Goal: Task Accomplishment & Management: Complete application form

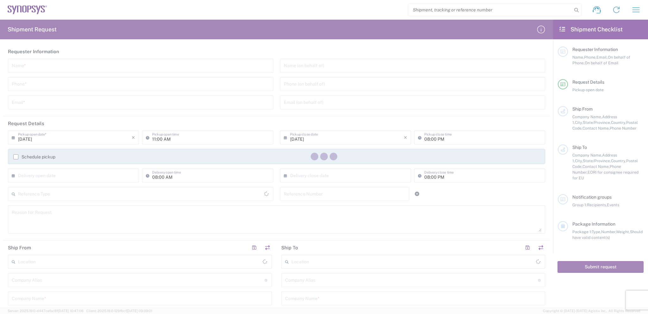
type input "[GEOGRAPHIC_DATA]"
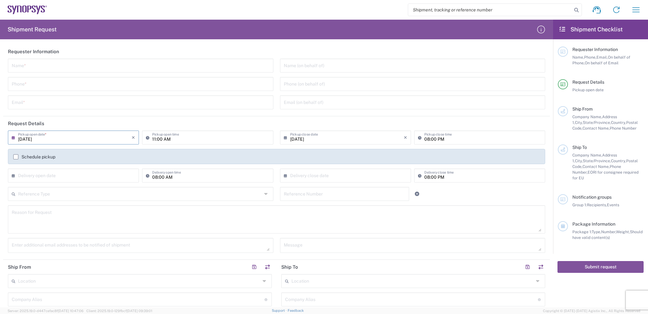
click at [52, 134] on input "[DATE]" at bounding box center [75, 136] width 114 height 11
click at [76, 197] on span "24" at bounding box center [74, 194] width 9 height 9
type input "[DATE]"
click at [187, 138] on input "11:00 AM" at bounding box center [210, 136] width 117 height 11
click at [58, 62] on input "text" at bounding box center [141, 65] width 258 height 11
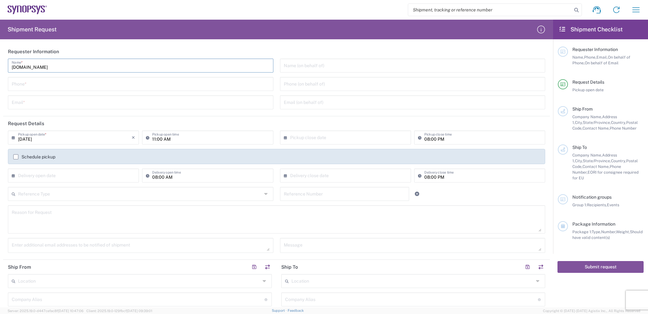
type input "[DOMAIN_NAME]"
click at [66, 84] on input "tel" at bounding box center [141, 83] width 258 height 11
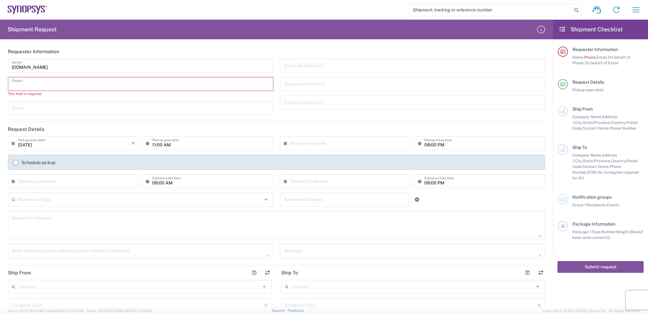
paste input "8884689910"
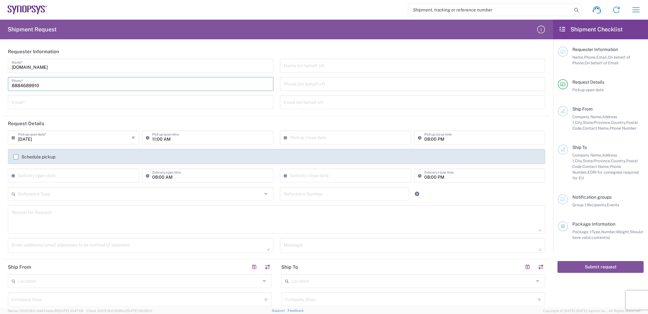
type input "8884689910"
click at [33, 105] on input "text" at bounding box center [141, 101] width 258 height 11
type input "Sophia.li@fs.com"
click at [202, 139] on input "11:00 AM" at bounding box center [210, 136] width 117 height 11
type input "10:00 AM"
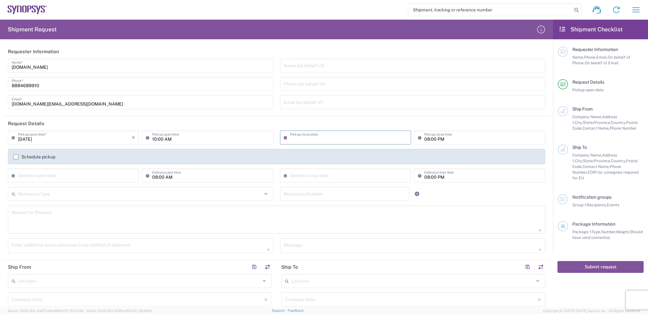
click at [349, 138] on input "text" at bounding box center [347, 136] width 114 height 11
click at [345, 197] on span "24" at bounding box center [344, 194] width 9 height 9
type input "[DATE]"
click at [429, 138] on input "08:00 PM" at bounding box center [483, 136] width 117 height 11
type input "05:00 PM"
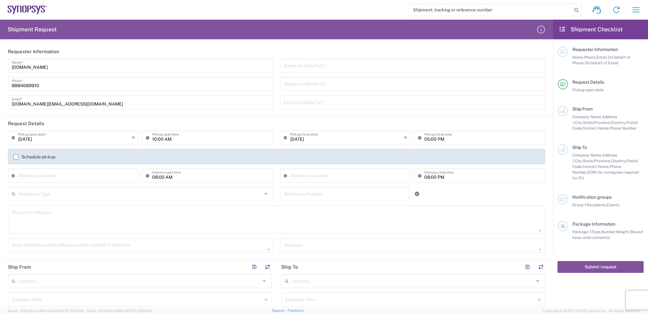
click at [411, 123] on header "Request Details" at bounding box center [276, 123] width 547 height 14
click at [77, 180] on input "text" at bounding box center [75, 174] width 114 height 11
click at [107, 185] on span "›" at bounding box center [106, 187] width 9 height 8
click at [73, 205] on span "1" at bounding box center [74, 205] width 9 height 9
type input "[DATE]"
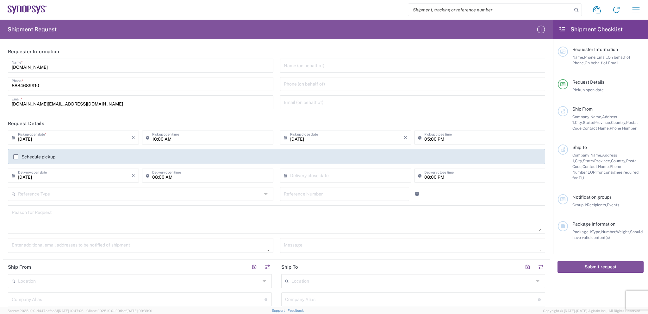
click at [15, 158] on label "Schedule pickup" at bounding box center [34, 156] width 42 height 5
click at [16, 157] on input "Schedule pickup" at bounding box center [16, 157] width 0 height 0
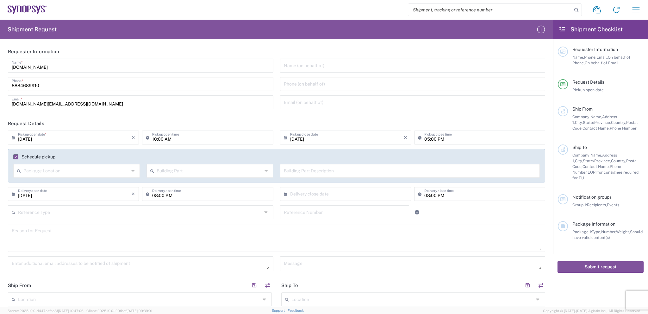
click at [15, 157] on label "Schedule pickup" at bounding box center [34, 156] width 42 height 5
click at [14, 157] on input "Schedule pickup" at bounding box center [14, 157] width 0 height 0
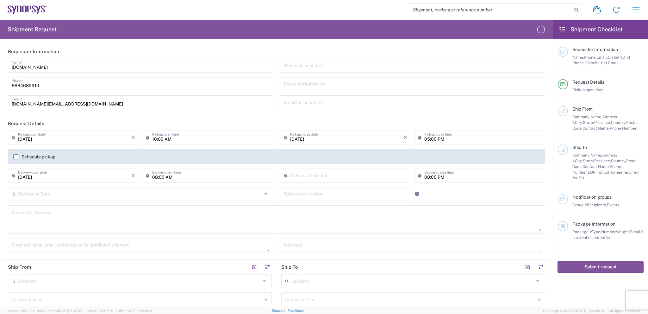
click at [15, 157] on label "Schedule pickup" at bounding box center [34, 156] width 42 height 5
click at [16, 157] on input "Schedule pickup" at bounding box center [16, 157] width 0 height 0
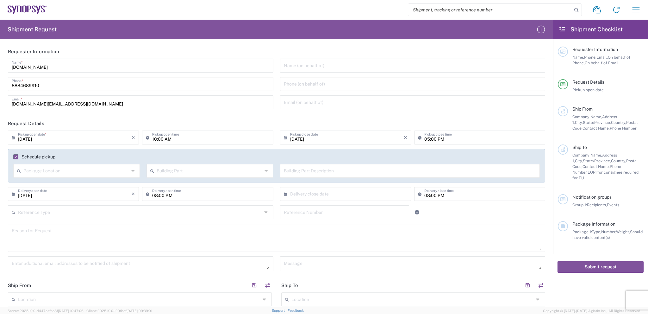
click at [16, 155] on label "Schedule pickup" at bounding box center [34, 156] width 42 height 5
click at [14, 157] on input "Schedule pickup" at bounding box center [14, 157] width 0 height 0
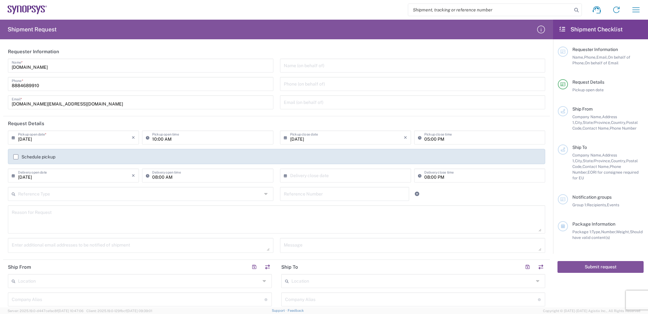
click at [189, 177] on input "08:00 AM" at bounding box center [210, 174] width 117 height 11
type input "10:00 AM"
click at [309, 178] on input "text" at bounding box center [347, 174] width 114 height 11
click at [347, 205] on span "1" at bounding box center [343, 205] width 9 height 9
type input "[DATE]"
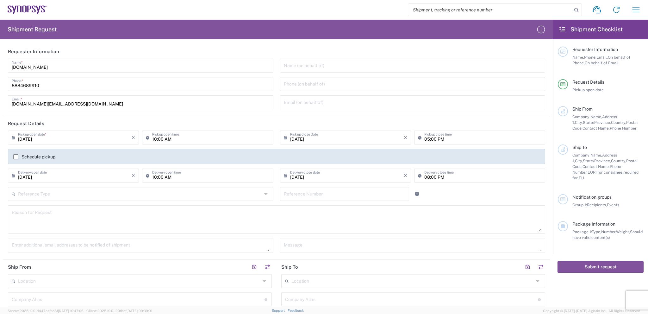
click at [428, 177] on input "08:00 PM" at bounding box center [483, 174] width 117 height 11
type input "05:00 PM"
click at [371, 219] on textarea at bounding box center [277, 219] width 530 height 24
click at [134, 191] on input "text" at bounding box center [140, 193] width 244 height 11
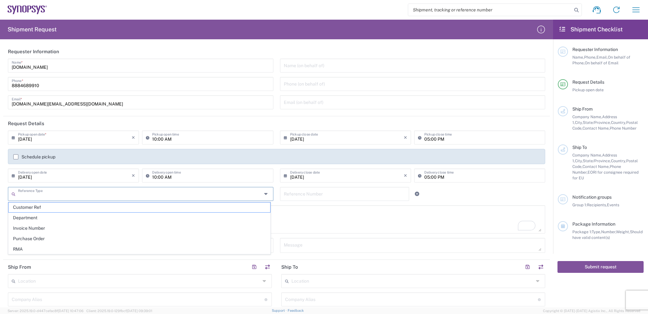
click at [117, 237] on span "Purchase Order" at bounding box center [140, 239] width 262 height 10
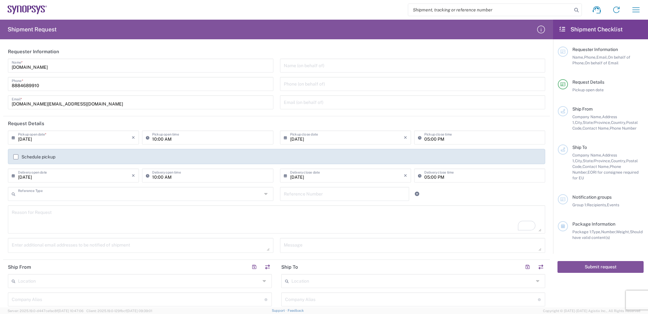
type input "Purchase Order"
click at [308, 195] on input "text" at bounding box center [345, 193] width 122 height 11
paste input "3000021590"
type input "3000021590"
click at [138, 215] on textarea "To enrich screen reader interactions, please activate Accessibility in Grammarl…" at bounding box center [277, 219] width 530 height 24
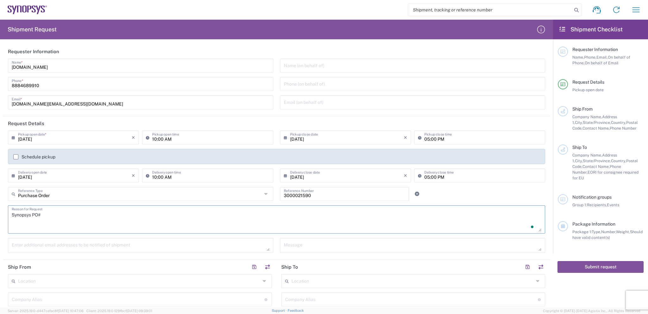
paste textarea "3000021590"
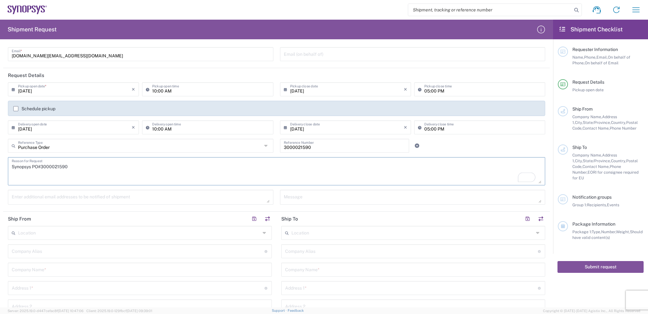
scroll to position [63, 0]
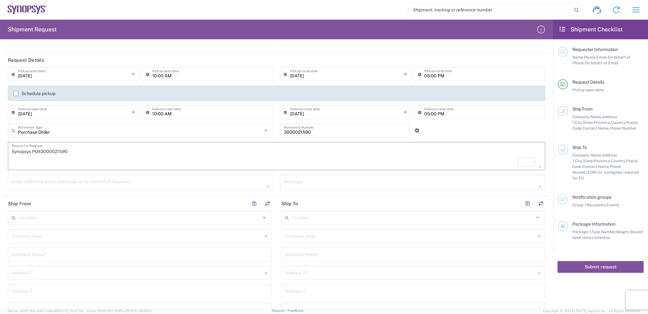
type textarea "Synopsys PO#3000021590"
click at [105, 180] on textarea at bounding box center [141, 181] width 258 height 11
click at [87, 180] on textarea at bounding box center [141, 181] width 258 height 11
paste textarea "[PERSON_NAME][EMAIL_ADDRESS][PERSON_NAME][DOMAIN_NAME]"
type textarea "[PERSON_NAME][EMAIL_ADDRESS][PERSON_NAME][DOMAIN_NAME]"
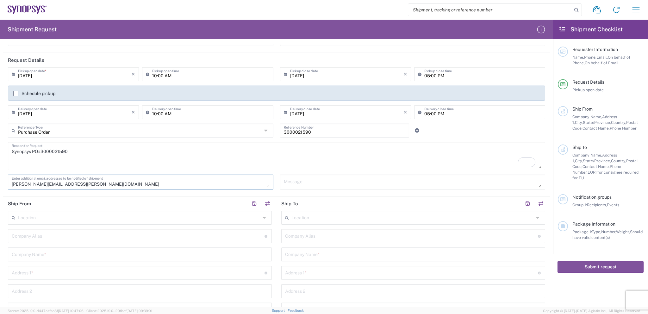
click at [236, 154] on textarea "Synopsys PO#3000021590" at bounding box center [277, 156] width 530 height 24
click at [16, 95] on label "Schedule pickup" at bounding box center [34, 93] width 42 height 5
click at [16, 93] on input "Schedule pickup" at bounding box center [16, 93] width 0 height 0
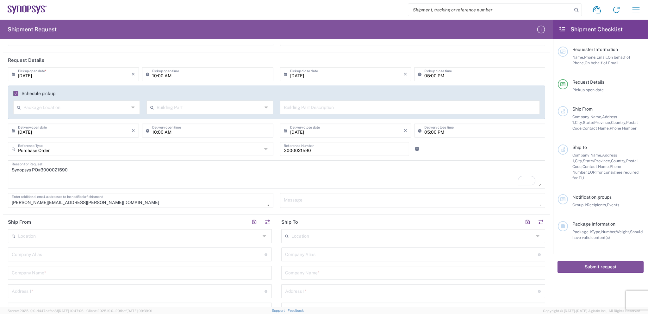
click at [62, 104] on input "text" at bounding box center [76, 106] width 106 height 11
click at [185, 101] on input "text" at bounding box center [210, 106] width 106 height 11
click at [320, 100] on div "Building Part Description" at bounding box center [410, 107] width 260 height 14
click at [15, 92] on label "Schedule pickup" at bounding box center [34, 93] width 42 height 5
click at [14, 93] on input "Schedule pickup" at bounding box center [14, 93] width 0 height 0
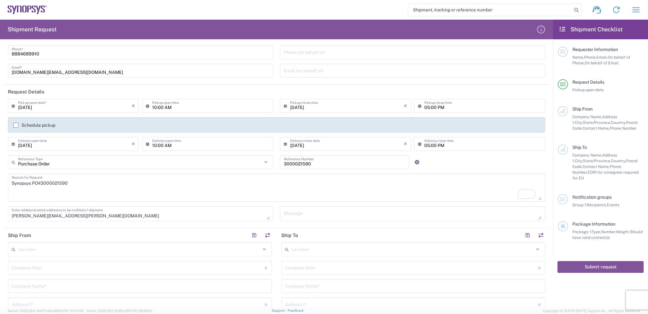
scroll to position [0, 0]
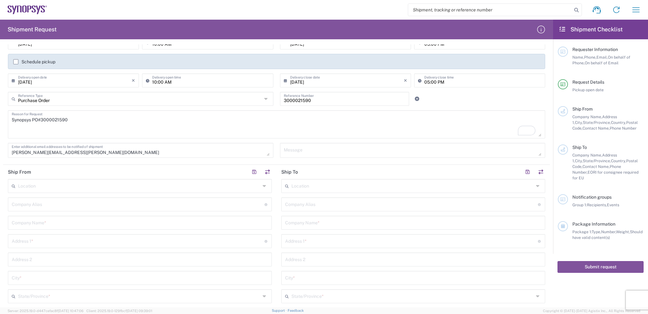
click at [137, 183] on input "text" at bounding box center [139, 185] width 243 height 11
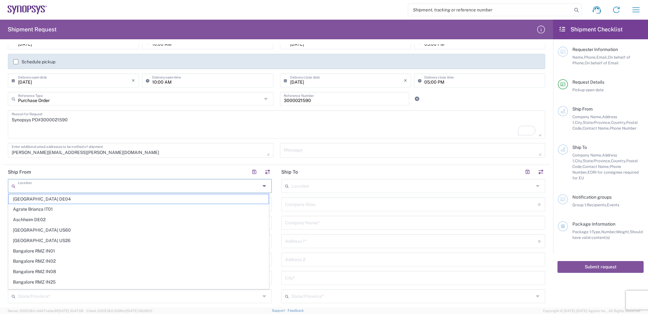
click at [318, 166] on header "Ship To" at bounding box center [414, 172] width 274 height 14
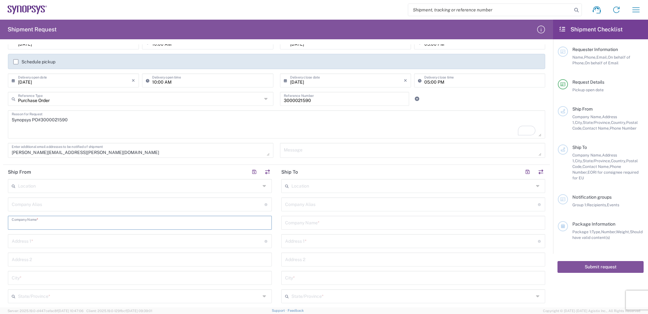
click at [56, 220] on input "text" at bounding box center [140, 222] width 256 height 11
paste input "[DOMAIN_NAME] INC"
type input "[DOMAIN_NAME] INC"
type input "[STREET_ADDRESS]"
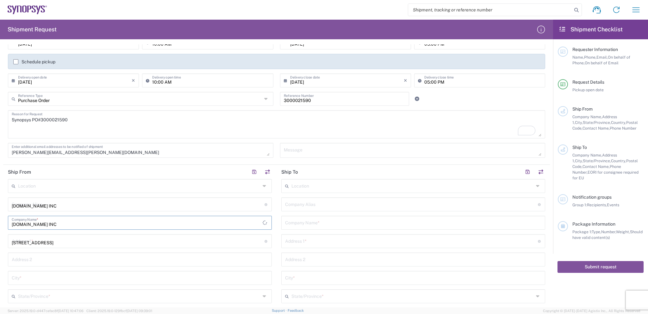
type input "[GEOGRAPHIC_DATA]"
type input "[US_STATE]"
type input "美国"
type input "19720"
type input "8884689910"
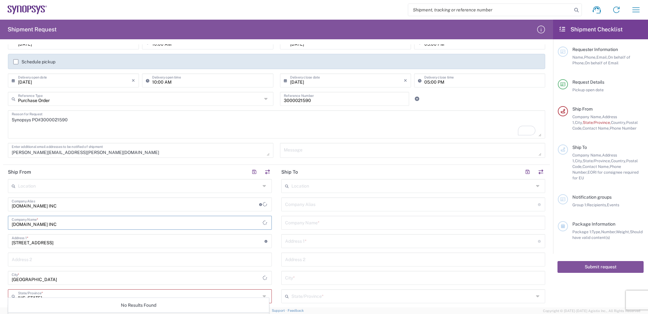
type input "[DOMAIN_NAME] INC"
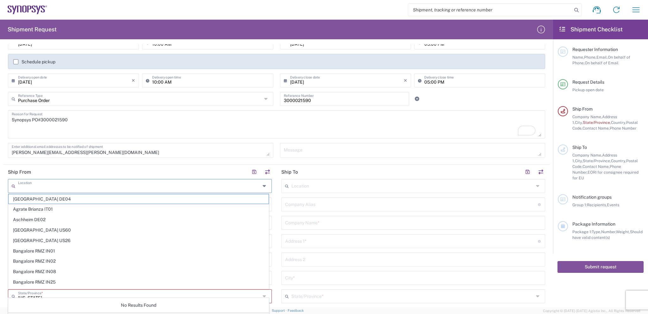
click at [145, 187] on input "text" at bounding box center [139, 185] width 243 height 11
click at [201, 169] on header "Ship From" at bounding box center [140, 172] width 274 height 14
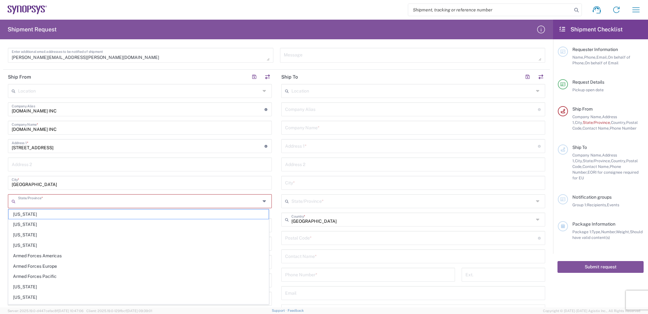
click at [56, 205] on input "text" at bounding box center [139, 200] width 243 height 11
click at [51, 250] on span "[US_STATE]" at bounding box center [139, 255] width 260 height 10
type input "[US_STATE]"
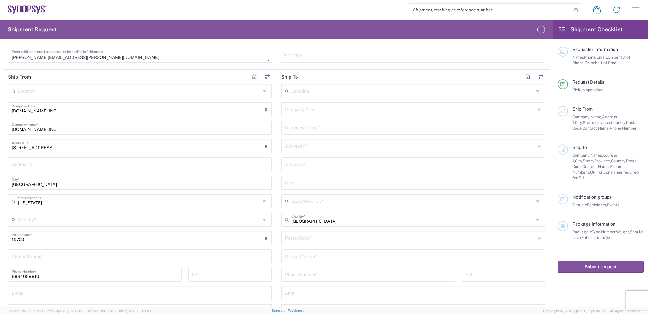
type input "[GEOGRAPHIC_DATA]"
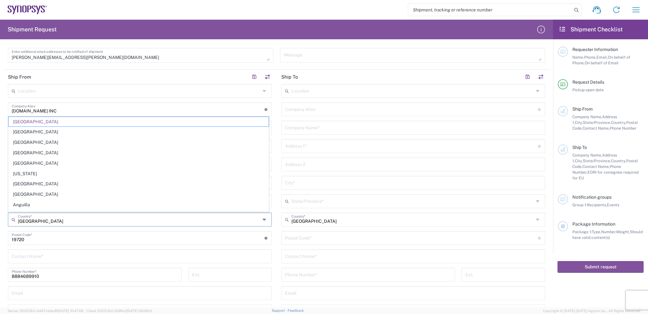
click at [92, 220] on input "[GEOGRAPHIC_DATA]" at bounding box center [139, 218] width 243 height 11
click at [74, 123] on span "[GEOGRAPHIC_DATA]" at bounding box center [139, 122] width 260 height 10
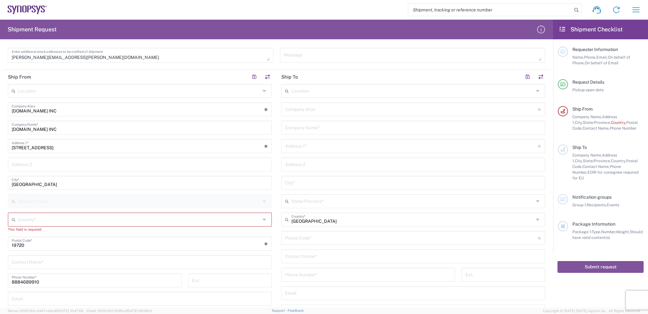
click at [56, 212] on div "Country *" at bounding box center [140, 219] width 264 height 14
click at [49, 218] on input "text" at bounding box center [139, 218] width 243 height 11
click at [31, 218] on input "text" at bounding box center [139, 218] width 243 height 11
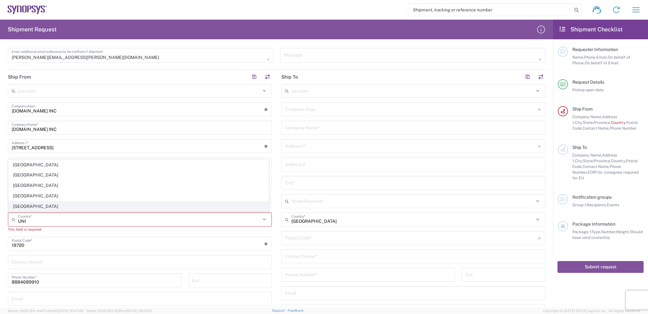
click at [39, 206] on span "[GEOGRAPHIC_DATA]" at bounding box center [139, 206] width 260 height 10
type input "[GEOGRAPHIC_DATA]"
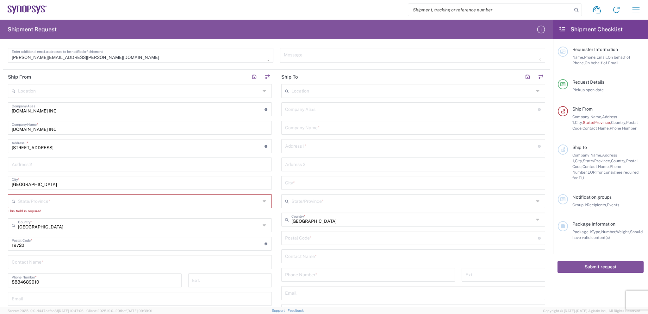
click at [64, 201] on input "text" at bounding box center [139, 200] width 243 height 11
click at [211, 26] on agx-form-header "Shipment Request" at bounding box center [276, 30] width 553 height 20
click at [105, 180] on input "[GEOGRAPHIC_DATA]" at bounding box center [140, 182] width 256 height 11
click at [55, 200] on input "text" at bounding box center [139, 200] width 243 height 11
click at [38, 212] on span "[US_STATE]" at bounding box center [139, 214] width 260 height 10
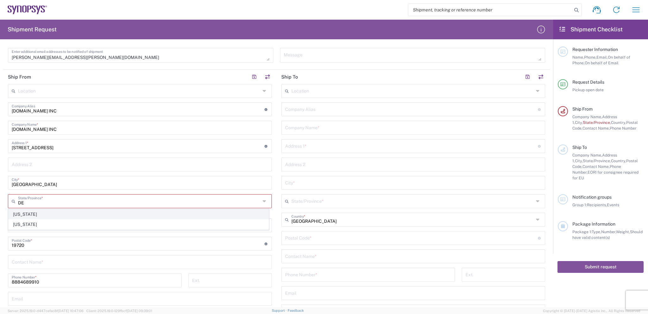
type input "[US_STATE]"
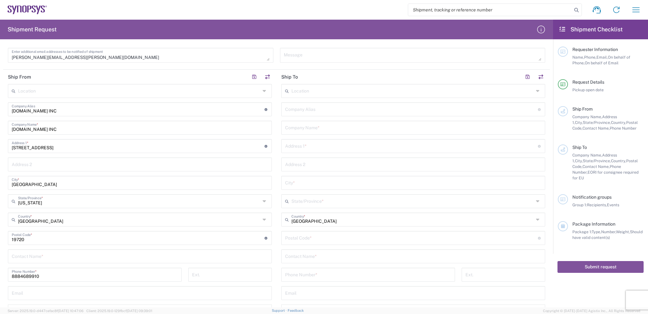
click at [57, 260] on input "text" at bounding box center [140, 255] width 256 height 11
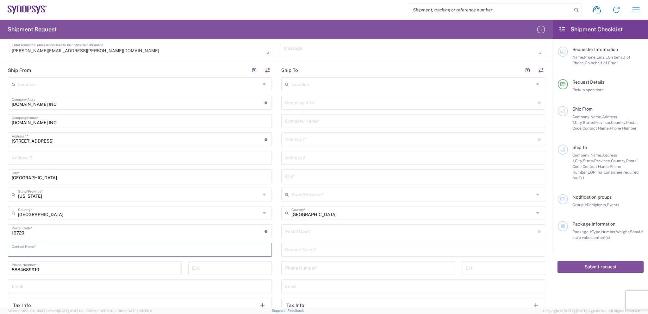
scroll to position [158, 0]
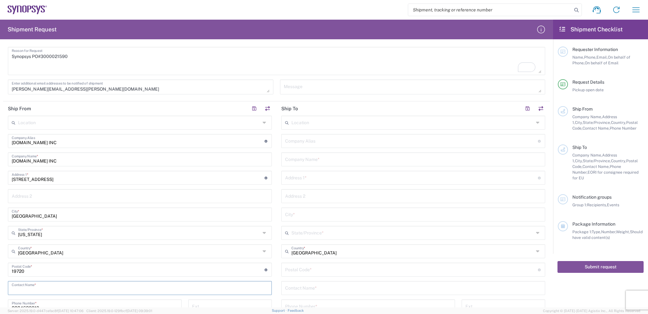
click at [20, 159] on input "[DOMAIN_NAME] INC" at bounding box center [140, 158] width 256 height 11
click at [209, 224] on div "Location Aachen DE04 Agrate Brianza IT01 Aschheim DE02 Atlanta US60 Austin US26…" at bounding box center [140, 247] width 264 height 262
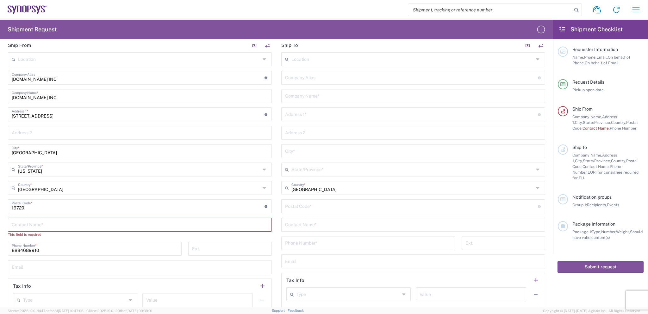
click at [41, 221] on input "text" at bounding box center [140, 223] width 256 height 11
type input "s"
paste input "Warehousing"
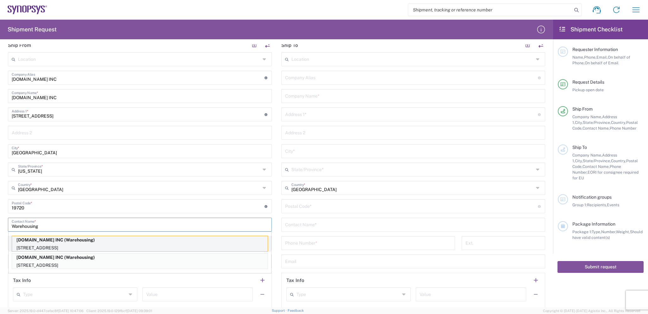
type input "Warehousing"
click at [91, 239] on p "FS.COM INC (Warehousing)" at bounding box center [140, 240] width 256 height 8
type input "[US_STATE]"
type input "[GEOGRAPHIC_DATA]"
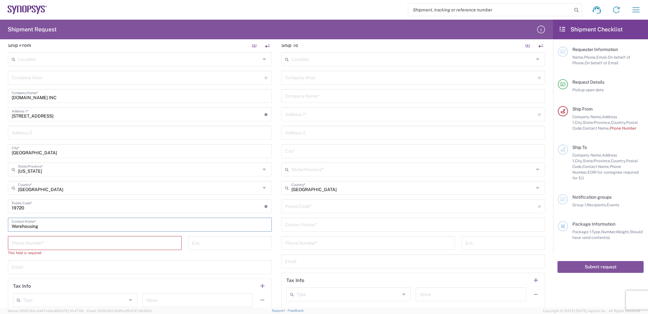
click at [94, 247] on input "tel" at bounding box center [95, 242] width 166 height 11
paste input "8884689910"
type input "8884689910"
click at [201, 261] on input "text" at bounding box center [140, 260] width 256 height 11
paste input "[DOMAIN_NAME][EMAIL_ADDRESS][DOMAIN_NAME]"
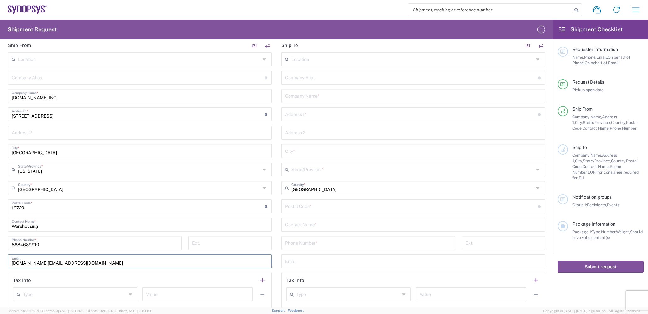
type input "[DOMAIN_NAME][EMAIL_ADDRESS][DOMAIN_NAME]"
click at [59, 274] on header "Tax Info" at bounding box center [139, 280] width 263 height 14
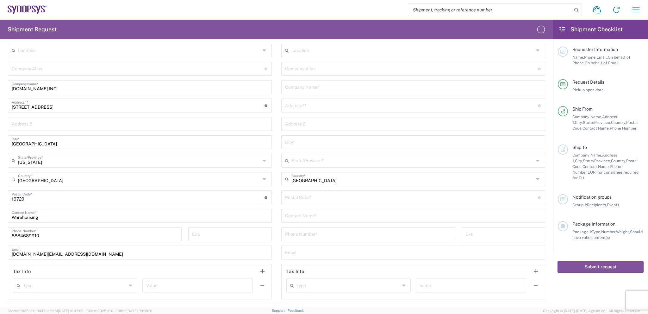
scroll to position [285, 0]
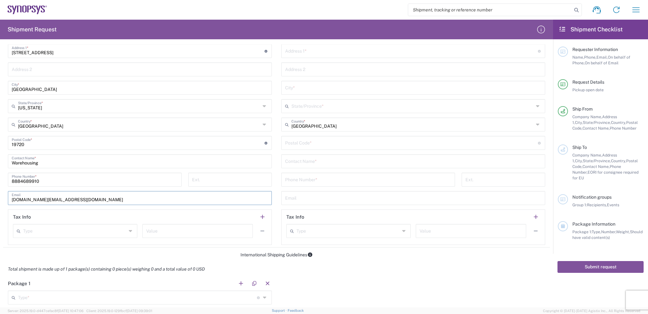
drag, startPoint x: 56, startPoint y: 199, endPoint x: 0, endPoint y: 198, distance: 55.7
click at [0, 198] on form "Requester Information Sophia.Li Name * 8884689910 Phone * Sophia.li@fs.com Emai…" at bounding box center [276, 175] width 553 height 263
click at [355, 257] on form "Requester Information Sophia.Li Name * 8884689910 Phone * Sophia.li@fs.com Emai…" at bounding box center [276, 175] width 553 height 263
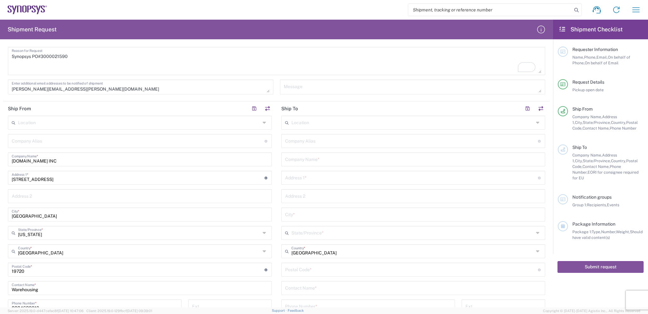
scroll to position [127, 0]
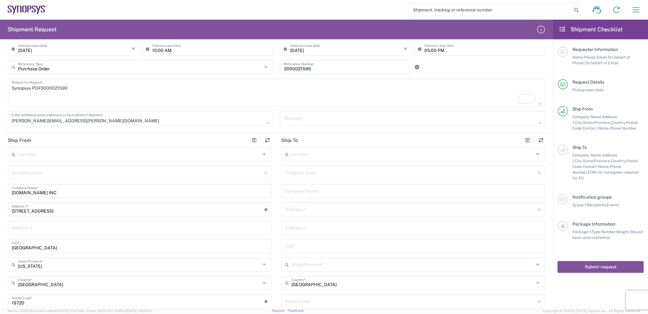
click at [334, 188] on input "text" at bounding box center [413, 190] width 256 height 11
paste input "SYNOPSYS Inc."
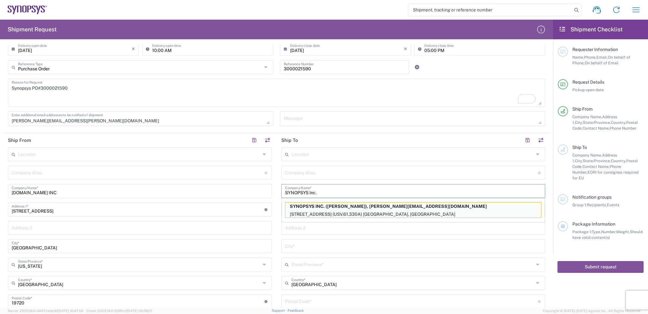
type input "SYNOPSYS Inc."
click at [325, 226] on input "text" at bounding box center [413, 227] width 256 height 11
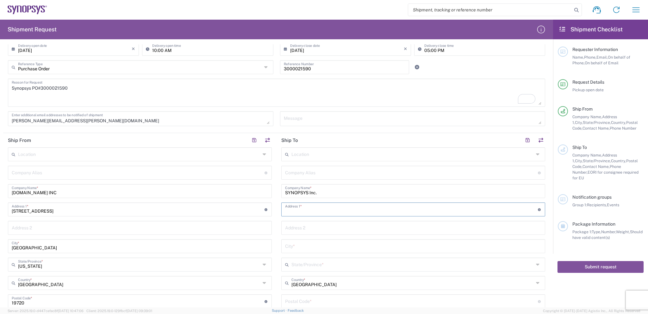
click at [295, 208] on input "text" at bounding box center [411, 208] width 253 height 11
paste input "Alom Sub - Bldg 2 (Alom),"
type input "Alom Sub - Bldg 2 (Alom)"
click at [315, 229] on input "text" at bounding box center [413, 227] width 256 height 11
paste input "48105 Warm Springs Blvd."
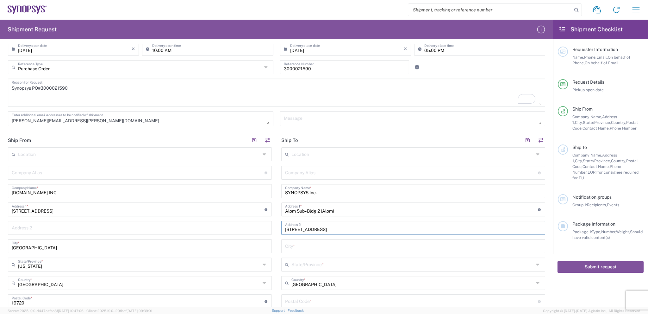
type input "[STREET_ADDRESS]"
click at [296, 247] on input "text" at bounding box center [413, 245] width 256 height 11
paste input "Fremont"
type input "Fremont"
click at [301, 266] on input "text" at bounding box center [413, 263] width 243 height 11
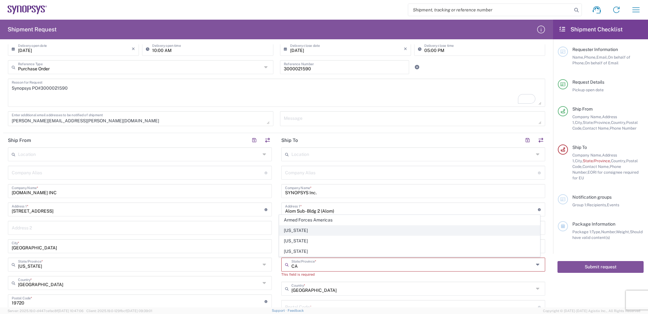
click at [305, 231] on span "[US_STATE]" at bounding box center [410, 230] width 260 height 10
type input "[US_STATE]"
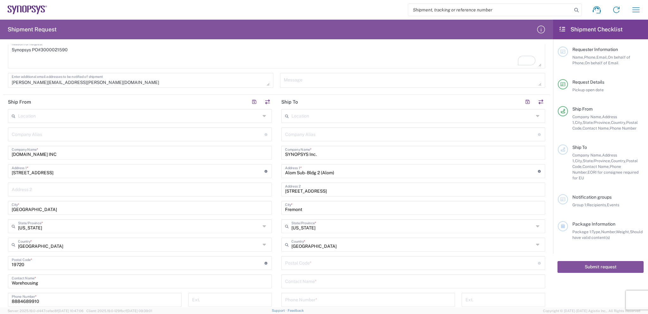
scroll to position [190, 0]
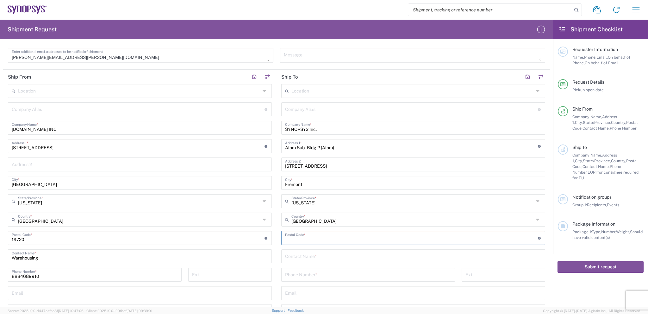
click at [308, 233] on input "undefined" at bounding box center [411, 237] width 253 height 11
paste input "945397498"
type input "945397498"
click at [309, 255] on input "text" at bounding box center [413, 255] width 256 height 11
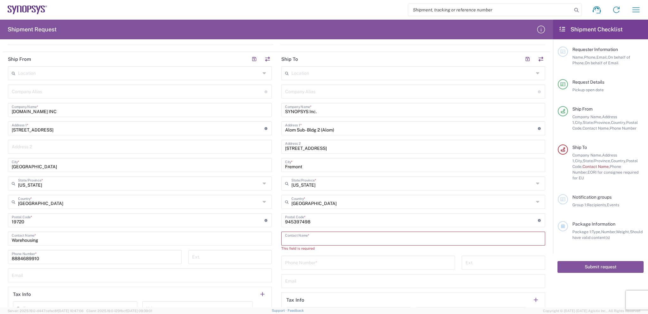
scroll to position [222, 0]
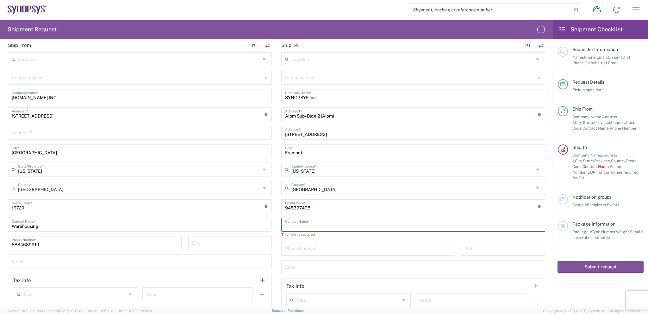
paste input "[PERSON_NAME]"
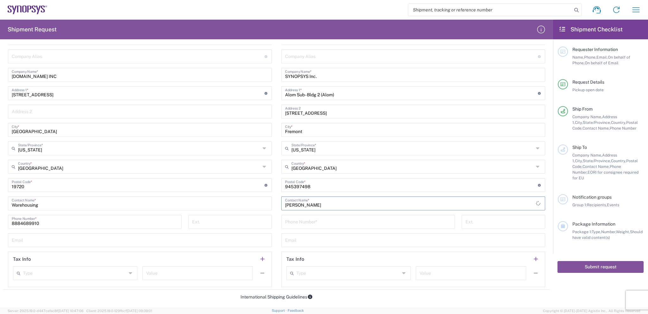
scroll to position [253, 0]
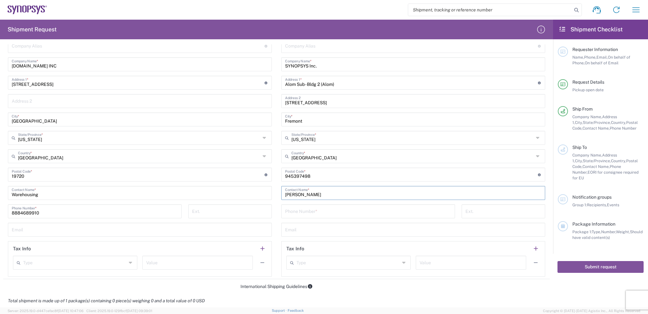
type input "[PERSON_NAME]"
click at [315, 206] on input "tel" at bounding box center [368, 210] width 166 height 11
paste input "5103603667"
type input "5103603667"
click at [311, 227] on input "text" at bounding box center [413, 229] width 256 height 11
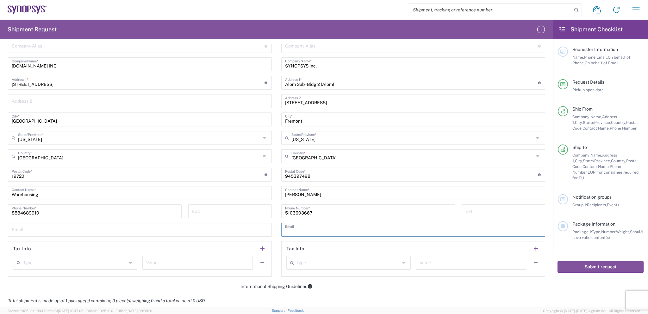
paste input "[EMAIL_ADDRESS][DOMAIN_NAME]"
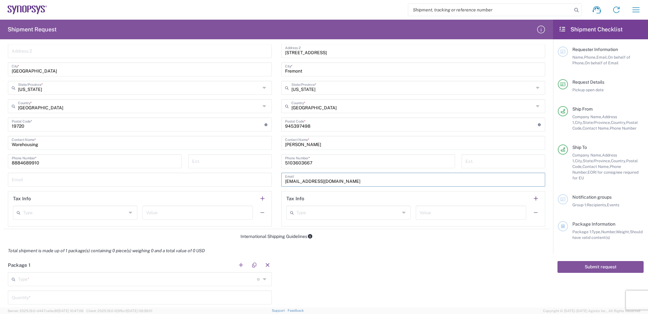
scroll to position [348, 0]
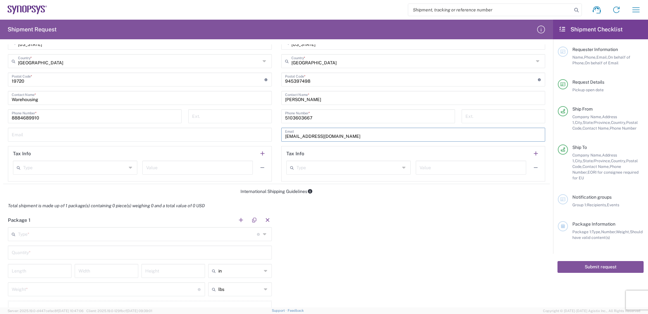
type input "[EMAIL_ADDRESS][DOMAIN_NAME]"
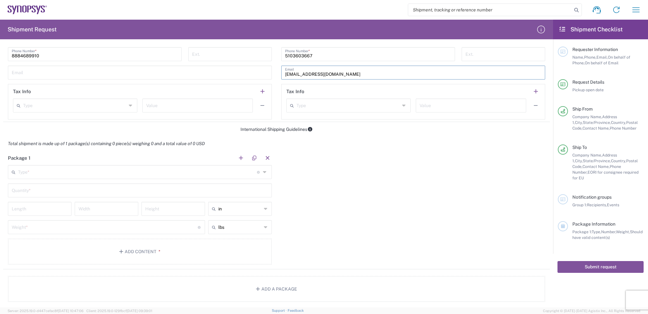
scroll to position [412, 0]
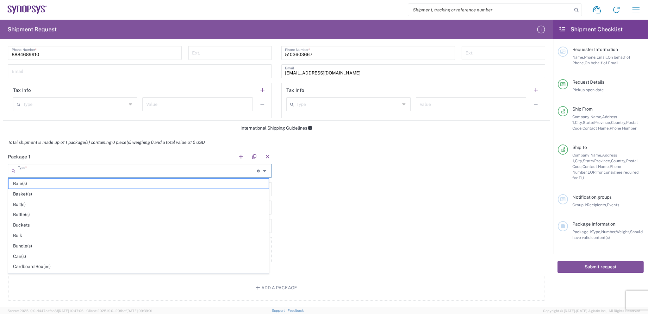
click at [187, 171] on input "text" at bounding box center [137, 170] width 239 height 11
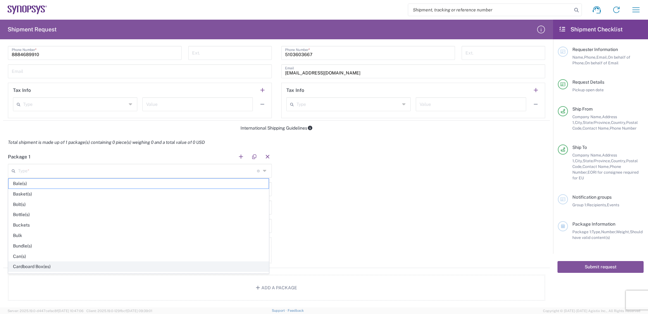
click at [109, 262] on span "Cardboard Box(es)" at bounding box center [139, 267] width 260 height 10
type input "Cardboard Box(es)"
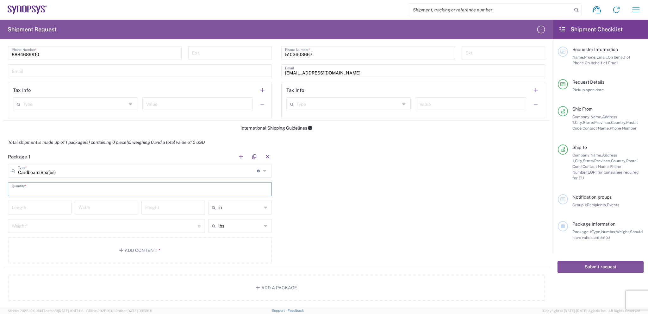
click at [58, 190] on input "text" at bounding box center [140, 188] width 256 height 11
type input "1"
click at [48, 208] on input "number" at bounding box center [40, 206] width 56 height 11
click at [249, 206] on input "text" at bounding box center [239, 207] width 43 height 10
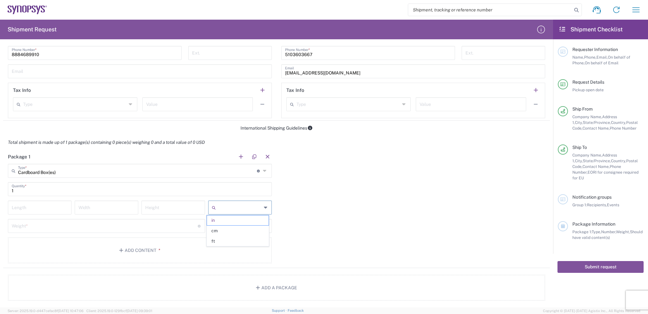
click at [249, 206] on input "text" at bounding box center [239, 207] width 43 height 10
click at [21, 207] on input "number" at bounding box center [40, 206] width 56 height 11
type input "in"
click at [227, 207] on input "text" at bounding box center [239, 207] width 43 height 10
click at [223, 229] on span "cm" at bounding box center [238, 231] width 62 height 10
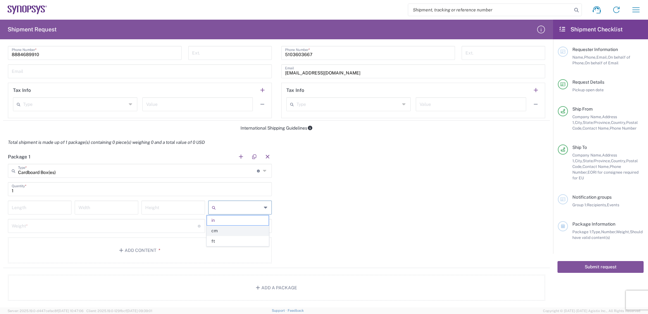
type input "cm"
click at [40, 208] on input "number" at bounding box center [40, 206] width 56 height 11
type input "60"
click at [79, 203] on input "number" at bounding box center [107, 206] width 56 height 11
type input "44.5"
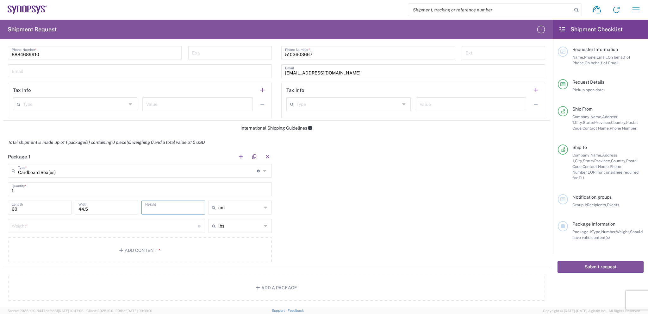
click at [175, 205] on input "number" at bounding box center [173, 206] width 56 height 11
type input "30"
click at [144, 229] on input "number" at bounding box center [105, 225] width 186 height 11
type input "39"
type input "cm"
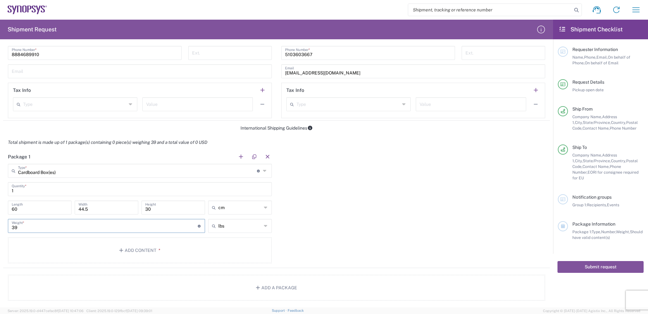
click at [234, 209] on input "cm" at bounding box center [239, 207] width 43 height 10
click at [227, 229] on span "ft" at bounding box center [238, 231] width 62 height 10
type input "1.97"
type input "1.46"
type input "0.98"
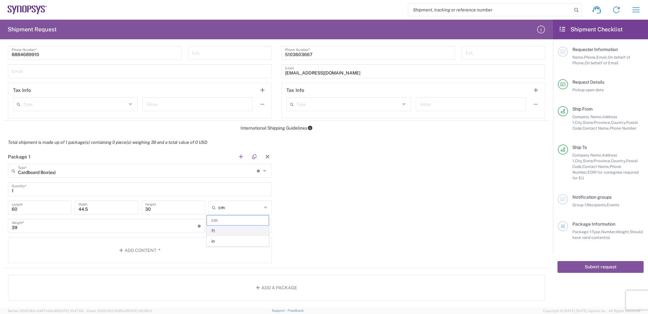
type input "ft"
click at [303, 211] on div "Package 1 Cardboard Box(es) Type * Material used to package goods Bale(s) Baske…" at bounding box center [276, 208] width 547 height 118
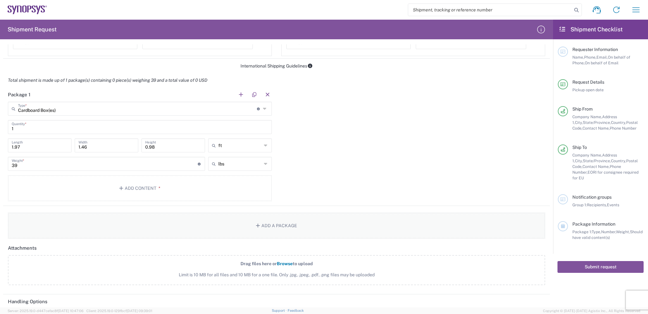
scroll to position [475, 0]
click at [144, 187] on button "Add Content *" at bounding box center [140, 187] width 264 height 26
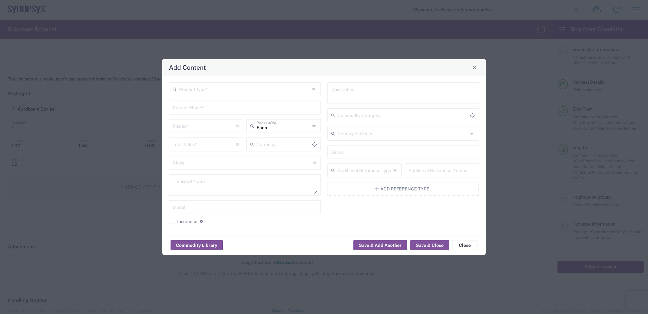
type input "US Dollar"
click at [246, 92] on input "text" at bounding box center [244, 88] width 131 height 11
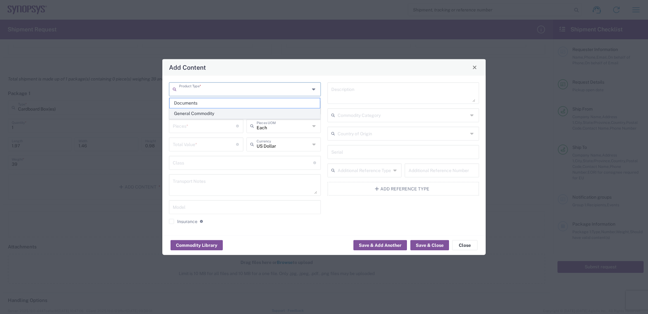
click at [218, 110] on span "General Commodity" at bounding box center [245, 114] width 151 height 10
type input "General Commodity"
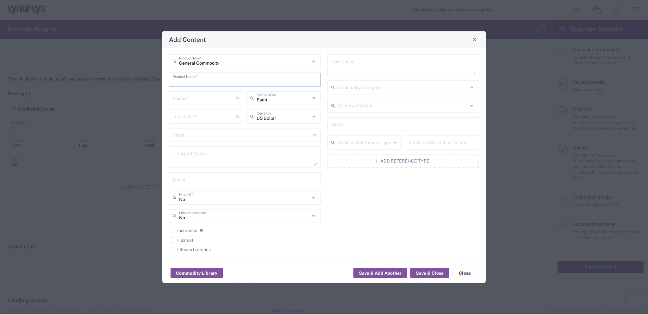
click at [207, 78] on input "text" at bounding box center [245, 78] width 144 height 11
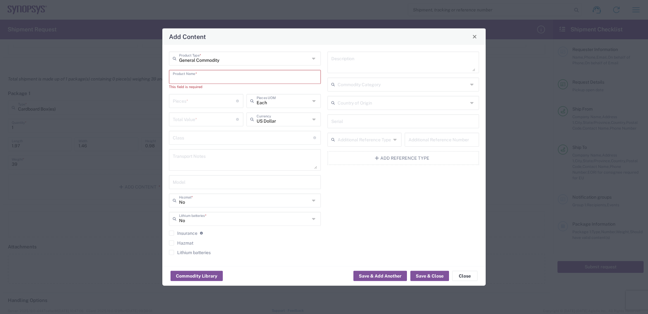
paste input "3m Active Optical Cable"
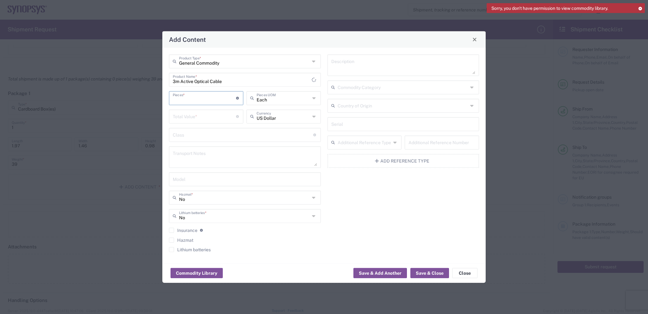
click at [200, 97] on input "number" at bounding box center [204, 97] width 63 height 11
click at [253, 85] on div "General Commodity Product Type * 3m Active Optical Cable Product Name * Pieces …" at bounding box center [245, 155] width 159 height 202
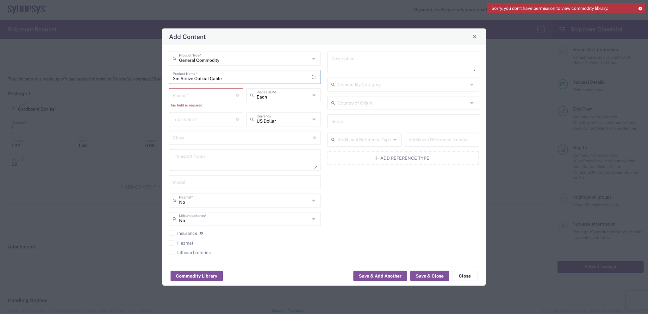
drag, startPoint x: 233, startPoint y: 78, endPoint x: 169, endPoint y: 78, distance: 64.0
click at [169, 78] on div "3m Active Optical Cable Product Name *" at bounding box center [245, 77] width 152 height 14
click at [204, 96] on input "number" at bounding box center [204, 94] width 63 height 11
click at [641, 7] on icon at bounding box center [640, 8] width 4 height 3
click at [230, 79] on input "3m Active Optical Cable" at bounding box center [242, 76] width 139 height 11
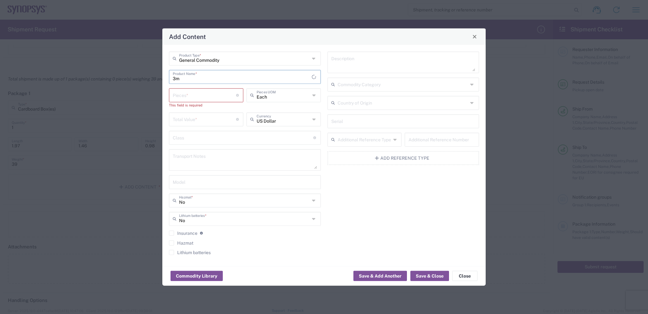
type input "3"
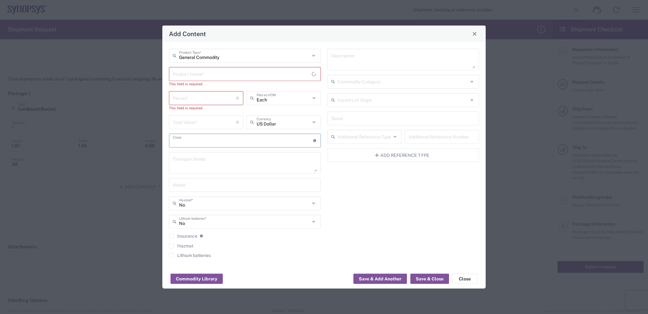
click at [253, 142] on input "text" at bounding box center [243, 139] width 141 height 11
click at [187, 98] on input "number" at bounding box center [204, 97] width 63 height 11
click at [201, 75] on input "text" at bounding box center [242, 73] width 139 height 11
paste input "3m Active Optical Cable"
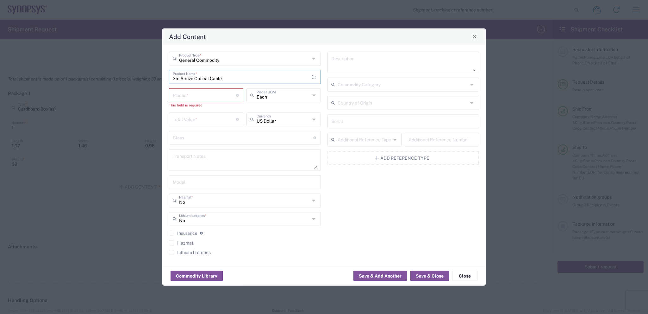
type input "3m Active Optical Cable"
click at [203, 100] on input "number" at bounding box center [204, 94] width 63 height 11
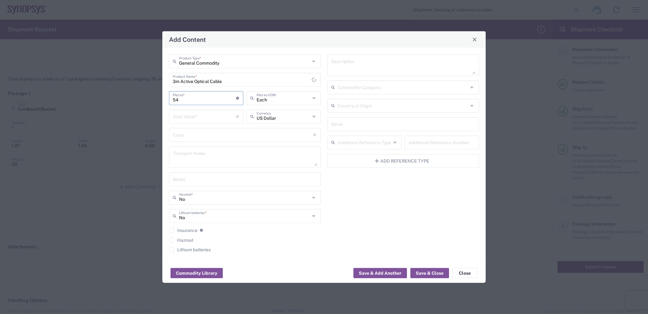
type input "54"
click at [211, 120] on input "number" at bounding box center [204, 115] width 63 height 11
type input "9914.4"
click at [424, 274] on button "Save & Close" at bounding box center [430, 273] width 39 height 10
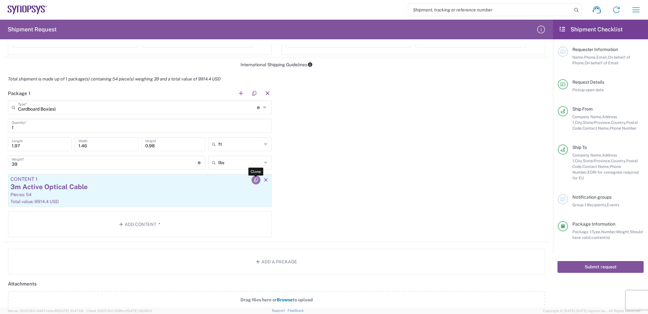
click at [253, 178] on icon "button" at bounding box center [256, 180] width 6 height 4
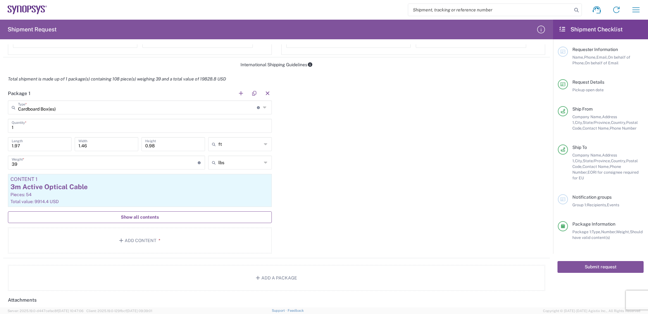
scroll to position [442, 0]
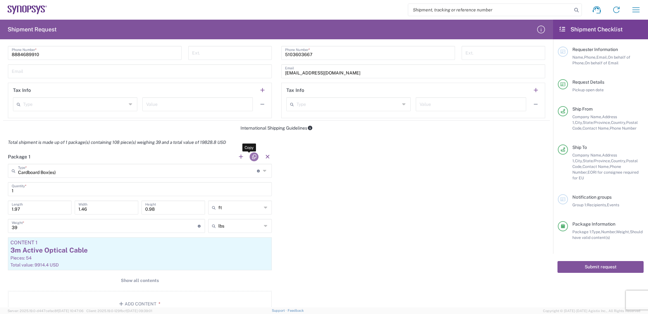
click at [253, 155] on button "button" at bounding box center [254, 156] width 9 height 9
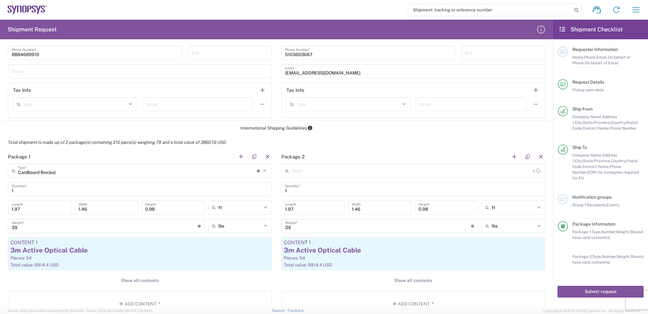
click at [538, 205] on icon at bounding box center [540, 207] width 4 height 10
click at [508, 228] on span "cm" at bounding box center [509, 231] width 62 height 10
type input "60.05"
type input "44.5"
type input "29.87"
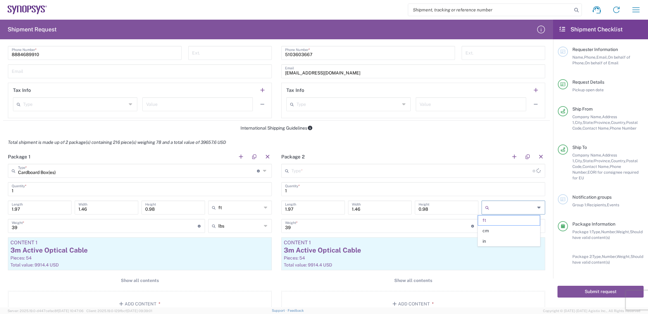
type input "cm"
drag, startPoint x: 305, startPoint y: 208, endPoint x: 277, endPoint y: 209, distance: 27.6
click at [280, 209] on div "60.05 Length" at bounding box center [313, 209] width 67 height 18
type input "60"
type input "Cardboard Box(es)"
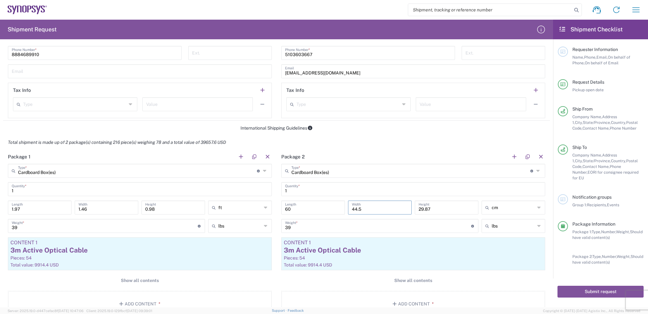
drag, startPoint x: 371, startPoint y: 206, endPoint x: 334, endPoint y: 208, distance: 36.4
click at [334, 208] on div "60 Length 44.5 Width 29.87 Height cm ft cm in" at bounding box center [413, 209] width 267 height 18
type input "33.5"
drag, startPoint x: 440, startPoint y: 206, endPoint x: 412, endPoint y: 206, distance: 27.9
click at [415, 206] on div "29.87 Height" at bounding box center [447, 207] width 64 height 14
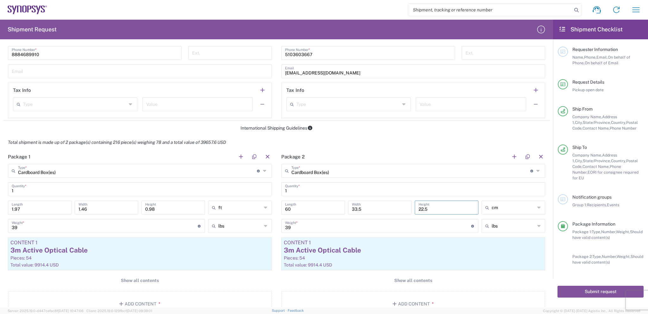
type input "22.5"
drag, startPoint x: 312, startPoint y: 226, endPoint x: 270, endPoint y: 226, distance: 42.4
click at [270, 226] on div "Package 1 Cardboard Box(es) Type * Material used to package goods Bale(s) Baske…" at bounding box center [276, 235] width 547 height 172
type input "19"
click at [538, 205] on icon at bounding box center [540, 207] width 4 height 10
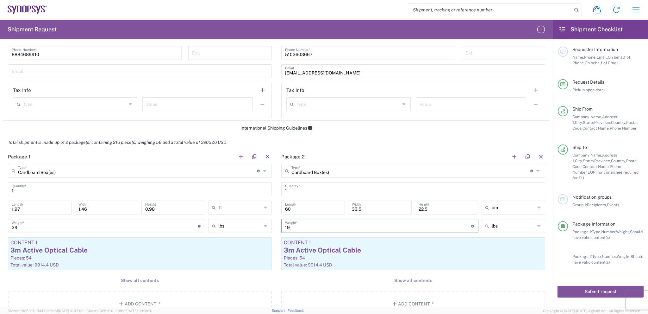
type input "cm"
click at [493, 231] on span "ft" at bounding box center [509, 231] width 62 height 10
type input "1.97"
type input "1.1"
type input "0.74"
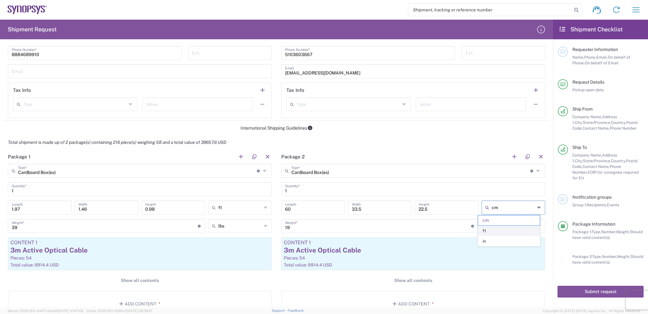
type input "ft"
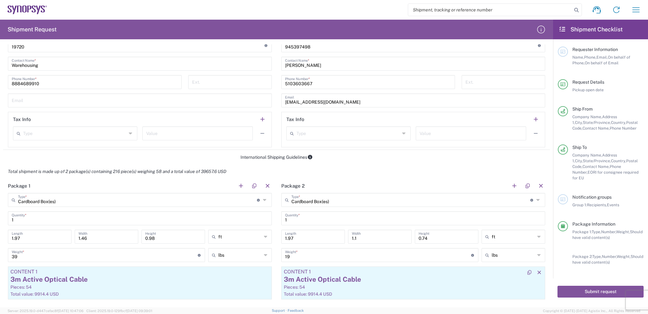
scroll to position [412, 0]
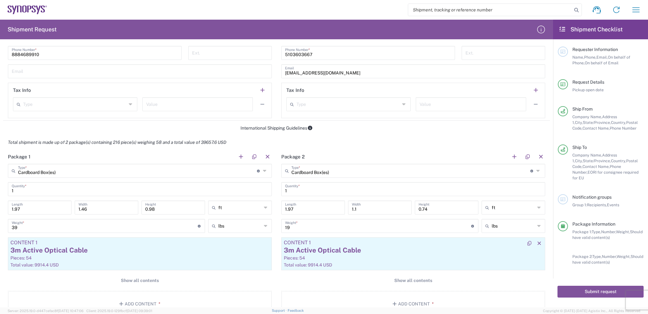
click at [328, 250] on div "3m Active Optical Cable" at bounding box center [413, 249] width 259 height 9
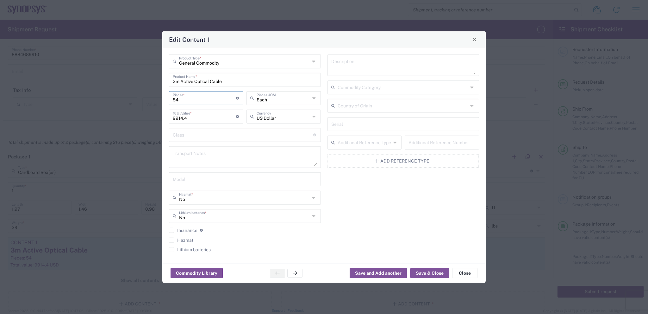
drag, startPoint x: 186, startPoint y: 98, endPoint x: 163, endPoint y: 98, distance: 23.4
click at [163, 98] on div "General Commodity Product Type * 3m Active Optical Cable Product Name * 54 Piec…" at bounding box center [324, 154] width 324 height 215
type input "2"
type input "367.2"
type input "26"
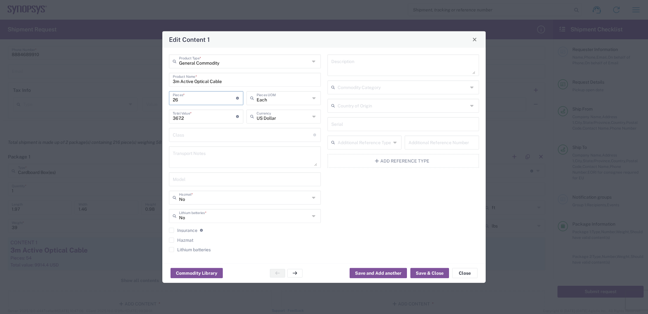
type input "4773.6"
type input "26"
click at [423, 273] on button "Save & Close" at bounding box center [430, 273] width 39 height 10
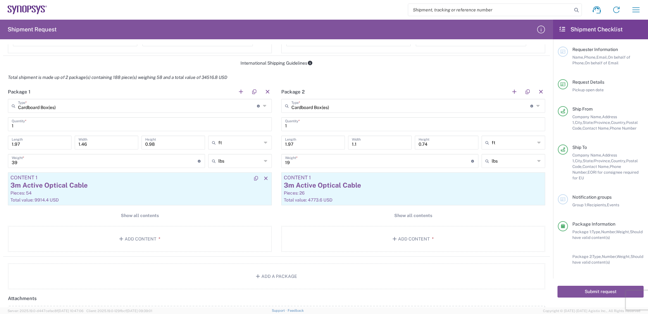
scroll to position [475, 0]
click at [171, 195] on div "Pieces: 54" at bounding box center [139, 195] width 259 height 6
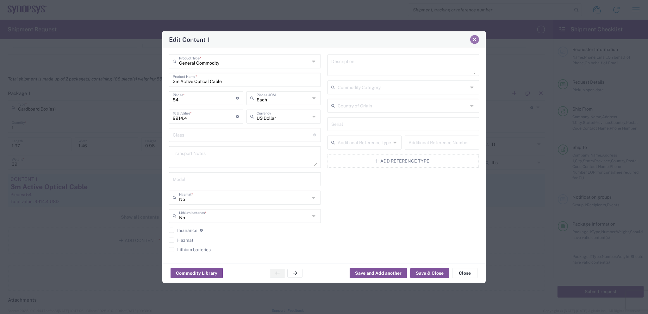
click at [475, 41] on span "Close" at bounding box center [475, 39] width 4 height 4
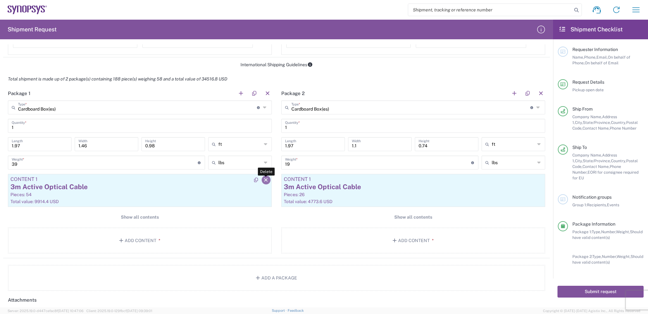
click at [266, 180] on icon "button" at bounding box center [266, 180] width 6 height 4
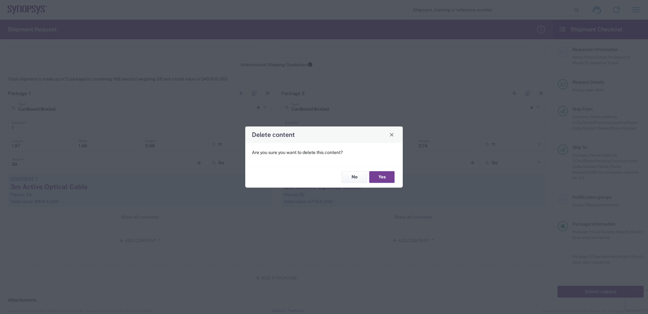
click at [376, 175] on button "Yes" at bounding box center [381, 177] width 25 height 12
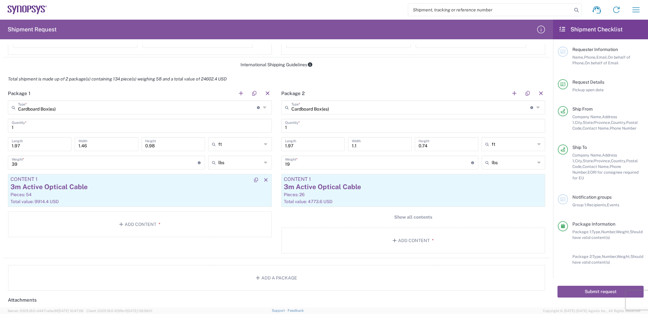
scroll to position [443, 0]
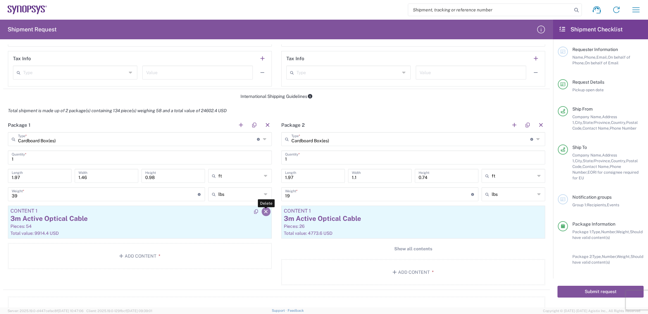
click at [263, 211] on icon "button" at bounding box center [266, 211] width 6 height 4
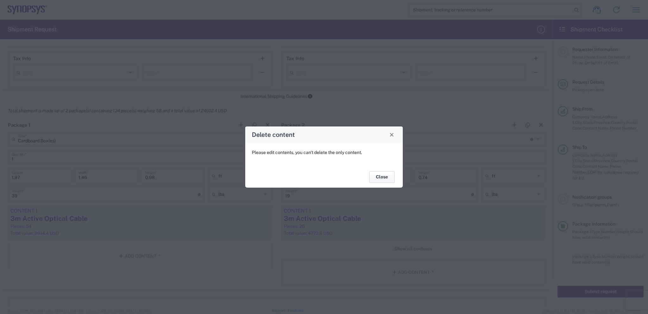
click at [382, 175] on button "Close" at bounding box center [381, 177] width 25 height 12
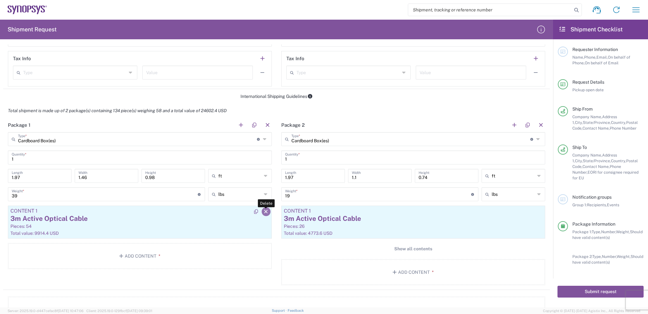
click at [263, 210] on icon "button" at bounding box center [266, 211] width 6 height 4
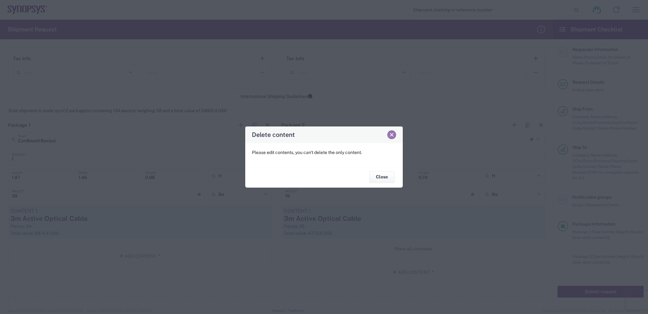
click at [393, 136] on span "Close" at bounding box center [392, 134] width 4 height 4
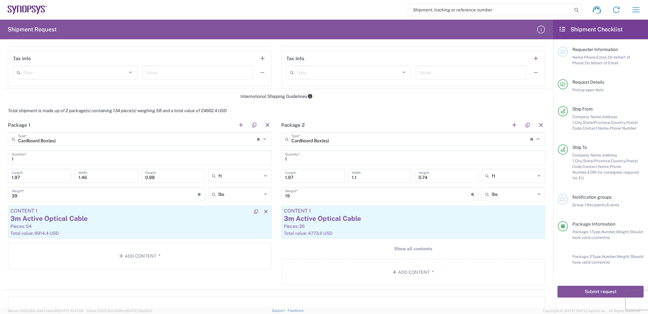
click at [85, 221] on div "3m Active Optical Cable" at bounding box center [139, 218] width 259 height 9
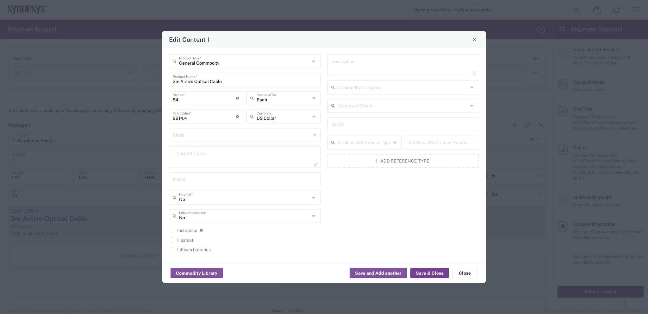
click at [427, 277] on button "Save & Close" at bounding box center [430, 273] width 39 height 10
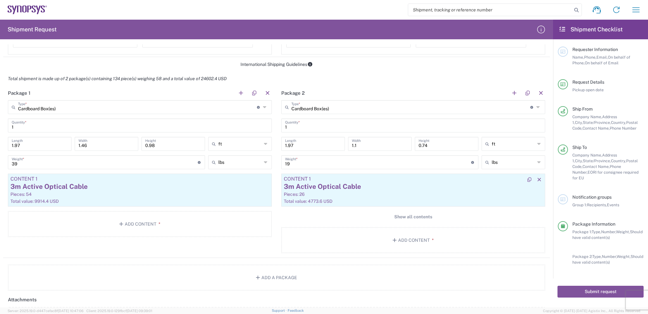
scroll to position [507, 0]
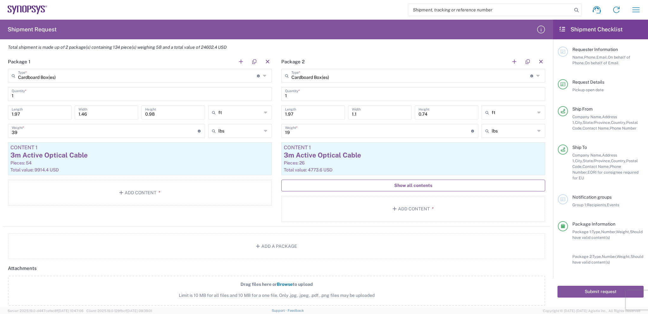
click at [421, 185] on span "Show all contents" at bounding box center [413, 185] width 38 height 6
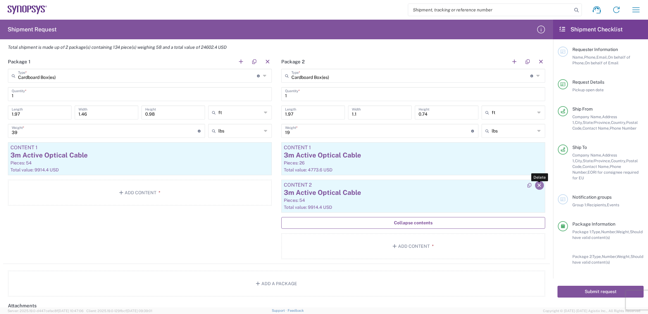
click at [537, 183] on icon "button" at bounding box center [540, 185] width 6 height 4
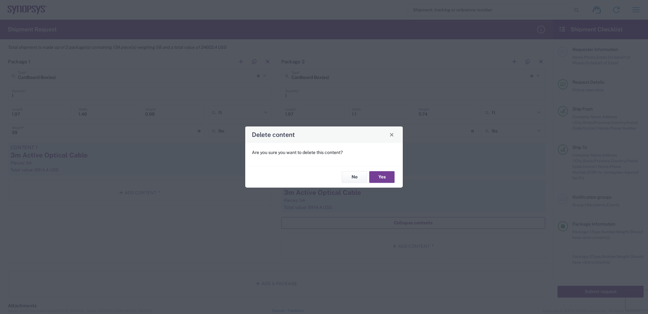
click at [385, 176] on button "Yes" at bounding box center [381, 177] width 25 height 12
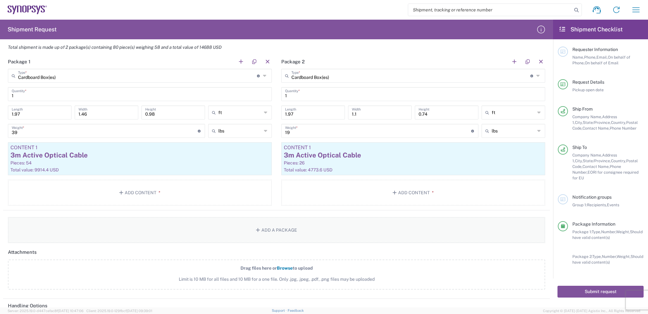
scroll to position [475, 0]
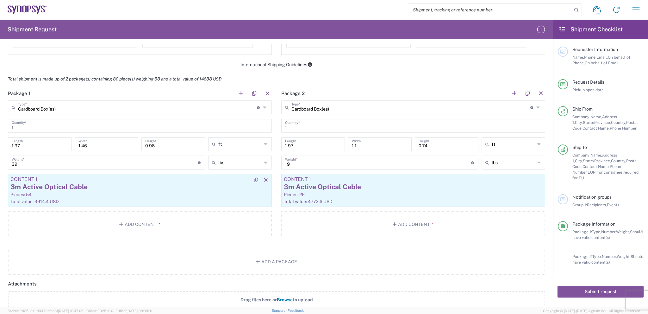
click at [134, 186] on div "3m Active Optical Cable" at bounding box center [139, 186] width 259 height 9
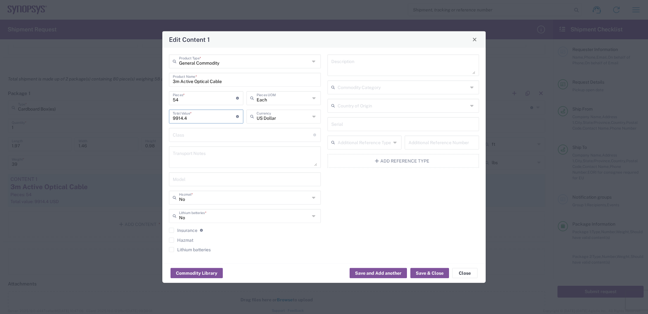
drag, startPoint x: 194, startPoint y: 120, endPoint x: 159, endPoint y: 124, distance: 35.4
click at [159, 124] on div "Edit Content 1 General Commodity Product Type * 3m Active Optical Cable Product…" at bounding box center [324, 157] width 648 height 314
type input "10465.2"
click at [434, 273] on button "Save & Close" at bounding box center [430, 273] width 39 height 10
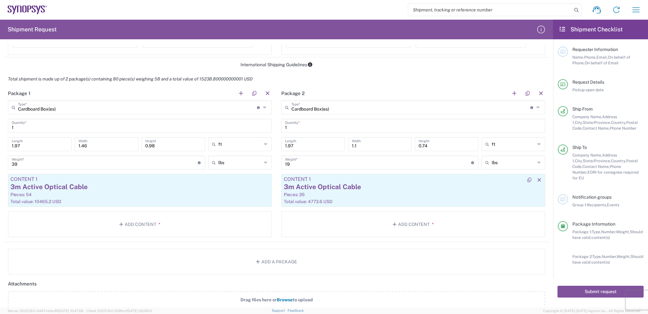
click at [442, 189] on div "3m Active Optical Cable" at bounding box center [413, 186] width 259 height 9
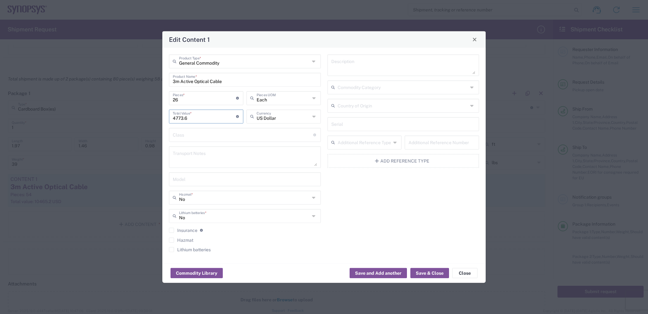
drag, startPoint x: 202, startPoint y: 118, endPoint x: 139, endPoint y: 125, distance: 63.4
click at [139, 125] on div "Edit Content 1 General Commodity Product Type * 3m Active Optical Cable Product…" at bounding box center [324, 157] width 648 height 314
type input "5038.8"
click at [423, 272] on button "Save & Close" at bounding box center [430, 273] width 39 height 10
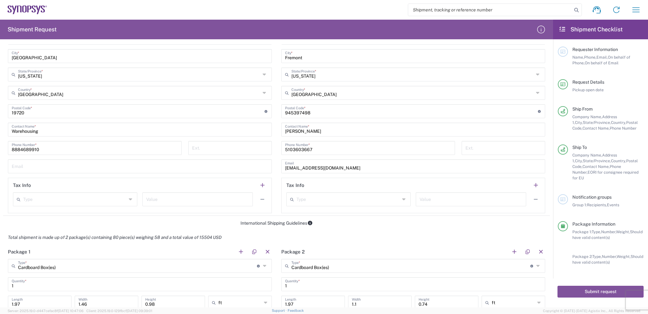
scroll to position [362, 0]
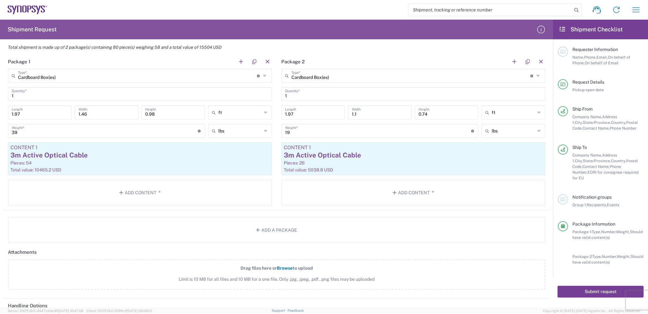
click at [593, 286] on button "Submit request" at bounding box center [601, 292] width 86 height 12
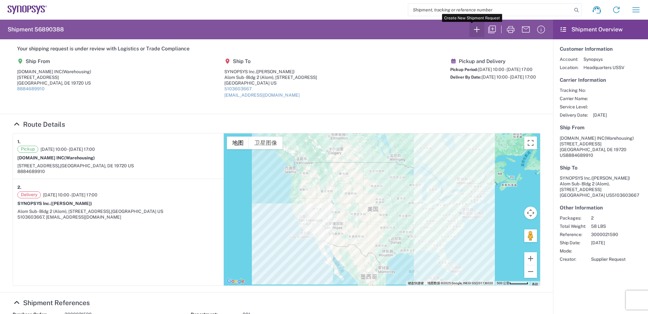
click at [475, 26] on icon "button" at bounding box center [477, 29] width 10 height 10
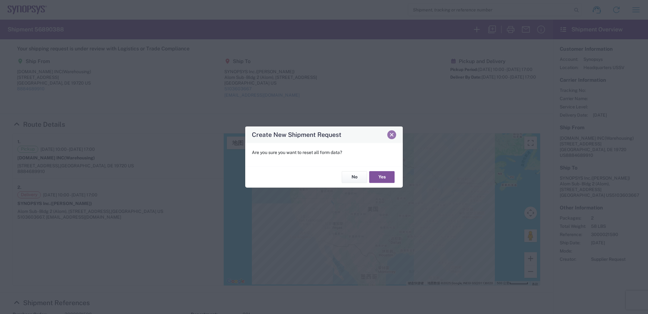
click at [394, 134] on span "Close" at bounding box center [392, 134] width 4 height 4
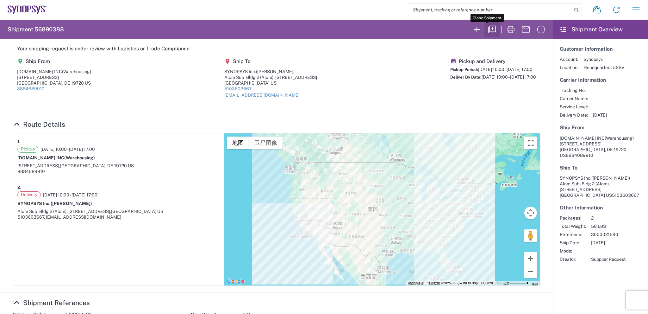
click at [487, 28] on icon "button" at bounding box center [492, 29] width 10 height 10
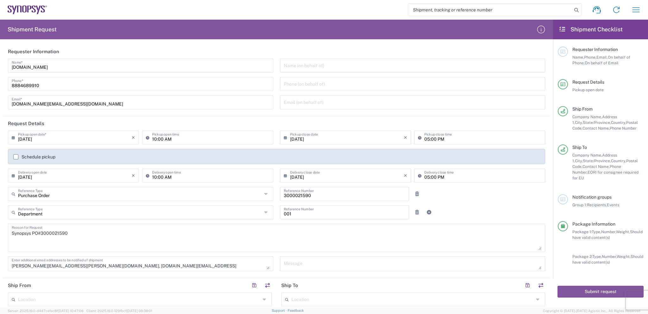
type input "[US_STATE]"
type input "Cardboard Box(es)"
type input "[US_STATE]"
click at [296, 197] on input "3000021590" at bounding box center [345, 193] width 122 height 11
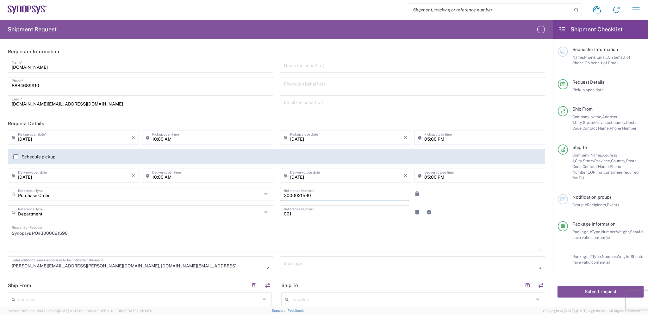
paste input "1"
type input "3000021591"
click at [53, 234] on textarea "Synopsys PO#3000021590" at bounding box center [277, 237] width 530 height 24
paste textarea "1"
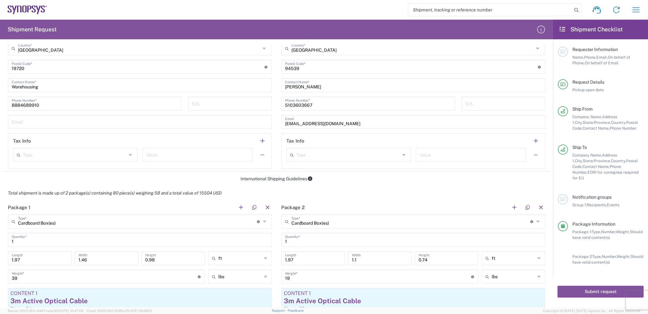
scroll to position [380, 0]
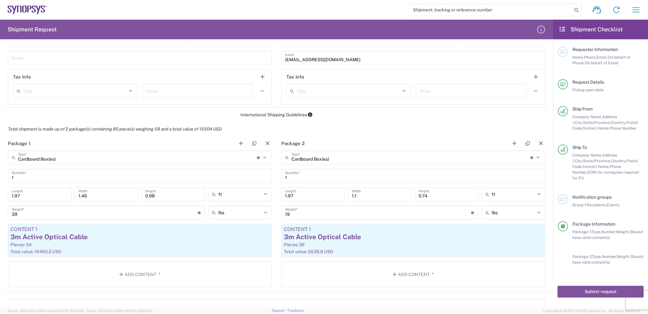
type textarea "Synopsys PO#3000021591"
click at [263, 141] on button "button" at bounding box center [267, 143] width 9 height 9
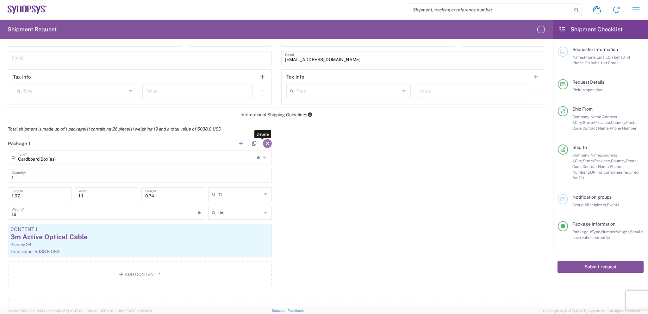
click at [266, 142] on button "button" at bounding box center [267, 143] width 9 height 9
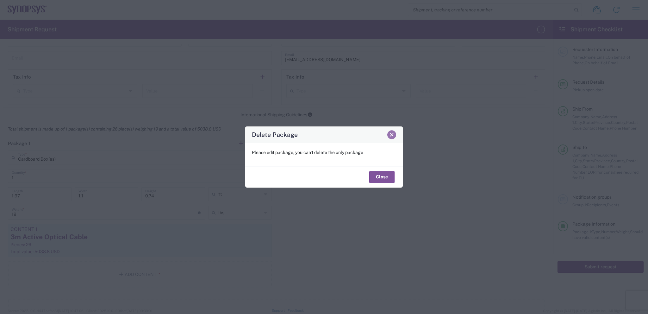
click at [394, 132] on button "Close" at bounding box center [392, 134] width 9 height 9
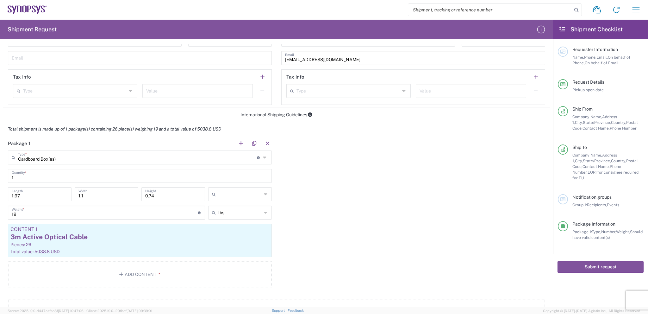
click at [250, 192] on input "text" at bounding box center [239, 194] width 43 height 10
click at [234, 218] on span "cm" at bounding box center [238, 217] width 62 height 10
type input "60.05"
type input "33.53"
type input "22.56"
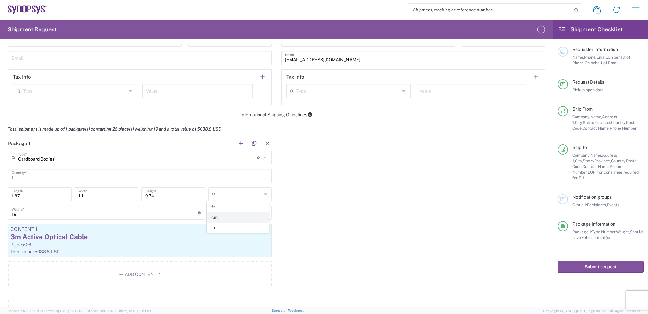
type input "cm"
drag, startPoint x: 24, startPoint y: 194, endPoint x: 9, endPoint y: 198, distance: 15.1
click at [9, 198] on div "60.05 Length" at bounding box center [40, 194] width 64 height 14
type input "44"
drag, startPoint x: 91, startPoint y: 196, endPoint x: 68, endPoint y: 206, distance: 25.5
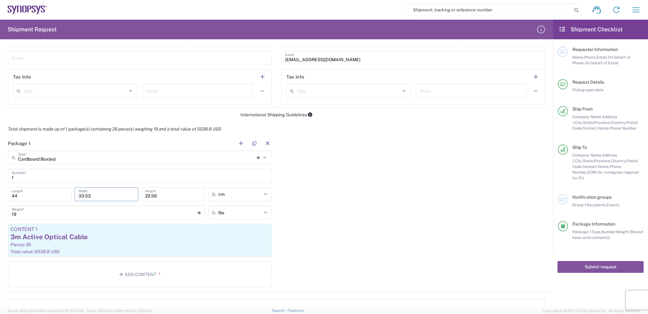
click at [68, 206] on main "Cardboard Box(es) Type * Material used to package goods Cardboard Box(es) Bale(…" at bounding box center [140, 219] width 274 height 139
type input "27"
drag, startPoint x: 160, startPoint y: 195, endPoint x: 131, endPoint y: 204, distance: 29.7
click at [131, 204] on div "44 Length 27 Width 22.56 Height cm ft cm in" at bounding box center [139, 196] width 267 height 18
type input "22"
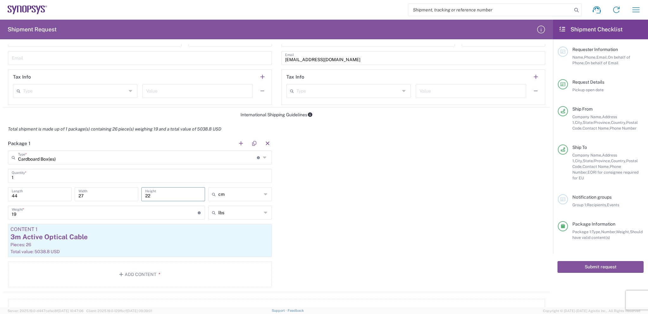
type input "cm"
click at [238, 195] on input "cm" at bounding box center [239, 194] width 43 height 10
click at [224, 216] on span "ft" at bounding box center [238, 217] width 62 height 10
type input "1.44"
type input "0.89"
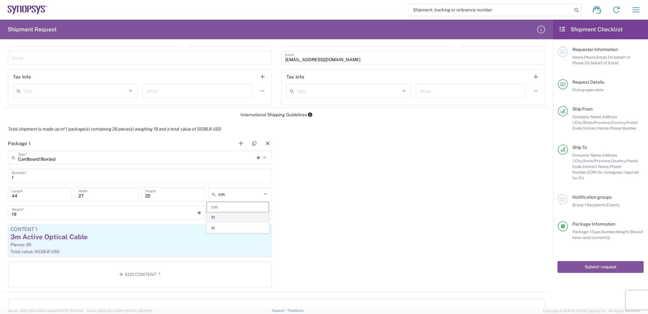
type input "0.72"
type input "ft"
click at [321, 204] on div "Package 1 Cardboard Box(es) Type * Material used to package goods Cardboard Box…" at bounding box center [276, 214] width 547 height 156
click at [246, 232] on div "3m Active Optical Cable" at bounding box center [139, 236] width 259 height 9
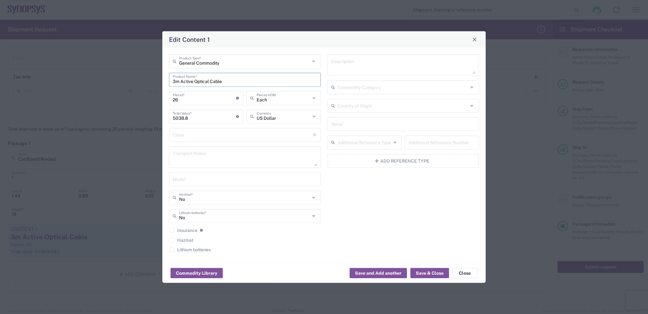
drag, startPoint x: 175, startPoint y: 81, endPoint x: 168, endPoint y: 81, distance: 6.6
click at [168, 81] on div "General Commodity Product Type * 3m Active Optical Cable Product Name * 26 Piec…" at bounding box center [245, 155] width 159 height 202
type input "5m Active Optical Cable"
drag, startPoint x: 183, startPoint y: 97, endPoint x: 166, endPoint y: 99, distance: 17.2
click at [166, 99] on div "General Commodity Product Type * 5m Active Optical Cable Product Name * 26 Piec…" at bounding box center [245, 155] width 159 height 202
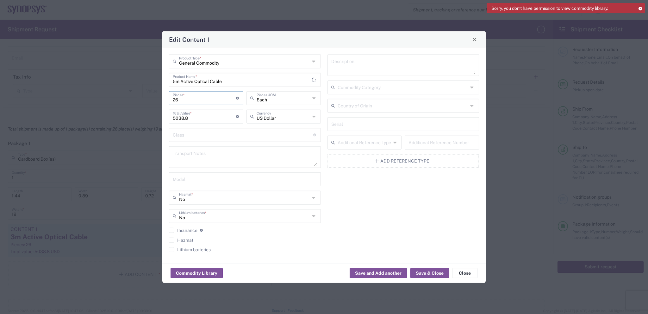
type input "1"
type input "193.8"
type input "18"
type input "3488.4"
type input "18"
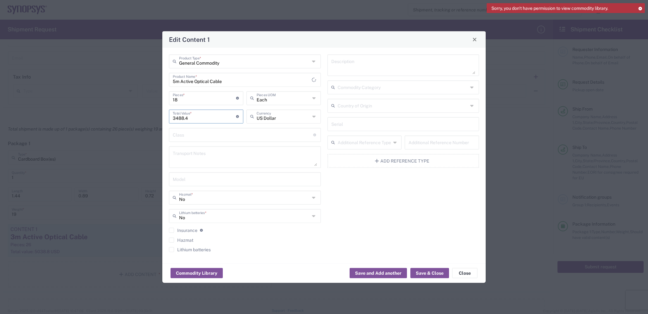
drag, startPoint x: 193, startPoint y: 119, endPoint x: 157, endPoint y: 120, distance: 36.4
click at [157, 120] on div "Edit Content 1 General Commodity Product Type * 5m Active Optical Cable Product…" at bounding box center [324, 157] width 648 height 314
type input "3385.8"
click at [429, 273] on button "Save & Close" at bounding box center [430, 273] width 39 height 10
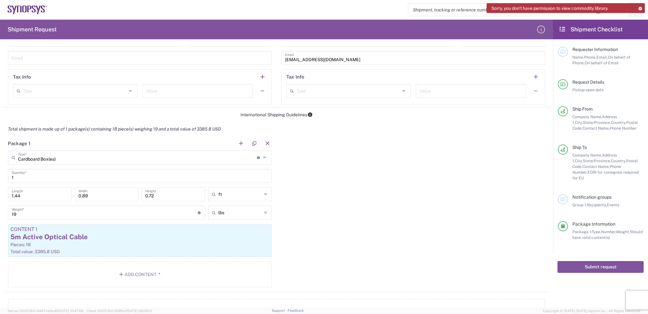
click at [640, 8] on icon at bounding box center [640, 8] width 4 height 3
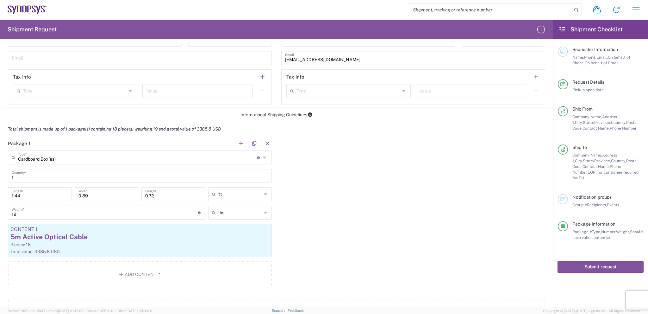
scroll to position [475, 0]
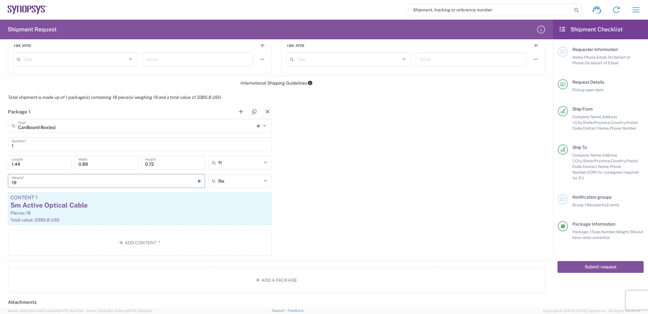
drag, startPoint x: 24, startPoint y: 180, endPoint x: 4, endPoint y: 180, distance: 19.9
click at [4, 180] on main "Cardboard Box(es) Type * Material used to package goods Cardboard Box(es) Bale(…" at bounding box center [140, 188] width 274 height 139
type input "5.7"
click at [249, 178] on input "text" at bounding box center [239, 181] width 43 height 10
click at [219, 202] on span "kgs" at bounding box center [238, 204] width 62 height 10
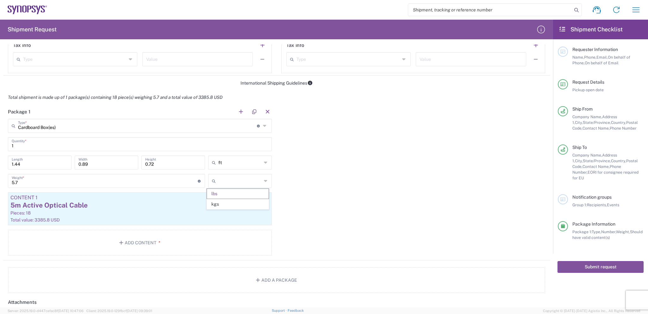
type input "2.59"
type input "kgs"
click at [260, 161] on div "ft" at bounding box center [240, 162] width 64 height 14
type input "ft"
click at [222, 186] on span "cm" at bounding box center [238, 186] width 62 height 10
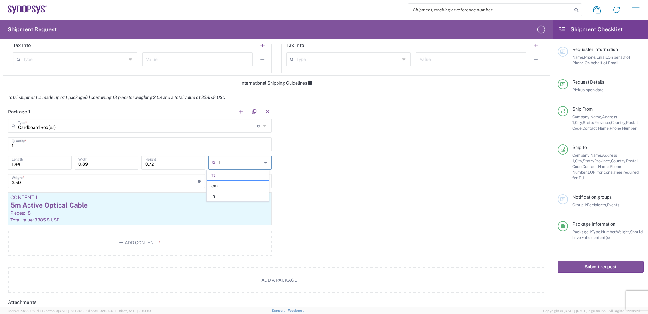
type input "43.89"
type input "27.13"
type input "21.95"
type input "cm"
click at [309, 160] on div "Package 1 Cardboard Box(es) Type * Material used to package goods Cardboard Box…" at bounding box center [276, 182] width 547 height 156
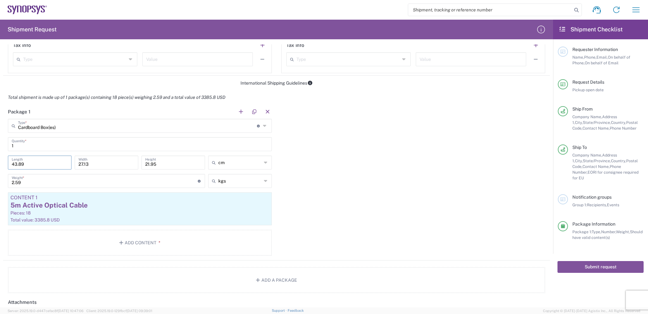
drag, startPoint x: 27, startPoint y: 163, endPoint x: 0, endPoint y: 163, distance: 26.9
click at [0, 163] on form "Requester Information Sophia.Li Name * 8884689910 Phone * sophia.li@fs.com Emai…" at bounding box center [276, 175] width 553 height 263
type input "44"
drag, startPoint x: 98, startPoint y: 162, endPoint x: 60, endPoint y: 162, distance: 38.3
click at [60, 162] on div "44 Length 27.13 Width 21.95 Height cm ft cm in" at bounding box center [139, 164] width 267 height 18
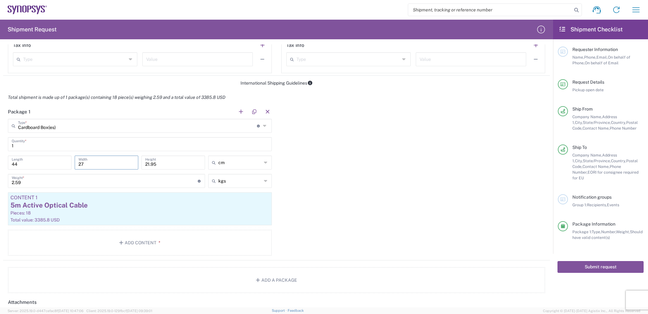
type input "27"
drag, startPoint x: 162, startPoint y: 163, endPoint x: 128, endPoint y: 163, distance: 33.9
click at [128, 163] on div "44 Length 27 Width 21.95 Height cm ft cm in" at bounding box center [139, 164] width 267 height 18
type input "22"
click at [320, 171] on div "Package 1 Cardboard Box(es) Type * Material used to package goods Cardboard Box…" at bounding box center [276, 182] width 547 height 156
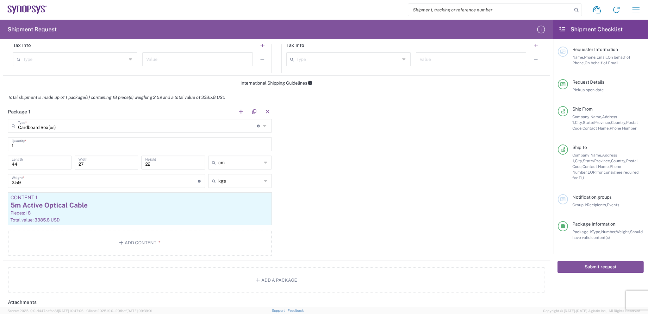
click at [320, 171] on div "Package 1 Cardboard Box(es) Type * Material used to package goods Cardboard Box…" at bounding box center [276, 182] width 547 height 156
drag, startPoint x: 24, startPoint y: 180, endPoint x: 0, endPoint y: 180, distance: 24.1
click at [0, 180] on form "Requester Information Sophia.Li Name * 8884689910 Phone * sophia.li@fs.com Emai…" at bounding box center [276, 175] width 553 height 263
type input "5.7"
click at [295, 171] on div "Package 1 Cardboard Box(es) Type * Material used to package goods Cardboard Box…" at bounding box center [276, 182] width 547 height 156
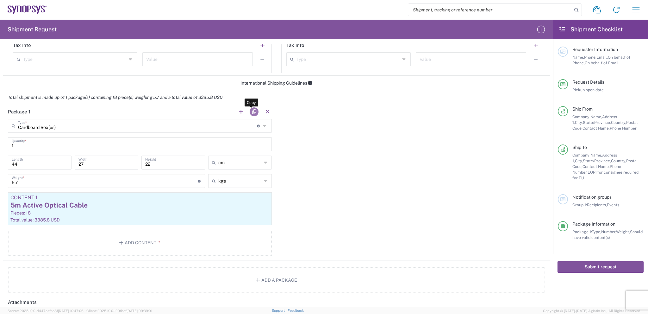
click at [253, 108] on button "button" at bounding box center [254, 111] width 9 height 9
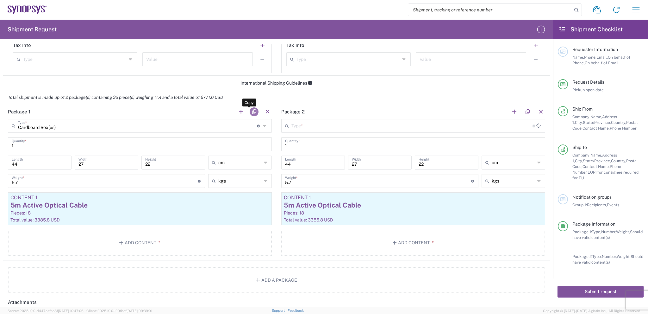
type input "Cardboard Box(es)"
click at [253, 109] on button "button" at bounding box center [254, 111] width 9 height 9
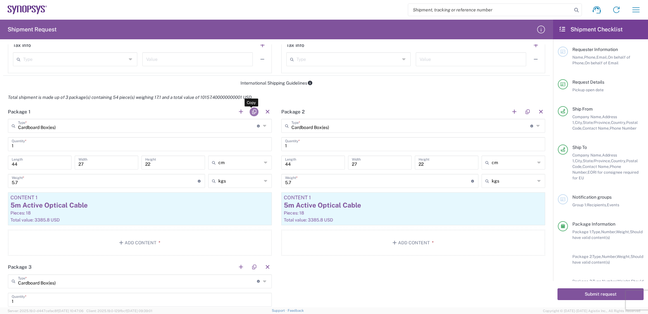
click at [253, 109] on button "button" at bounding box center [254, 111] width 9 height 9
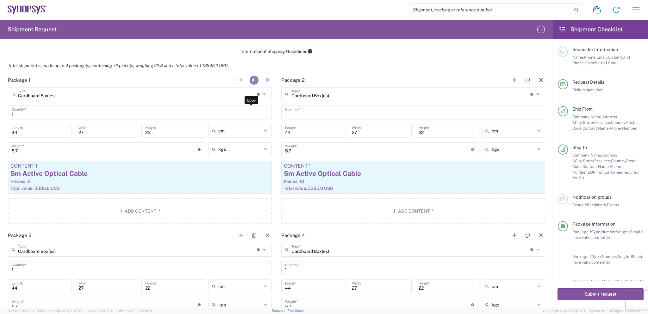
scroll to position [507, 0]
click at [251, 79] on button "button" at bounding box center [254, 80] width 9 height 9
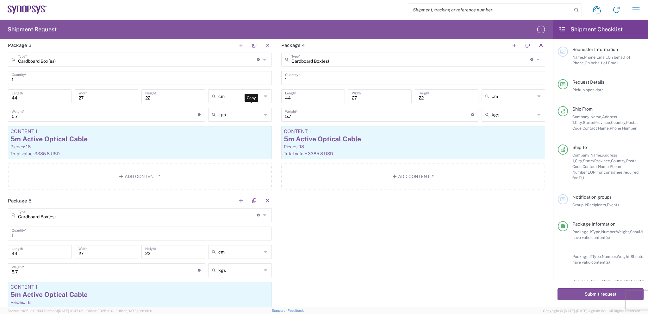
scroll to position [697, 0]
click at [252, 197] on button "button" at bounding box center [254, 200] width 9 height 9
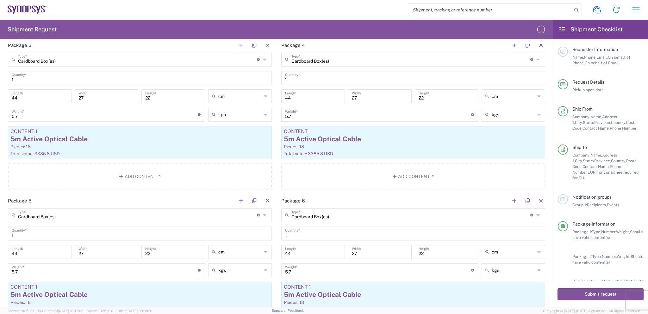
scroll to position [728, 0]
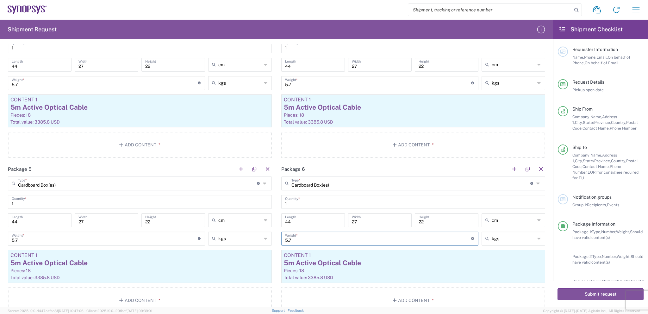
drag, startPoint x: 292, startPoint y: 237, endPoint x: 276, endPoint y: 237, distance: 15.5
click at [277, 237] on main "Cardboard Box(es) Type * Material used to package goods Cardboard Box(es) Bale(…" at bounding box center [414, 245] width 274 height 139
type input "3.2"
click at [463, 265] on div "5m Active Optical Cable" at bounding box center [413, 262] width 259 height 9
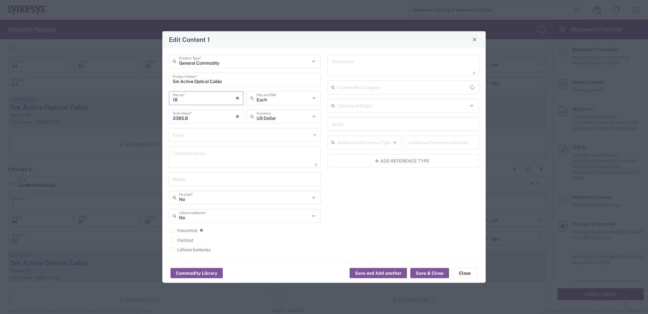
drag, startPoint x: 180, startPoint y: 101, endPoint x: 158, endPoint y: 102, distance: 22.5
click at [158, 102] on div "Edit Content 1 General Commodity Product Type * 5m Active Optical Cable Product…" at bounding box center [324, 157] width 648 height 314
type input "1"
type input "188.1"
type input "10"
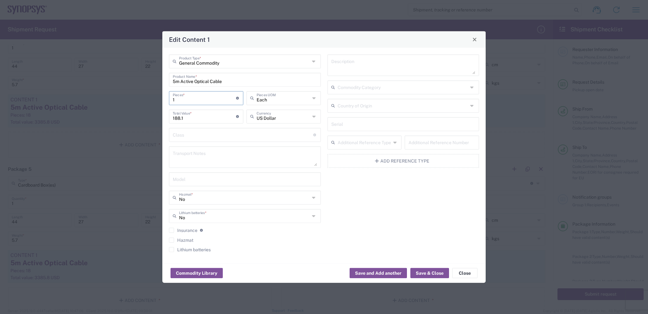
type input "1881"
type input "10"
click at [431, 275] on button "Save & Close" at bounding box center [430, 273] width 39 height 10
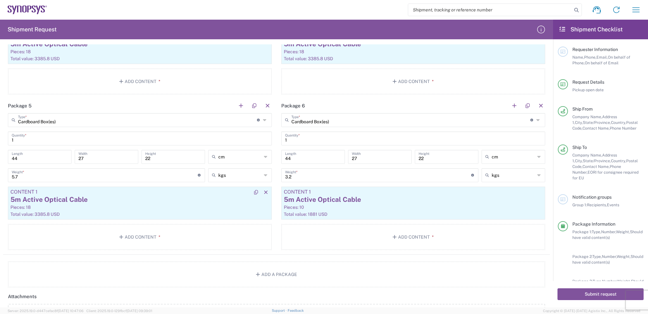
scroll to position [792, 0]
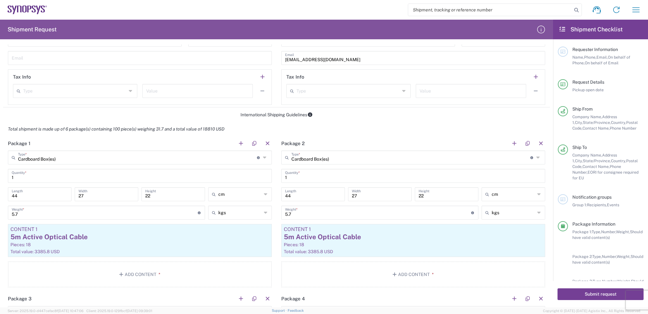
click at [577, 298] on button "Submit request" at bounding box center [601, 294] width 86 height 12
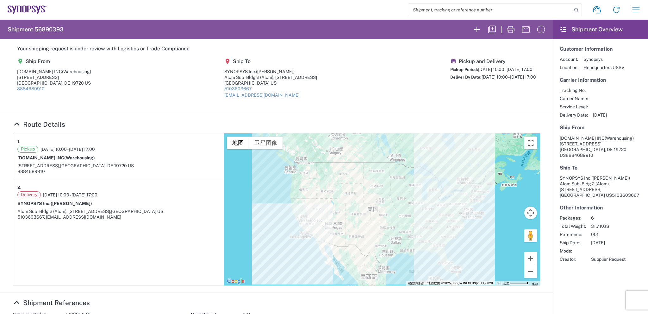
click at [438, 13] on input "search" at bounding box center [490, 10] width 164 height 12
click at [439, 10] on input "search" at bounding box center [490, 10] width 164 height 12
paste input "56890388"
type input "56890388"
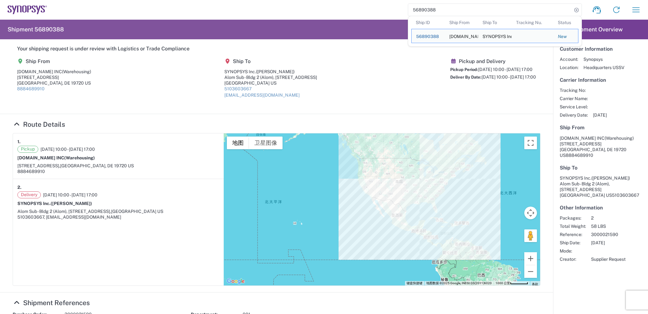
click at [422, 35] on span "56890388" at bounding box center [427, 36] width 23 height 5
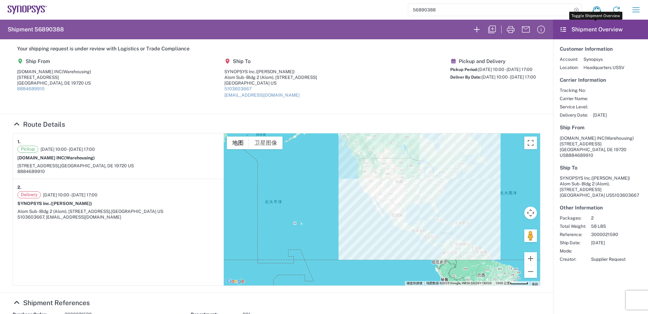
click at [561, 28] on icon at bounding box center [563, 30] width 7 height 6
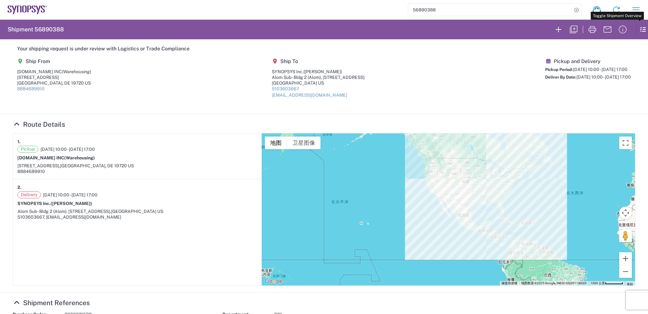
click at [639, 28] on icon at bounding box center [640, 29] width 7 height 12
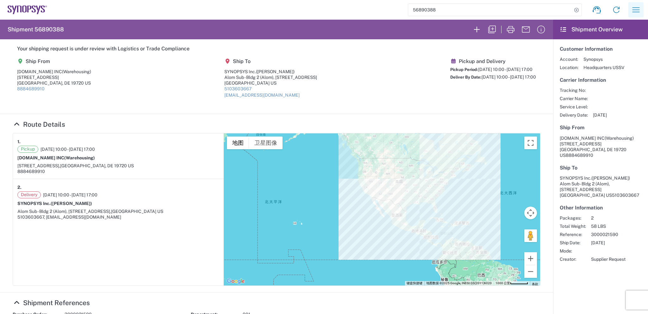
click at [634, 8] on icon "button" at bounding box center [636, 9] width 7 height 5
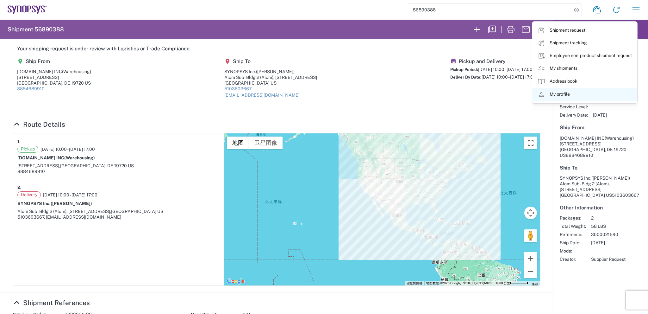
click at [580, 93] on link "My profile" at bounding box center [585, 94] width 104 height 13
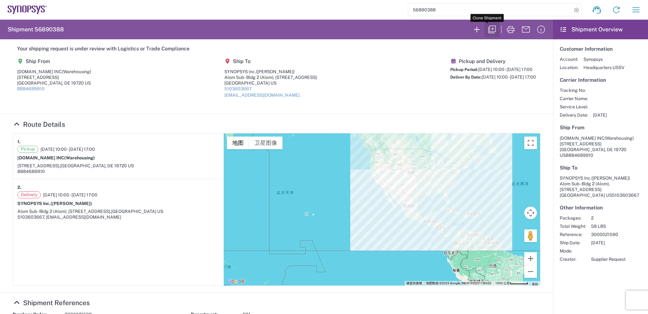
click at [489, 28] on icon "button" at bounding box center [493, 30] width 8 height 8
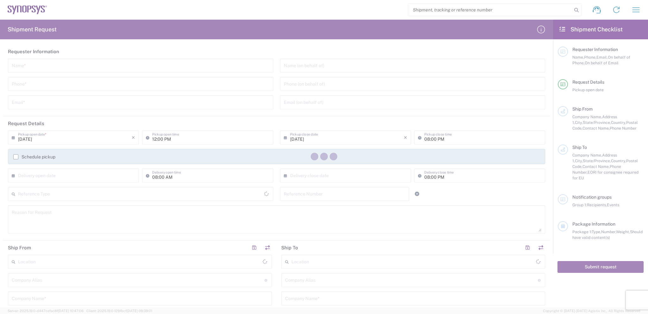
type input "[GEOGRAPHIC_DATA]"
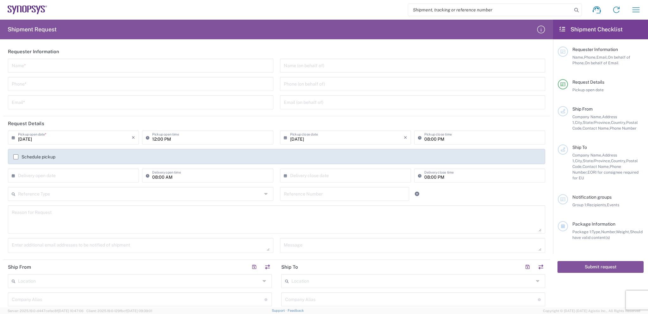
click at [445, 12] on input "search" at bounding box center [490, 10] width 164 height 12
paste input "56890393"
type input "56890393"
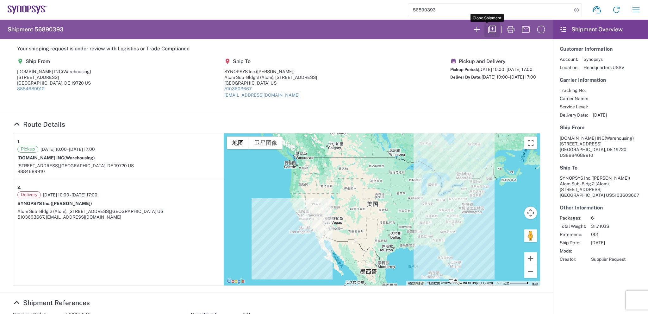
click at [490, 28] on icon "button" at bounding box center [492, 29] width 10 height 10
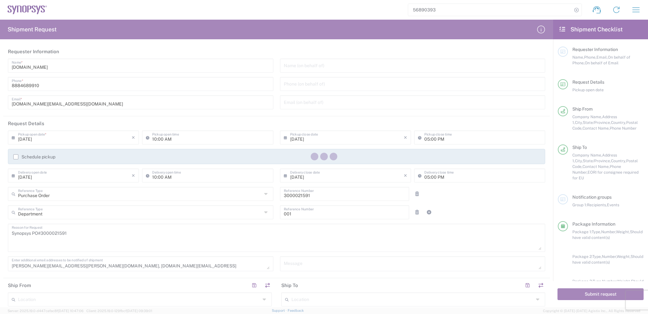
type input "[US_STATE]"
type input "Cardboard Box(es)"
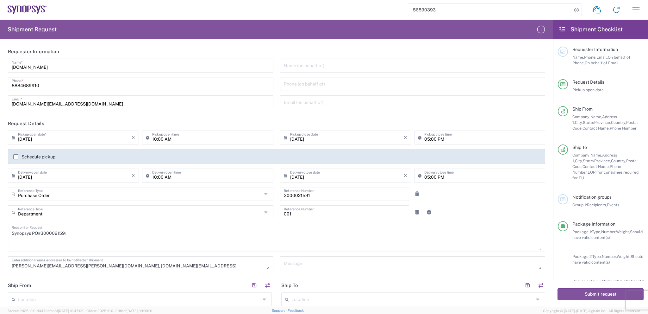
type input "Cardboard Box(es)"
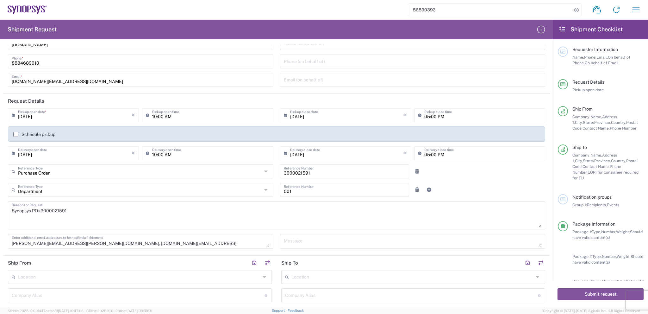
scroll to position [32, 0]
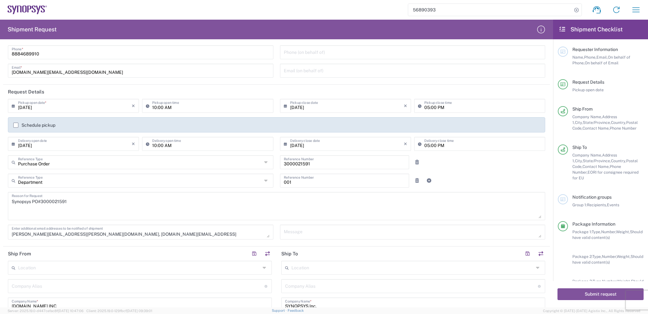
click at [301, 161] on input "3000021591" at bounding box center [345, 161] width 122 height 11
paste input "2"
type input "3000021592"
click at [60, 201] on textarea "Synopsys PO#3000021591" at bounding box center [277, 206] width 530 height 24
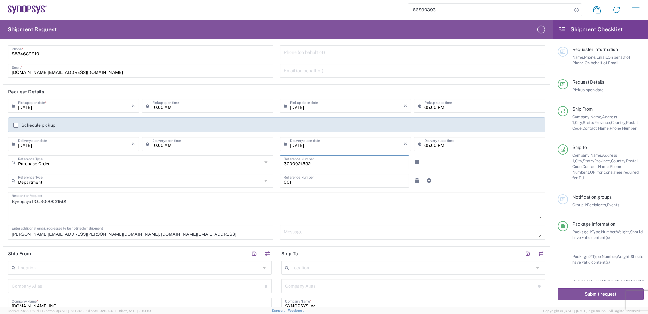
click at [60, 201] on textarea "Synopsys PO#3000021591" at bounding box center [277, 206] width 530 height 24
paste textarea "2"
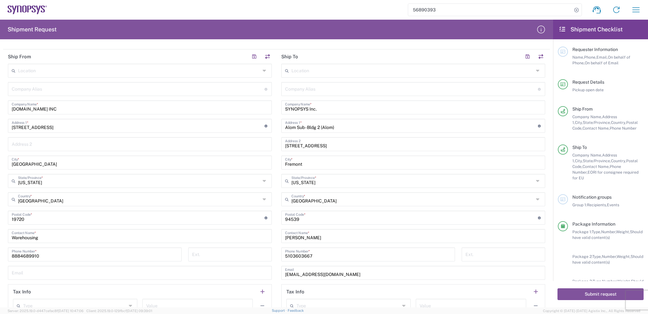
scroll to position [253, 0]
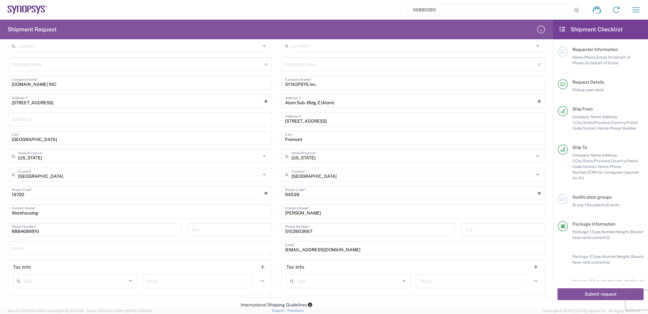
type textarea "Synopsys PO#3000021592"
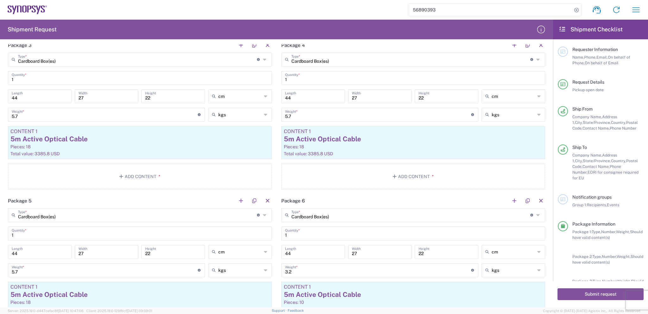
scroll to position [733, 0]
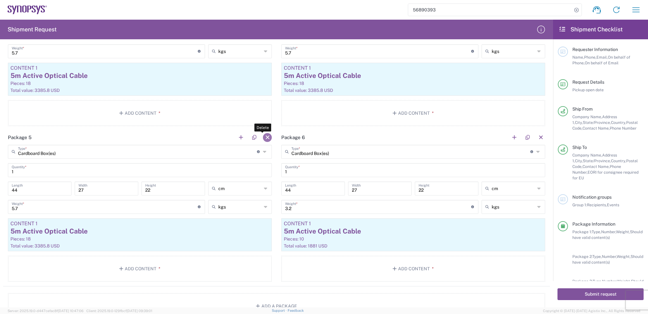
click at [263, 134] on button "button" at bounding box center [267, 137] width 9 height 9
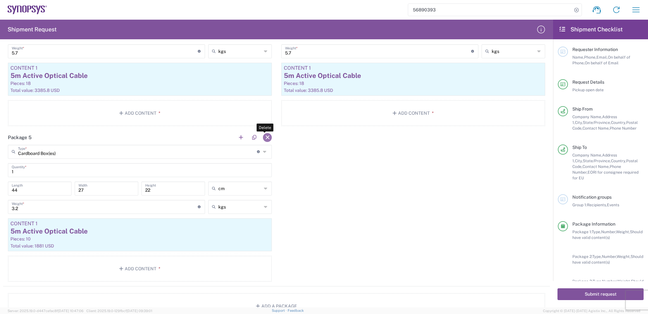
click at [264, 135] on button "button" at bounding box center [267, 137] width 9 height 9
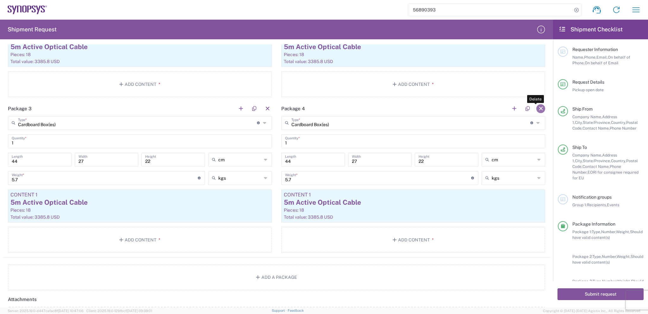
click at [537, 106] on button "button" at bounding box center [541, 108] width 9 height 9
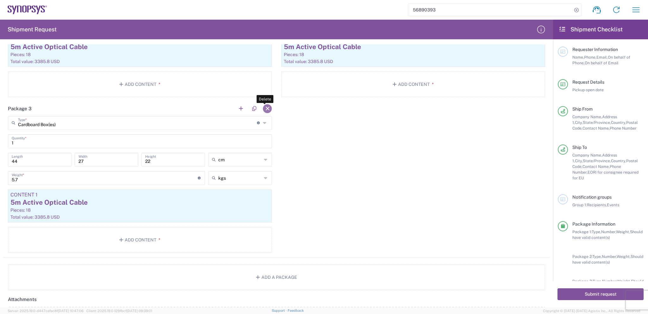
click at [265, 109] on button "button" at bounding box center [267, 108] width 9 height 9
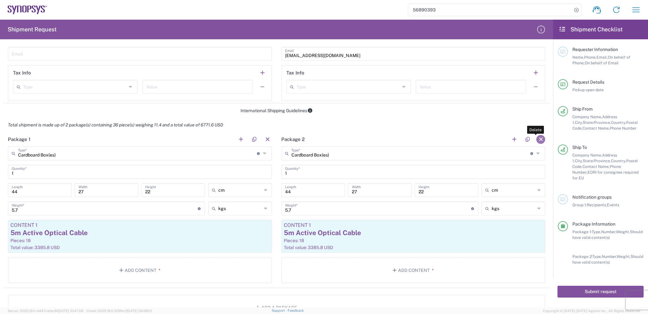
click at [537, 136] on button "button" at bounding box center [541, 139] width 9 height 9
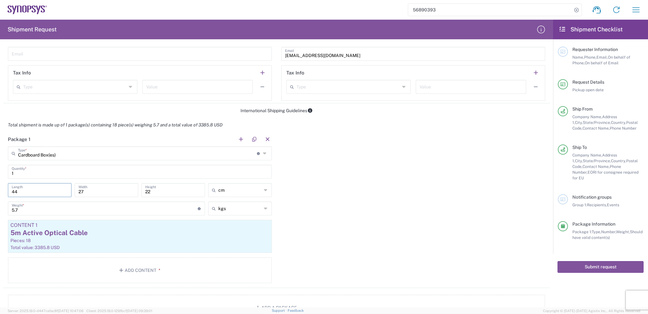
drag, startPoint x: 18, startPoint y: 192, endPoint x: 12, endPoint y: 191, distance: 6.1
click at [12, 191] on input "44" at bounding box center [40, 189] width 56 height 11
type input "60"
drag, startPoint x: 72, startPoint y: 191, endPoint x: 66, endPoint y: 192, distance: 6.4
click at [66, 192] on div "60 Length 27 Width 22 Height cm cm ft in" at bounding box center [139, 192] width 267 height 18
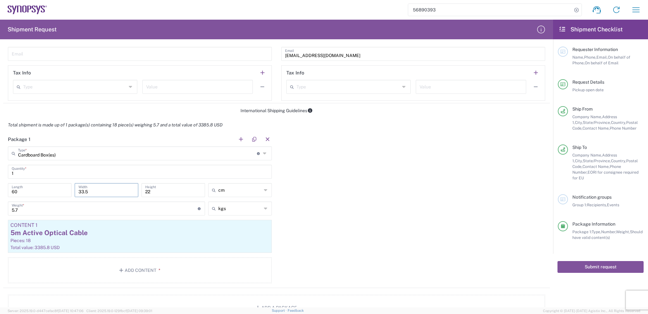
type input "33.5"
click at [153, 190] on input "22" at bounding box center [173, 189] width 56 height 11
drag, startPoint x: 153, startPoint y: 190, endPoint x: 139, endPoint y: 192, distance: 14.5
click at [140, 192] on div "22 Height" at bounding box center [173, 192] width 67 height 18
type input "22.5"
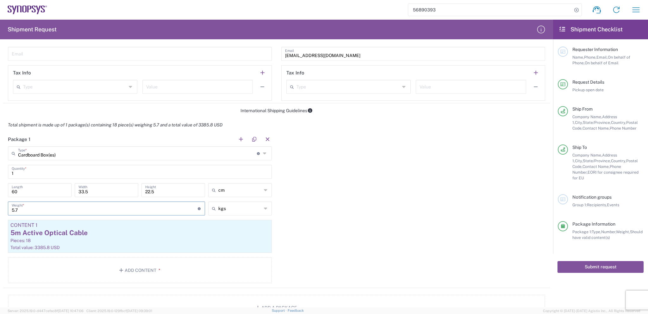
drag, startPoint x: 65, startPoint y: 204, endPoint x: 9, endPoint y: 204, distance: 55.4
click at [9, 204] on div "5.7 Weight * Total weight of package(s) in pounds or kilograms" at bounding box center [106, 208] width 197 height 14
click at [264, 209] on icon at bounding box center [266, 208] width 4 height 10
click at [231, 233] on span "lbs" at bounding box center [238, 231] width 62 height 10
type input "12.57"
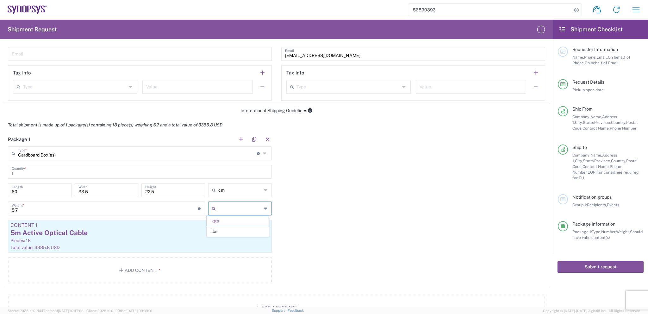
type input "lbs"
drag, startPoint x: 11, startPoint y: 206, endPoint x: 0, endPoint y: 206, distance: 11.4
click at [0, 206] on form "Requester Information [DOMAIN_NAME] Name * [PHONE_NUMBER] Phone * [DOMAIN_NAME]…" at bounding box center [276, 175] width 553 height 263
type input "18"
type input "lbs"
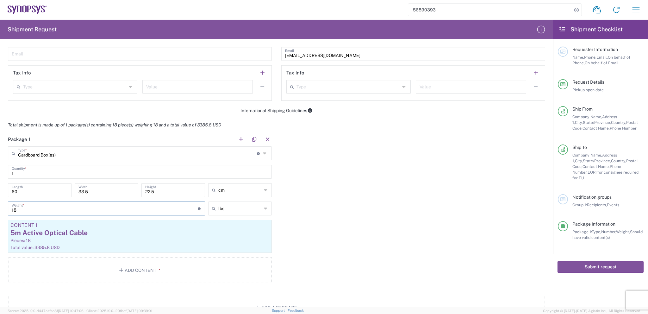
click at [239, 212] on input "lbs" at bounding box center [239, 208] width 43 height 10
click at [228, 230] on span "kgs" at bounding box center [238, 231] width 62 height 10
type input "8.16"
type input "kgs"
click at [337, 214] on div "Package 1 Cardboard Box(es) Type * Material used to package goods Cardboard Box…" at bounding box center [276, 210] width 547 height 156
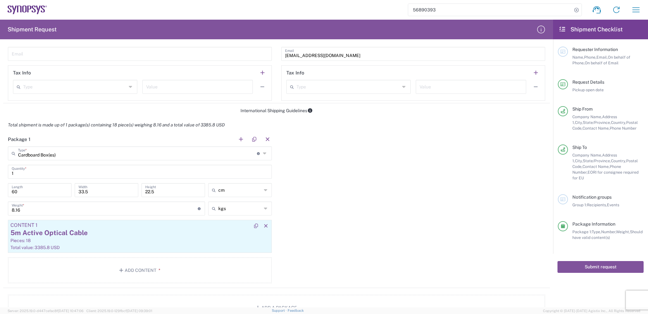
click at [209, 233] on div "5m Active Optical Cable" at bounding box center [139, 232] width 259 height 9
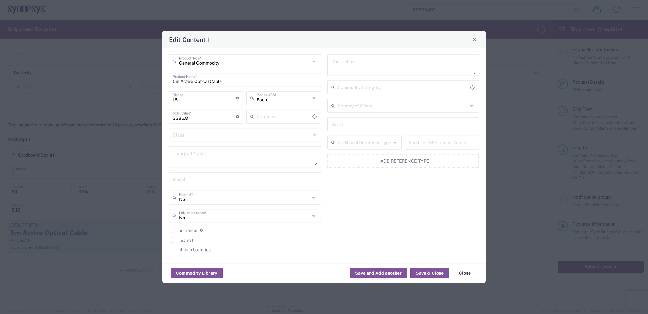
type input "US Dollar"
click at [173, 80] on input "5m Active Optical Cable" at bounding box center [245, 78] width 144 height 11
type input "10m Active Optical Cable"
drag, startPoint x: 179, startPoint y: 97, endPoint x: 169, endPoint y: 98, distance: 9.8
click at [169, 97] on div "18 Pieces * Number of pieces inside all the packages" at bounding box center [206, 98] width 74 height 14
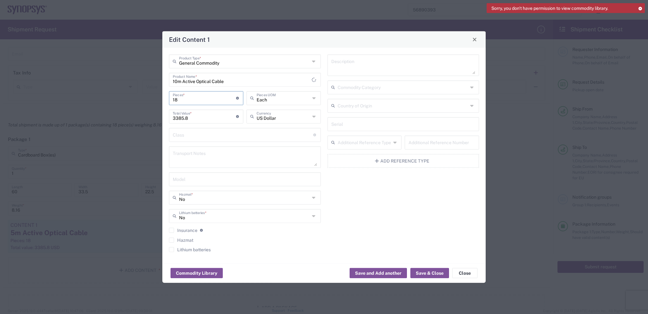
type input "4"
type input "752.4"
type input "40"
type input "7524"
type input "40"
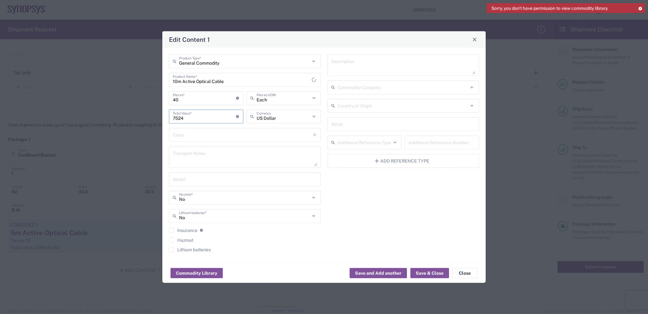
drag, startPoint x: 182, startPoint y: 116, endPoint x: 156, endPoint y: 116, distance: 26.6
click at [156, 116] on div "Edit Content 1 General Commodity Product Type * 10m Active Optical Cable Produc…" at bounding box center [324, 157] width 648 height 314
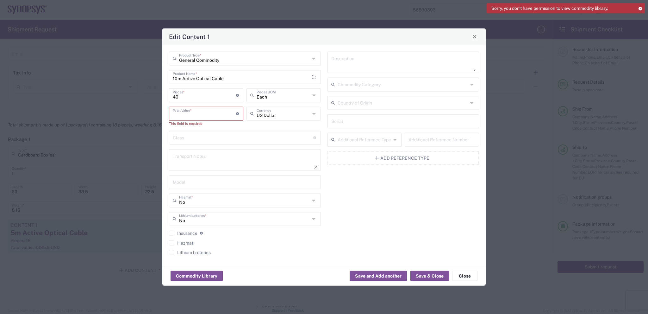
paste input "8398.00"
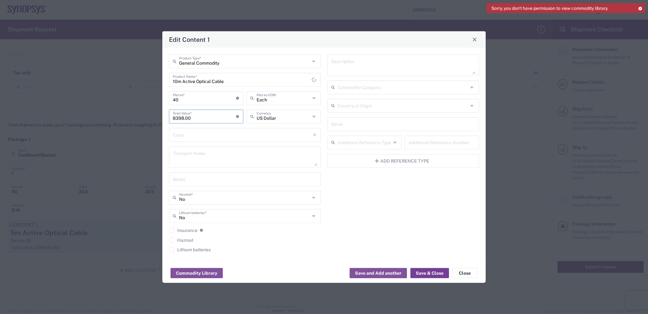
type input "8398.00"
click at [432, 271] on button "Save & Close" at bounding box center [430, 273] width 39 height 10
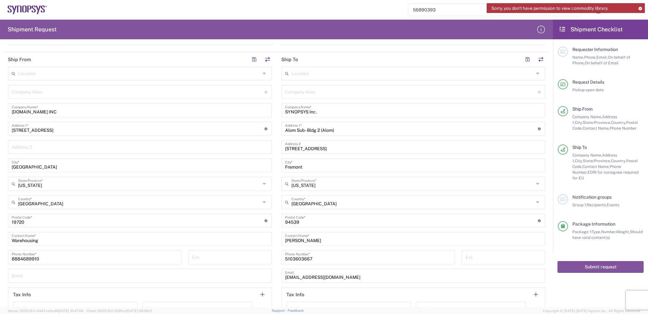
scroll to position [214, 0]
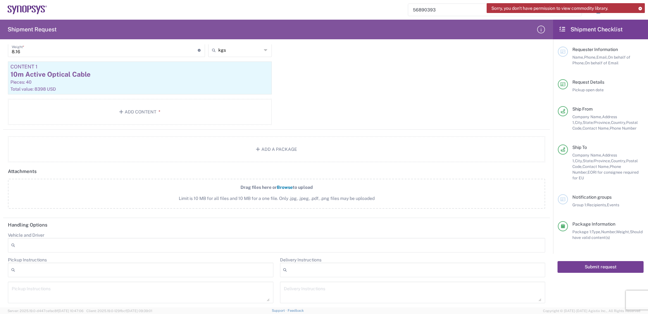
click at [597, 262] on button "Submit request" at bounding box center [601, 267] width 86 height 12
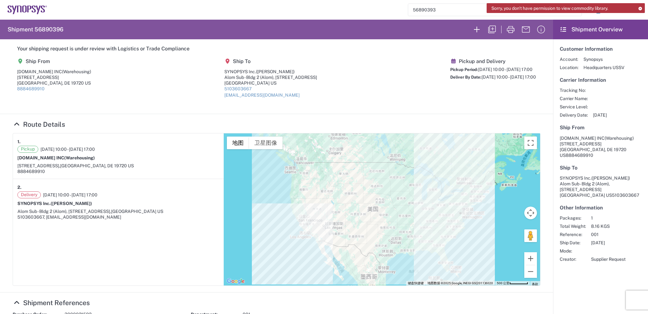
click at [641, 9] on icon at bounding box center [640, 8] width 4 height 3
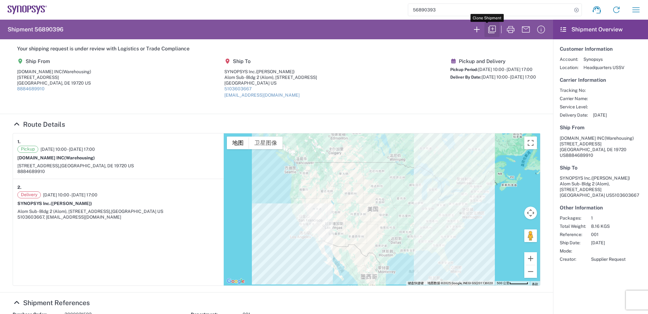
click at [489, 30] on icon "button" at bounding box center [492, 29] width 10 height 10
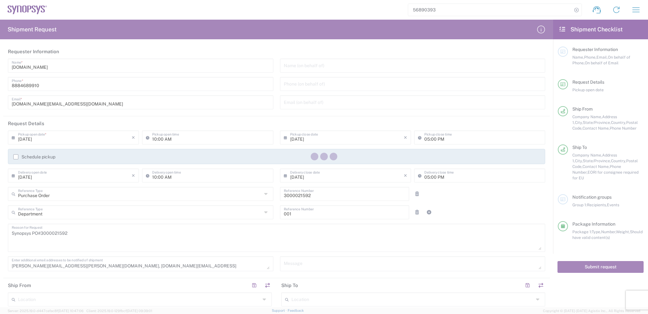
type input "[US_STATE]"
type input "Cardboard Box(es)"
type input "[US_STATE]"
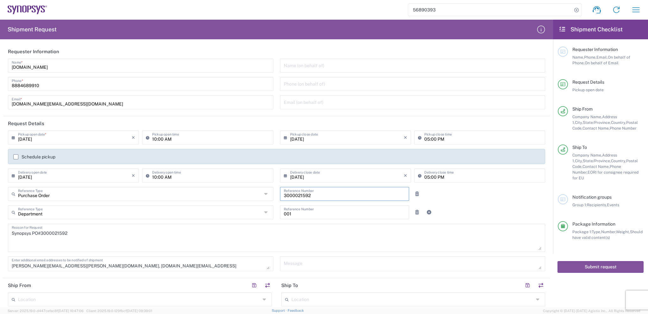
click at [300, 198] on input "3000021592" at bounding box center [345, 193] width 122 height 11
paste input "3"
type input "3000021593"
click at [56, 233] on textarea "Synopsys PO#3000021592" at bounding box center [277, 237] width 530 height 24
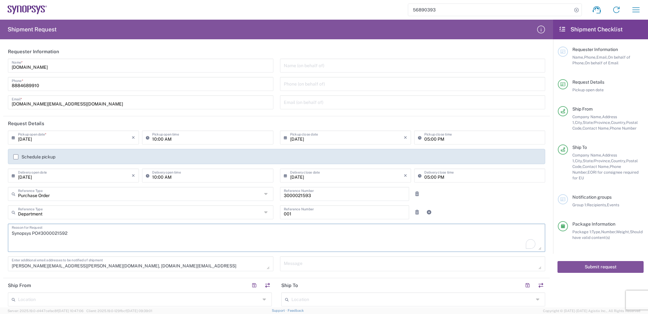
click at [56, 233] on textarea "Synopsys PO#3000021592" at bounding box center [277, 237] width 530 height 24
paste textarea "3"
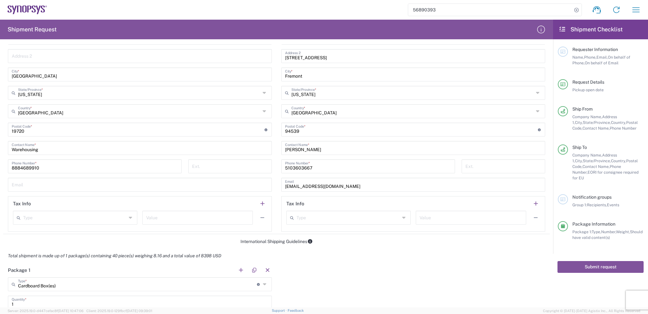
scroll to position [412, 0]
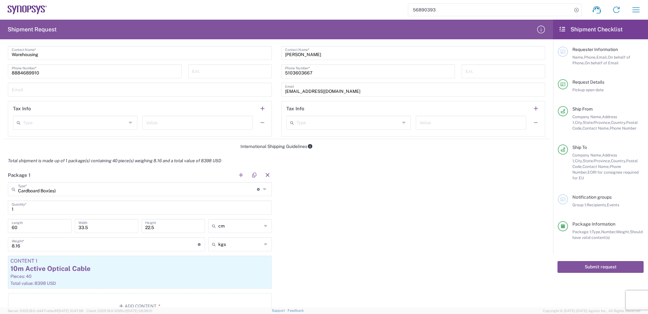
type textarea "Synopsys PO#3000021593"
drag, startPoint x: 20, startPoint y: 225, endPoint x: 9, endPoint y: 230, distance: 11.8
click at [9, 230] on div "60 Length" at bounding box center [40, 226] width 64 height 14
type input "44"
drag, startPoint x: 84, startPoint y: 226, endPoint x: 42, endPoint y: 226, distance: 42.4
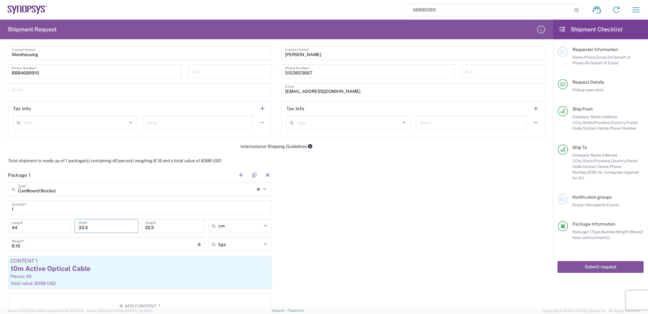
click at [42, 226] on div "44 Length 33.5 Width 22.5 Height cm cm ft in" at bounding box center [139, 228] width 267 height 18
type input "27"
drag, startPoint x: 163, startPoint y: 229, endPoint x: 137, endPoint y: 229, distance: 26.0
click at [137, 229] on div "44 Length 27 Width 22.5 Height cm cm ft in" at bounding box center [139, 228] width 267 height 18
type input "21"
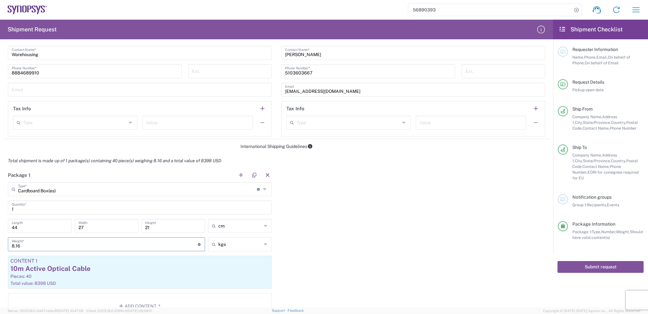
drag, startPoint x: 17, startPoint y: 245, endPoint x: 9, endPoint y: 245, distance: 8.2
click at [9, 245] on div "8.16 Weight * Total weight of package(s) in pounds or kilograms" at bounding box center [106, 244] width 197 height 14
type input "5.43"
click at [202, 265] on div "10m Active Optical Cable" at bounding box center [139, 268] width 259 height 9
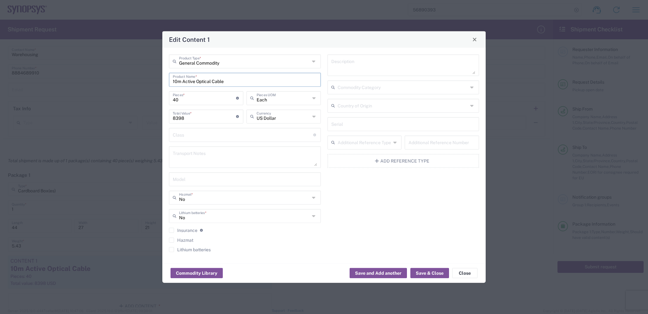
drag, startPoint x: 213, startPoint y: 82, endPoint x: 149, endPoint y: 83, distance: 63.3
click at [149, 83] on div "Edit Content 1 General Commodity Product Type * 10m Active Optical Cable Produc…" at bounding box center [324, 157] width 648 height 314
paste input "3m (10ft) Generic Compatible 200G QSFP-DD to 2 x 100G QSFP28 AOC"
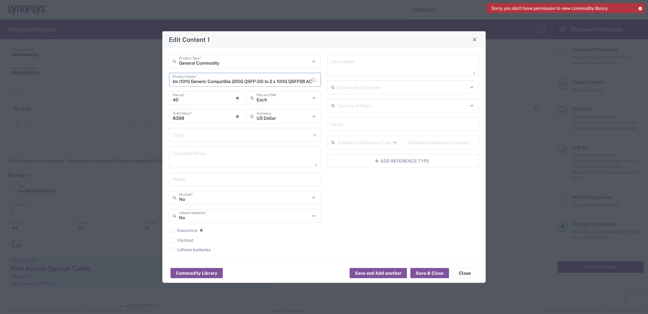
type input "3m (10ft) Generic Compatible 200G QSFP-DD to 2 x 100G QSFP28 AOC"
drag, startPoint x: 166, startPoint y: 118, endPoint x: 161, endPoint y: 118, distance: 4.7
click at [161, 118] on div "Edit Content 1 General Commodity Product Type * 3m (10ft) Generic Compatible 20…" at bounding box center [324, 157] width 648 height 314
type input "8911"
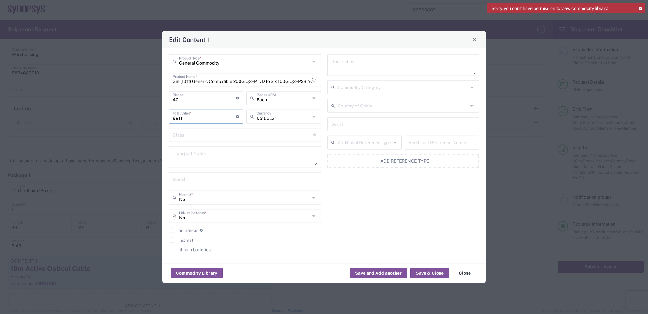
click at [395, 198] on div "Description Commodity Category Country of Origin Serial Additional Reference Ty…" at bounding box center [403, 155] width 159 height 202
click at [425, 271] on button "Save & Close" at bounding box center [430, 273] width 39 height 10
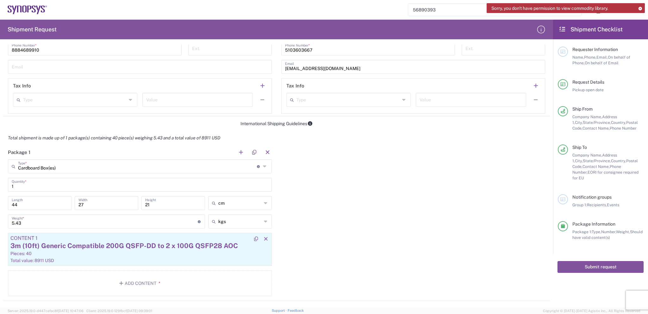
scroll to position [443, 0]
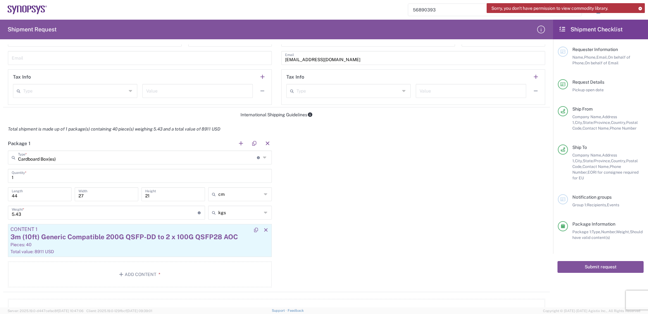
click at [217, 235] on div "3m (10ft) Generic Compatible 200G QSFP-DD to 2 x 100G QSFP28 AOC" at bounding box center [139, 236] width 259 height 9
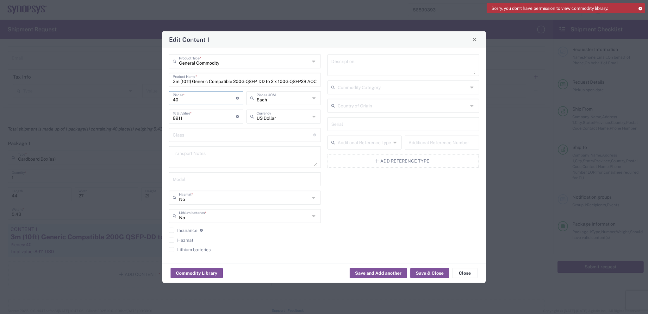
drag, startPoint x: 177, startPoint y: 96, endPoint x: 159, endPoint y: 98, distance: 17.9
click at [159, 98] on div "Edit Content 1 General Commodity Product Type * 3m (10ft) Generic Compatible 20…" at bounding box center [324, 157] width 648 height 314
type input "2"
type input "445.55"
type input "20"
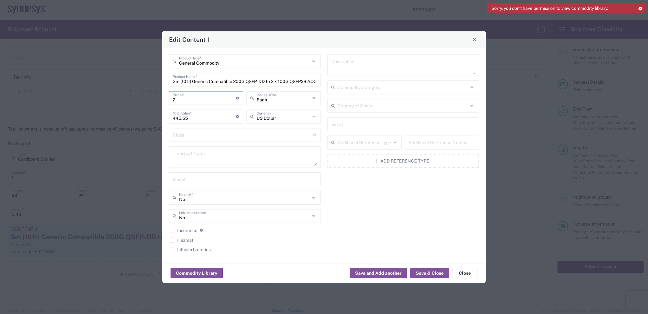
type input "4455.5"
type input "20"
drag, startPoint x: 193, startPoint y: 119, endPoint x: 147, endPoint y: 123, distance: 46.1
click at [147, 123] on div "Edit Content 1 General Commodity Product Type * 3m (10ft) Generic Compatible 20…" at bounding box center [324, 157] width 648 height 314
type input "8911"
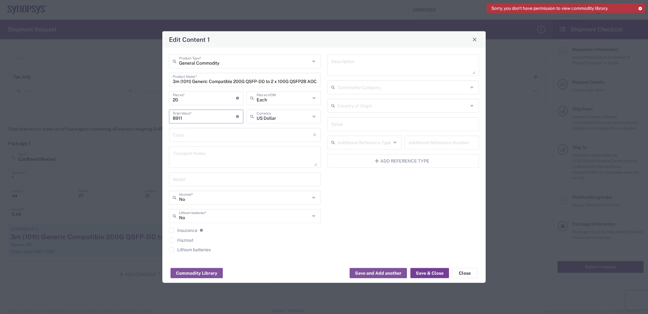
click at [427, 273] on button "Save & Close" at bounding box center [430, 273] width 39 height 10
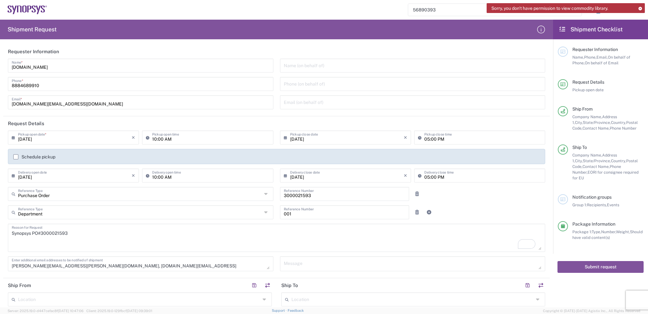
scroll to position [120, 0]
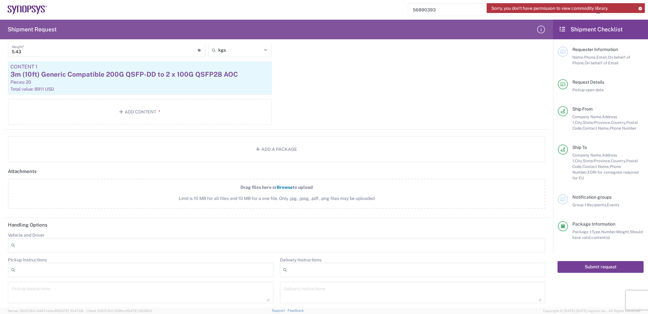
click at [594, 261] on button "Submit request" at bounding box center [601, 267] width 86 height 12
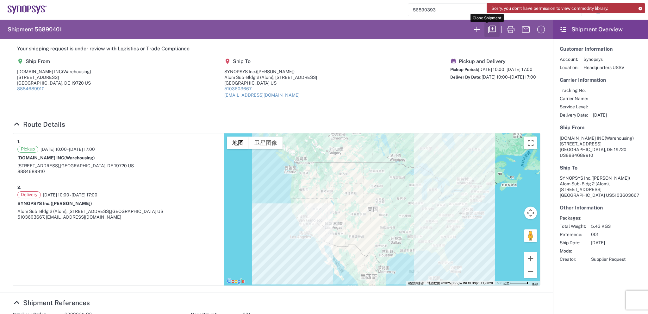
click at [490, 30] on icon "button" at bounding box center [492, 29] width 10 height 10
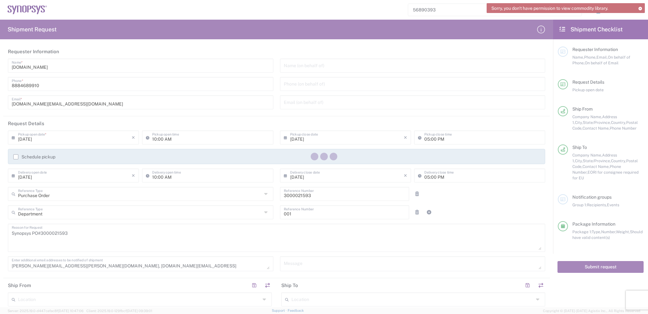
type input "[US_STATE]"
type input "Cardboard Box(es)"
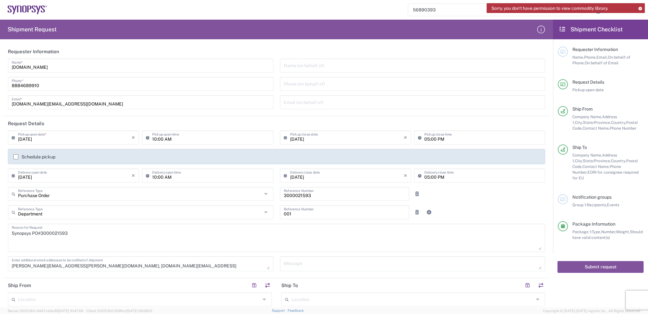
type input "[US_STATE]"
click at [300, 194] on input "3000021593" at bounding box center [345, 193] width 122 height 11
paste input "4"
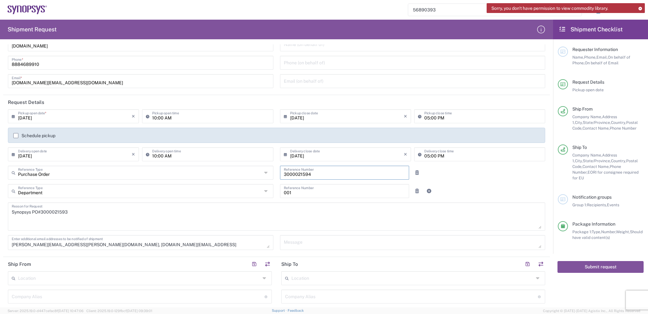
scroll to position [32, 0]
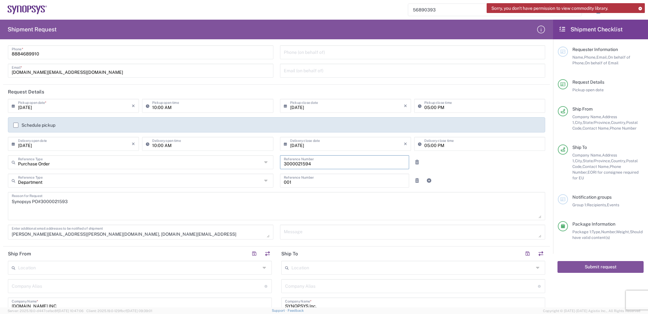
type input "3000021594"
click at [56, 201] on textarea "Synopsys PO#3000021593" at bounding box center [277, 206] width 530 height 24
paste textarea "4"
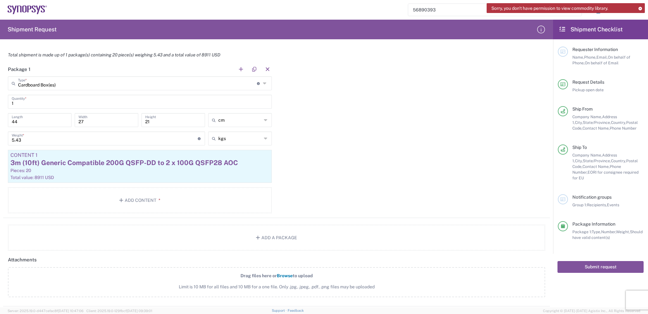
scroll to position [507, 0]
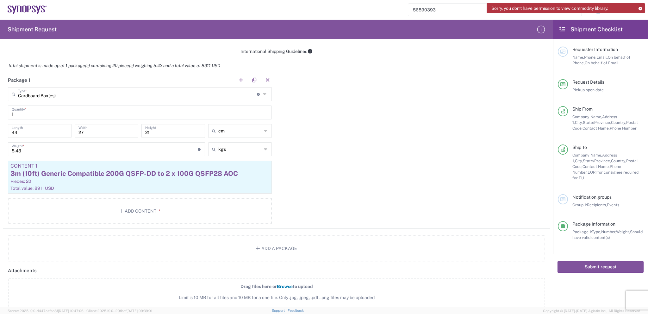
type textarea "Synopsys PO#3000021594"
click at [31, 152] on input "5.43" at bounding box center [105, 148] width 186 height 11
type input "5.7"
click at [236, 171] on div "3m (10ft) Generic Compatible 200G QSFP-DD to 2 x 100G QSFP28 AOC" at bounding box center [139, 173] width 259 height 9
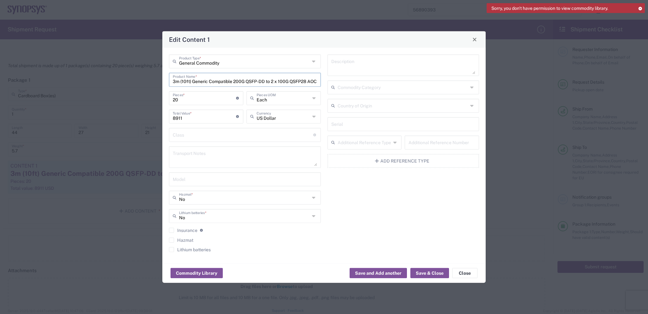
drag, startPoint x: 176, startPoint y: 81, endPoint x: 171, endPoint y: 81, distance: 5.1
click at [171, 81] on div "3m (10ft) Generic Compatible 200G QSFP-DD to 2 x 100G QSFP28 AOC Product Name *" at bounding box center [245, 80] width 152 height 14
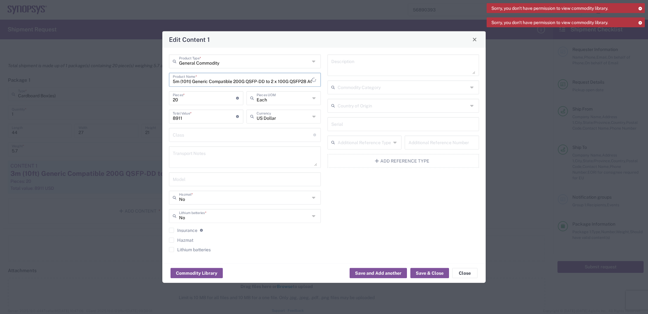
type input "5m (10ft) Generic Compatible 200G QSFP-DD to 2 x 100G QSFP28 AOC"
click at [190, 120] on input "8911" at bounding box center [204, 115] width 63 height 11
drag, startPoint x: 187, startPoint y: 118, endPoint x: 157, endPoint y: 119, distance: 30.1
click at [157, 119] on div "Edit Content 1 General Commodity Product Type * 5m (10ft) Generic Compatible 20…" at bounding box center [324, 157] width 648 height 314
type input "9101"
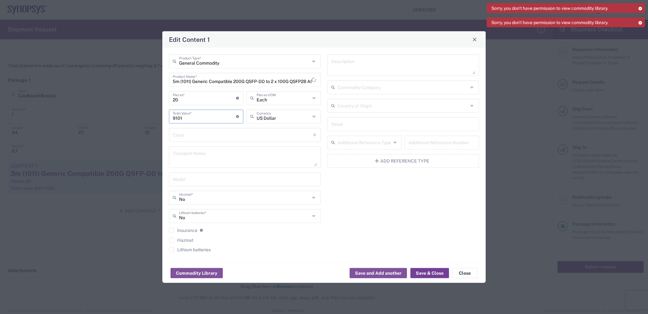
click at [436, 272] on button "Save & Close" at bounding box center [430, 273] width 39 height 10
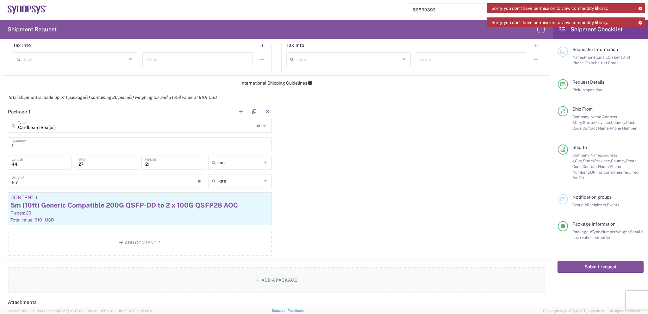
scroll to position [443, 0]
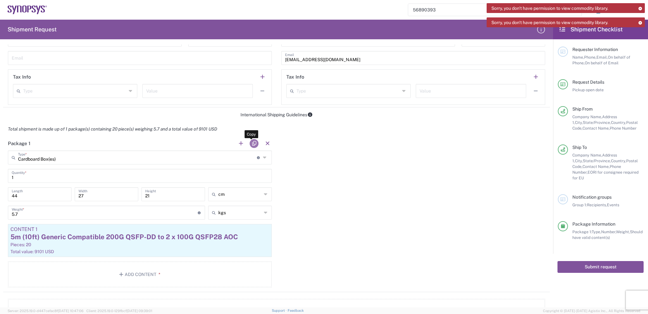
click at [252, 142] on button "button" at bounding box center [254, 143] width 9 height 9
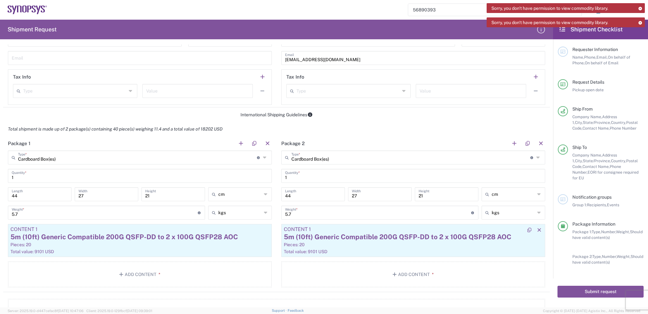
click at [504, 230] on div "Content 1" at bounding box center [413, 229] width 259 height 6
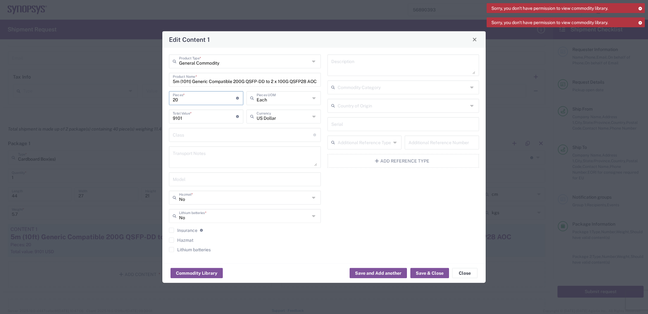
drag, startPoint x: 185, startPoint y: 99, endPoint x: 162, endPoint y: 98, distance: 23.1
click at [162, 98] on div "Edit Content 1 General Commodity Product Type * 5m (10ft) Generic Compatible 20…" at bounding box center [324, 157] width 324 height 252
type input "1"
type input "455.05"
type input "15"
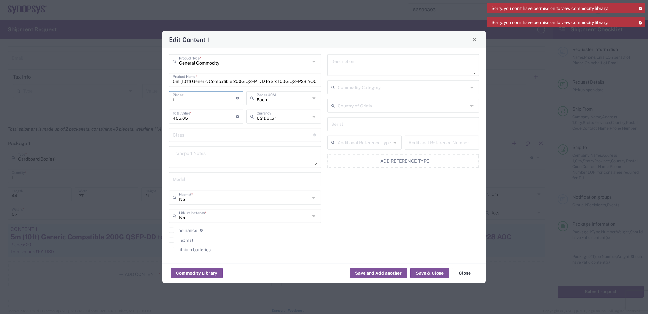
type input "6825.75"
type input "15"
click at [432, 272] on button "Save & Close" at bounding box center [430, 273] width 39 height 10
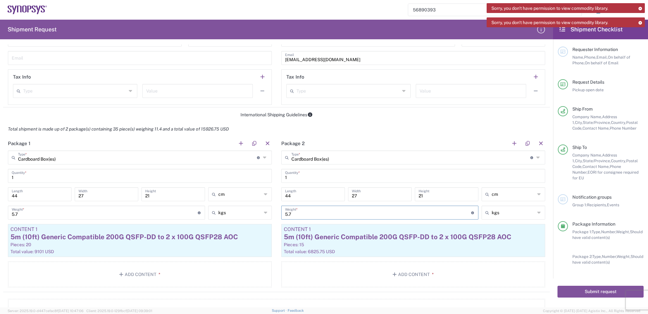
drag, startPoint x: 291, startPoint y: 211, endPoint x: 274, endPoint y: 214, distance: 17.6
click at [274, 214] on div "Package 1 Cardboard Box(es) Type * Material used to package goods Cardboard Box…" at bounding box center [276, 214] width 547 height 156
type input "4.7"
click at [363, 131] on div "Total shipment is made up of 2 package(s) containing 35 piece(s) weighing 10.4 …" at bounding box center [277, 129] width 554 height 14
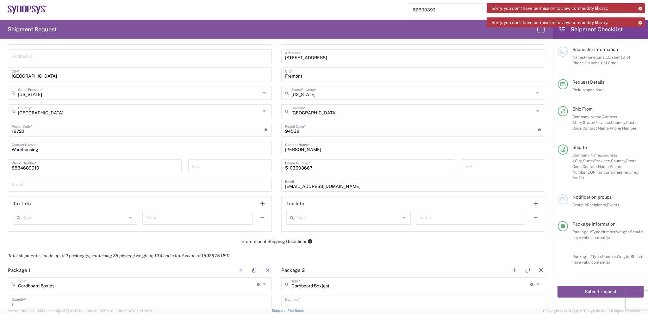
scroll to position [287, 0]
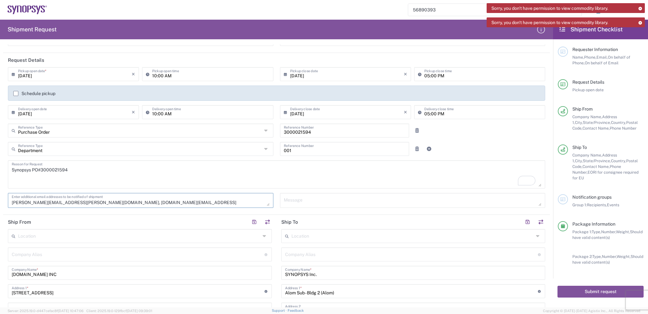
drag, startPoint x: 119, startPoint y: 202, endPoint x: 85, endPoint y: 205, distance: 34.9
click at [85, 205] on textarea "[PERSON_NAME][EMAIL_ADDRESS][PERSON_NAME][DOMAIN_NAME], [DOMAIN_NAME][EMAIL_ADD…" at bounding box center [141, 200] width 258 height 11
click at [129, 203] on textarea "[PERSON_NAME][EMAIL_ADDRESS][PERSON_NAME][DOMAIN_NAME], [DOMAIN_NAME][EMAIL_ADD…" at bounding box center [141, 200] width 258 height 11
drag, startPoint x: 129, startPoint y: 203, endPoint x: 82, endPoint y: 203, distance: 47.2
click at [82, 203] on textarea "[PERSON_NAME][EMAIL_ADDRESS][PERSON_NAME][DOMAIN_NAME], [DOMAIN_NAME][EMAIL_ADD…" at bounding box center [141, 200] width 258 height 11
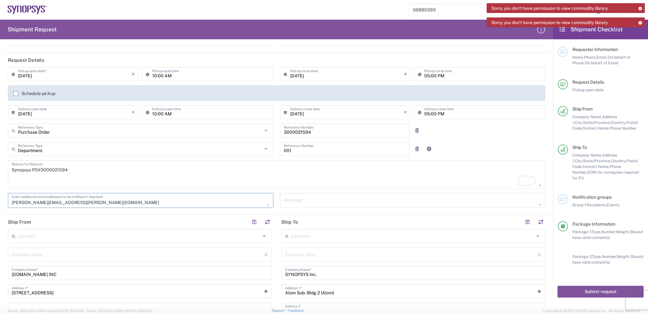
type textarea "[PERSON_NAME][EMAIL_ADDRESS][PERSON_NAME][DOMAIN_NAME]"
click at [167, 174] on textarea "Synopsys PO#3000021594" at bounding box center [277, 174] width 530 height 24
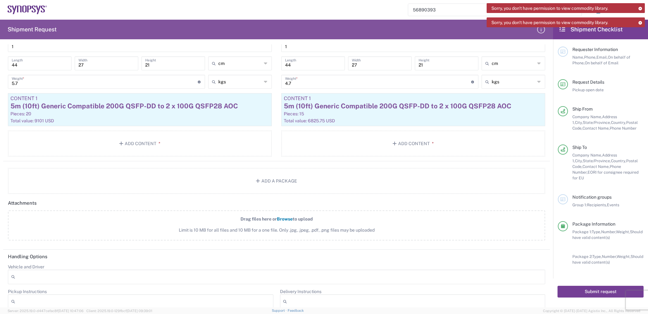
click at [584, 286] on button "Submit request" at bounding box center [601, 292] width 86 height 12
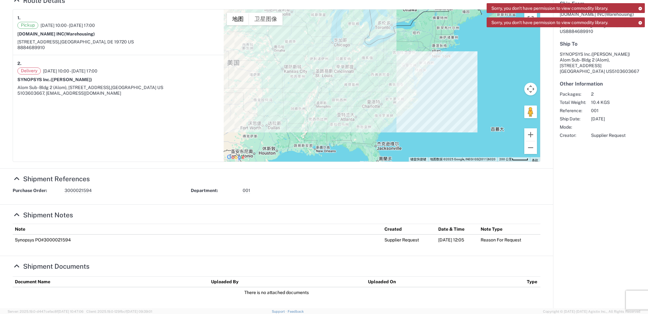
click at [640, 7] on icon at bounding box center [640, 8] width 4 height 3
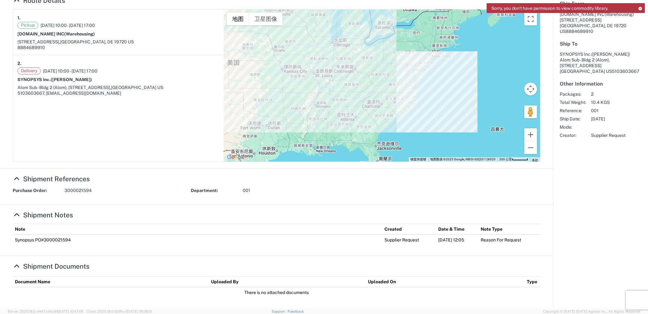
click at [641, 9] on icon at bounding box center [640, 8] width 4 height 3
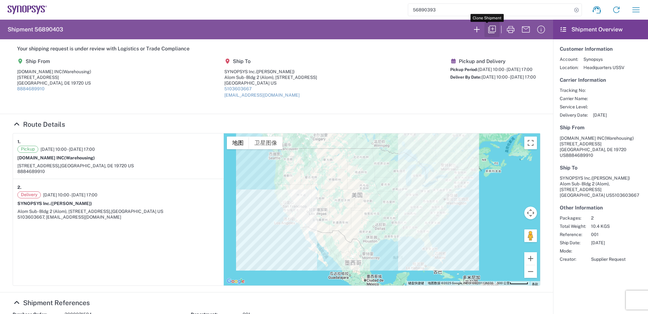
click at [488, 30] on icon "button" at bounding box center [492, 29] width 10 height 10
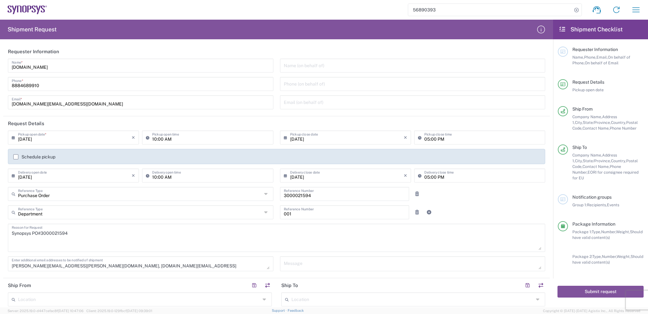
type input "[US_STATE]"
type input "Cardboard Box(es)"
click at [312, 195] on input "3000021594" at bounding box center [345, 193] width 122 height 11
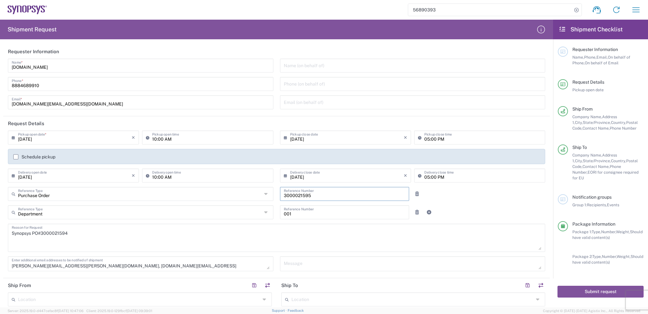
type input "3000021595"
click at [75, 234] on textarea "Synopsys PO#3000021594" at bounding box center [277, 237] width 530 height 24
type textarea "Synopsys PO#3000021595"
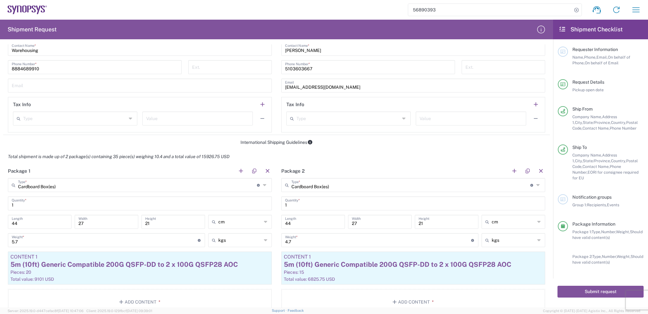
scroll to position [443, 0]
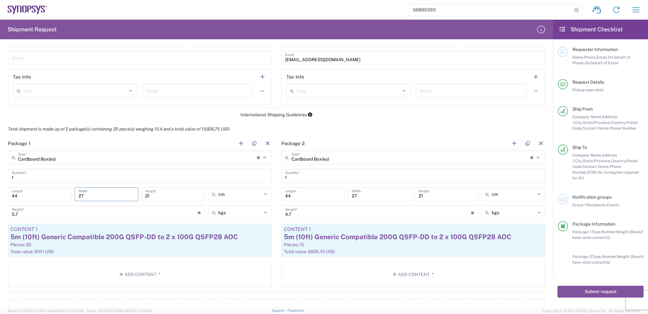
drag, startPoint x: 72, startPoint y: 196, endPoint x: 66, endPoint y: 197, distance: 5.8
click at [66, 197] on div "44 Length 27 Width 21 Height cm cm ft in" at bounding box center [139, 196] width 267 height 18
type input "28"
drag, startPoint x: 20, startPoint y: 215, endPoint x: 4, endPoint y: 215, distance: 16.1
click at [4, 215] on main "Cardboard Box(es) Type * Material used to package goods Cardboard Box(es) Bale(…" at bounding box center [140, 219] width 274 height 139
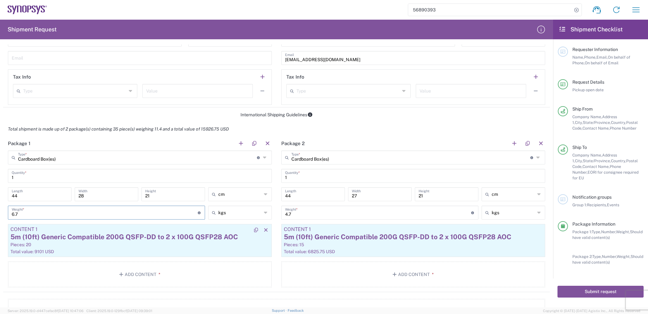
type input "6.7"
click at [240, 234] on div "5m (10ft) Generic Compatible 200G QSFP-DD to 2 x 100G QSFP28 AOC" at bounding box center [139, 236] width 259 height 9
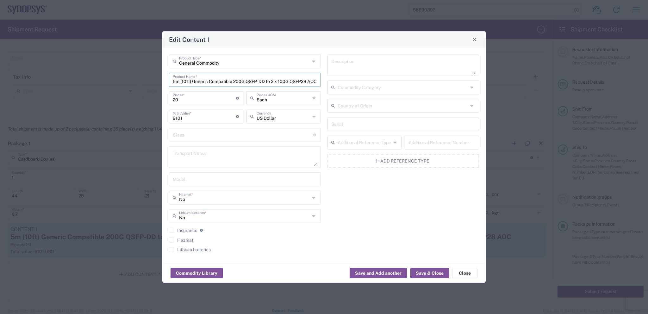
click at [174, 82] on input "5m (10ft) Generic Compatible 200G QSFP-DD to 2 x 100G QSFP28 AOC" at bounding box center [245, 78] width 144 height 11
drag, startPoint x: 175, startPoint y: 82, endPoint x: 171, endPoint y: 81, distance: 4.1
click at [171, 81] on div "5m (10ft) Generic Compatible 200G QSFP-DD to 2 x 100G QSFP28 AOC Product Name *" at bounding box center [245, 80] width 152 height 14
drag, startPoint x: 192, startPoint y: 83, endPoint x: 182, endPoint y: 83, distance: 9.8
click at [182, 83] on input "10m (10ft) Generic Compatible 200G QSFP-DD to 2 x 100G QSFP28 AOC" at bounding box center [242, 78] width 139 height 11
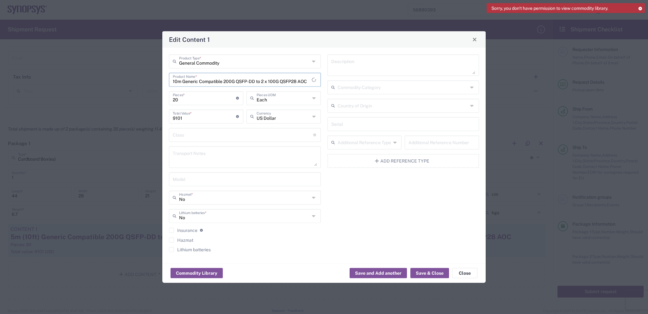
type input "10m Generic Compatible 200G QSFP-DD to 2 x 100G QSFP28 AOC"
drag, startPoint x: 197, startPoint y: 116, endPoint x: 150, endPoint y: 121, distance: 47.2
click at [150, 121] on div "Edit Content 1 General Commodity Product Type * 10m Generic Compatible 200G QSF…" at bounding box center [324, 157] width 648 height 314
type input "9671"
click at [426, 271] on button "Save & Close" at bounding box center [430, 273] width 39 height 10
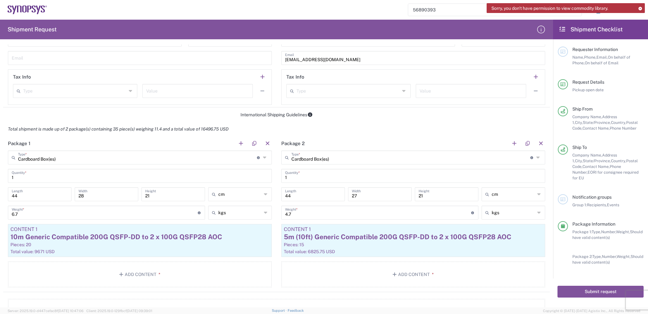
scroll to position [475, 0]
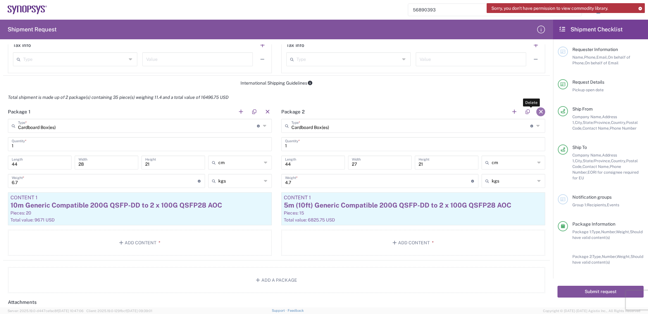
click at [537, 109] on button "button" at bounding box center [541, 111] width 9 height 9
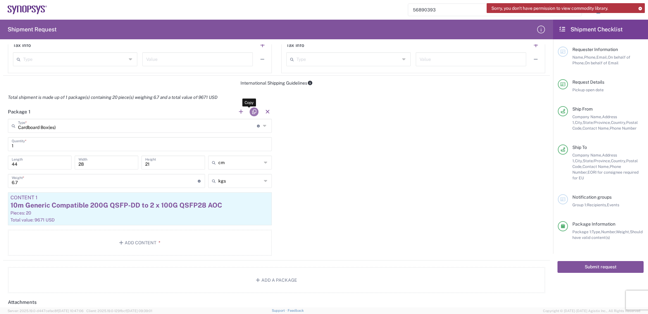
click at [253, 110] on button "button" at bounding box center [254, 111] width 9 height 9
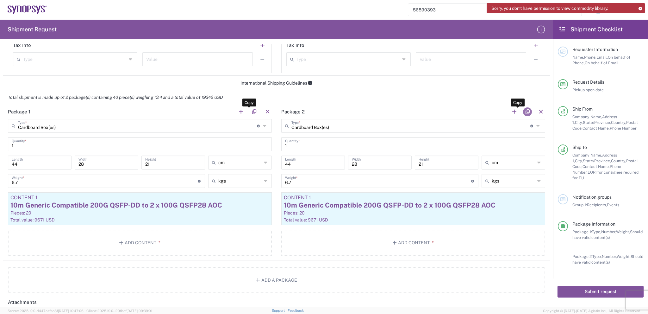
click at [524, 111] on button "button" at bounding box center [527, 111] width 9 height 9
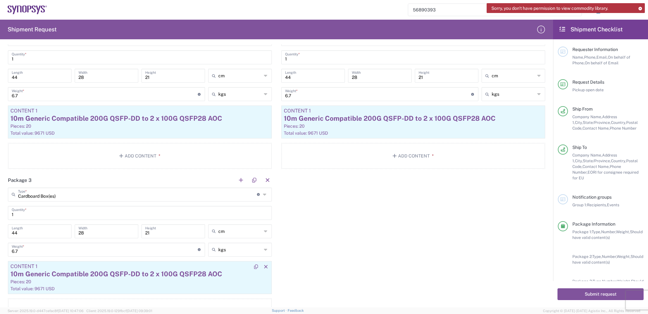
scroll to position [602, 0]
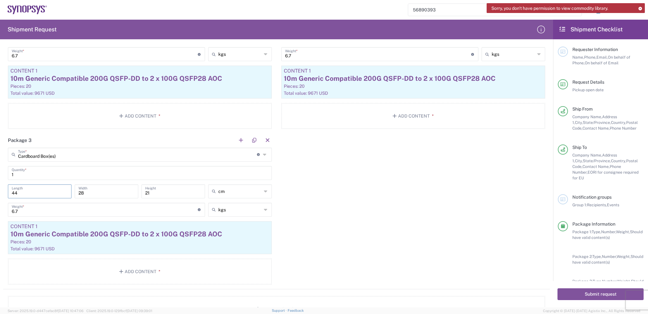
drag, startPoint x: 30, startPoint y: 192, endPoint x: 0, endPoint y: 196, distance: 30.6
click at [0, 196] on form "Requester Information [DOMAIN_NAME] Name * [PHONE_NUMBER] Phone * [DOMAIN_NAME]…" at bounding box center [276, 175] width 553 height 263
type input "33"
drag, startPoint x: 85, startPoint y: 188, endPoint x: 73, endPoint y: 191, distance: 12.5
click at [73, 191] on div "28 Width" at bounding box center [106, 193] width 67 height 18
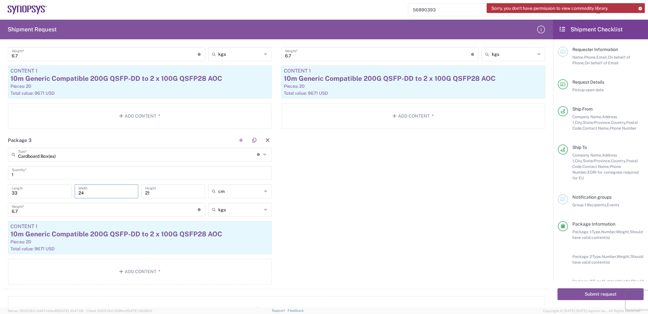
type input "24"
drag, startPoint x: 155, startPoint y: 189, endPoint x: 127, endPoint y: 194, distance: 28.8
click at [127, 194] on div "33 Length 24 Width 21 Height cm cm ft in" at bounding box center [139, 193] width 267 height 18
type input "12"
click at [118, 211] on input "6.7" at bounding box center [105, 209] width 186 height 11
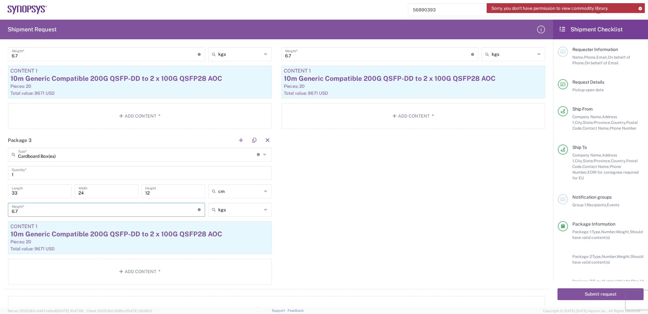
drag, startPoint x: 26, startPoint y: 205, endPoint x: 0, endPoint y: 207, distance: 25.7
click at [0, 207] on form "Requester Information [DOMAIN_NAME] Name * [PHONE_NUMBER] Phone * [DOMAIN_NAME]…" at bounding box center [276, 175] width 553 height 263
type input "4"
type input "1.8"
click at [227, 230] on div "10m Generic Compatible 200G QSFP-DD to 2 x 100G QSFP28 AOC" at bounding box center [139, 233] width 259 height 9
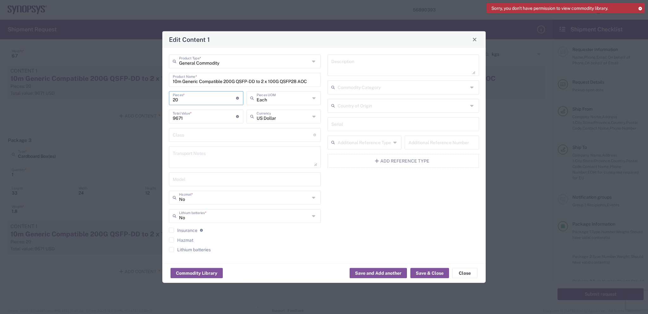
drag, startPoint x: 169, startPoint y: 101, endPoint x: 161, endPoint y: 101, distance: 7.9
click at [161, 101] on div "Edit Content 1 General Commodity Product Type * 10m Generic Compatible 200G QSF…" at bounding box center [324, 157] width 648 height 314
type input "5"
type input "2417.75"
type input "5"
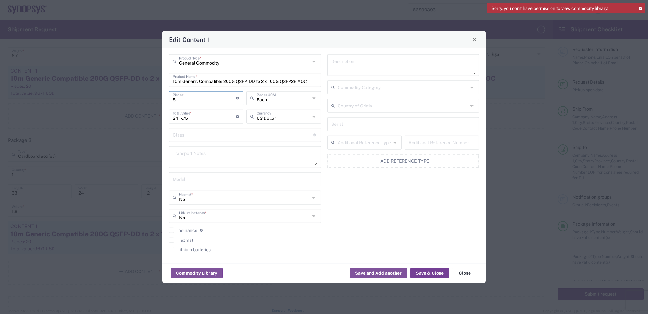
click at [425, 272] on button "Save & Close" at bounding box center [430, 273] width 39 height 10
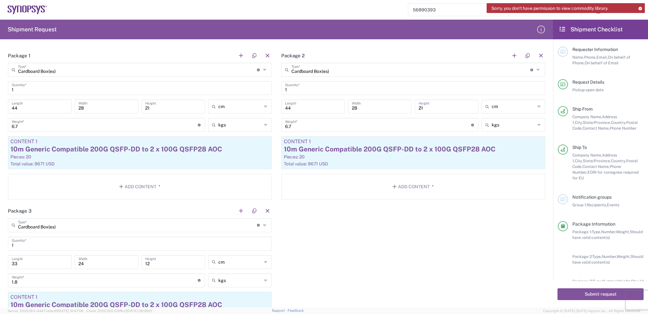
scroll to position [570, 0]
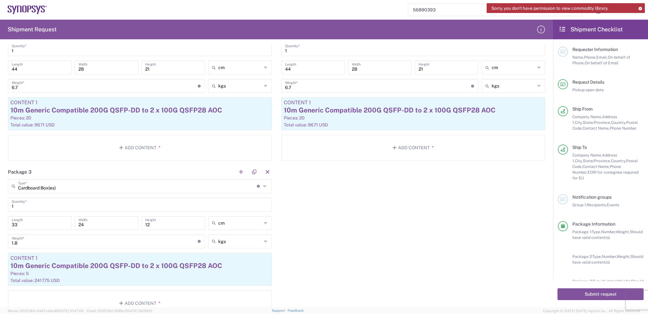
click at [409, 243] on div "Package 1 Cardboard Box(es) Type * Material used to package goods Cardboard Box…" at bounding box center [276, 164] width 547 height 311
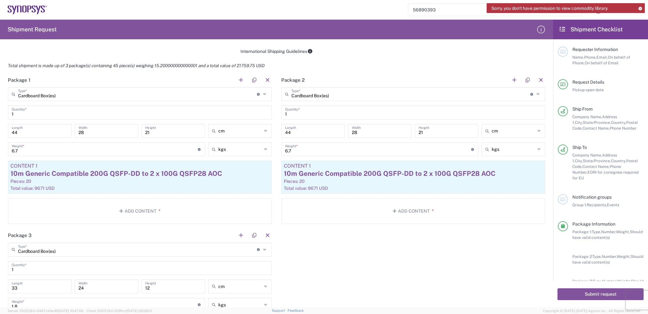
scroll to position [468, 0]
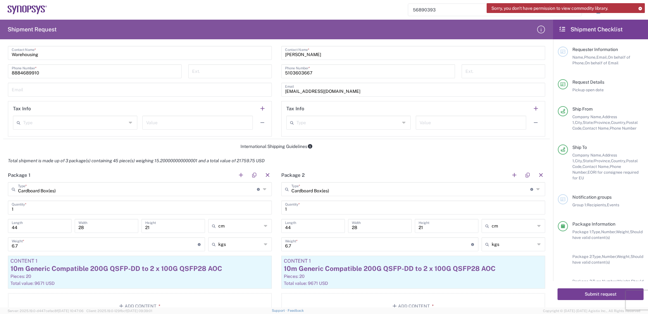
click at [581, 292] on button "Submit request" at bounding box center [601, 294] width 86 height 12
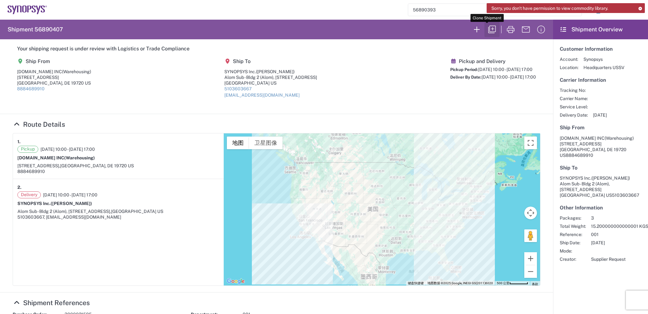
click at [491, 27] on icon "button" at bounding box center [493, 30] width 8 height 8
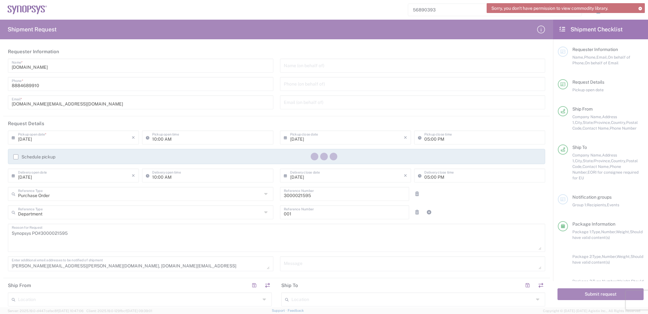
type input "[US_STATE]"
type input "Cardboard Box(es)"
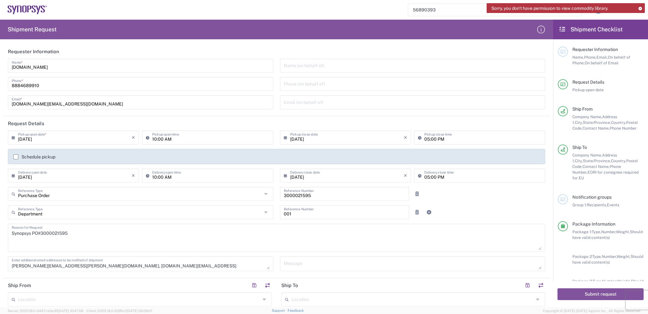
type input "[US_STATE]"
type input "Cardboard Box(es)"
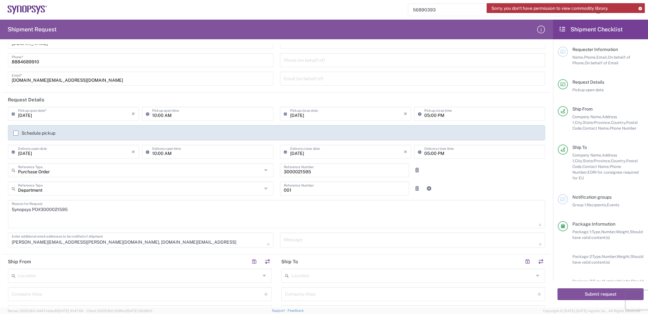
scroll to position [63, 0]
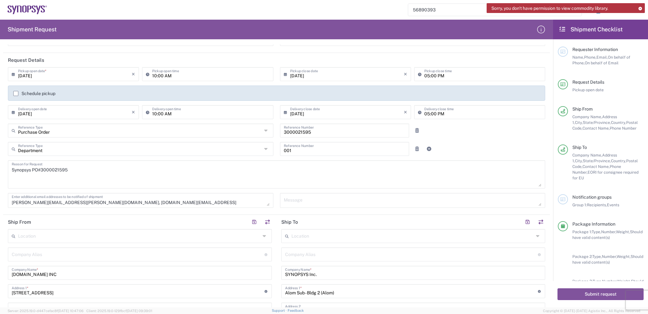
click at [60, 168] on textarea "Synopsys PO#3000021595" at bounding box center [277, 174] width 530 height 24
paste textarea "750"
type textarea "Synopsys PO#3000021750"
click at [294, 132] on input "3000021595" at bounding box center [345, 129] width 122 height 11
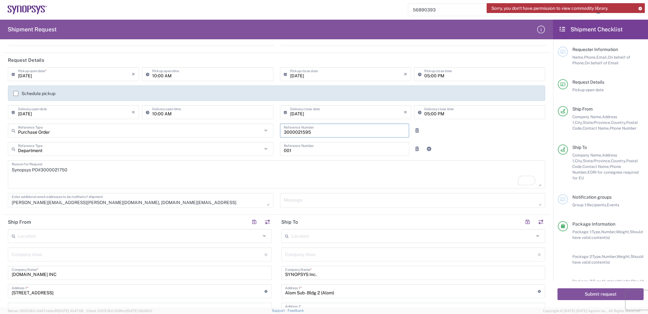
click at [294, 132] on input "3000021595" at bounding box center [345, 129] width 122 height 11
paste input "750"
type input "3000021750"
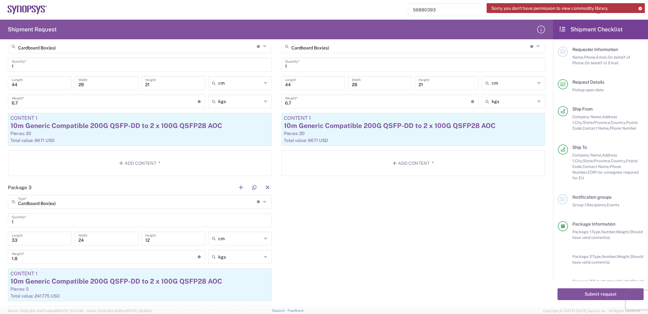
scroll to position [507, 0]
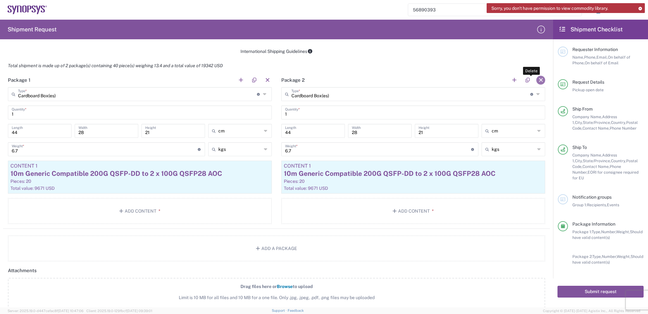
scroll to position [507, 0]
click at [537, 76] on button "button" at bounding box center [541, 80] width 9 height 9
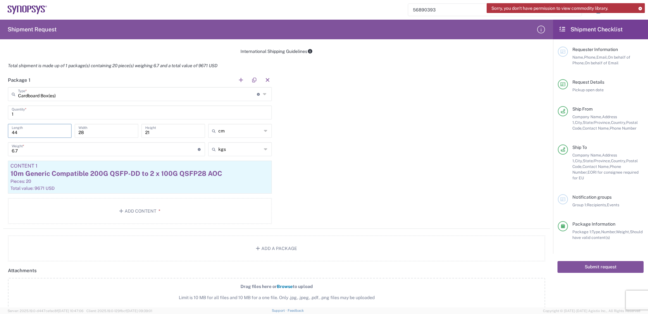
drag, startPoint x: 39, startPoint y: 133, endPoint x: 7, endPoint y: 138, distance: 32.5
click at [7, 138] on div "44 Length" at bounding box center [39, 133] width 67 height 18
type input "60"
drag, startPoint x: 94, startPoint y: 134, endPoint x: 76, endPoint y: 132, distance: 17.8
click at [76, 132] on div "28 Width" at bounding box center [107, 131] width 64 height 14
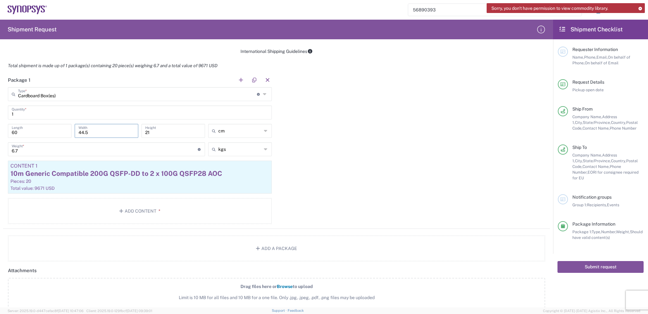
type input "44.5"
drag, startPoint x: 160, startPoint y: 133, endPoint x: 139, endPoint y: 136, distance: 21.2
click at [140, 136] on div "21 Height" at bounding box center [173, 133] width 67 height 18
type input "30"
drag, startPoint x: 26, startPoint y: 144, endPoint x: 0, endPoint y: 143, distance: 26.3
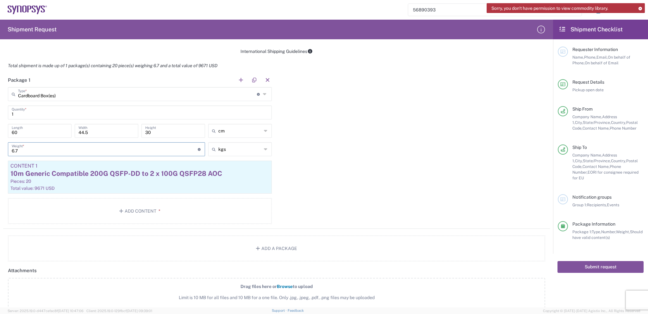
click at [0, 143] on form "Requester Information Sophia.Li Name * 8884689910 Phone * sophia.li@fs.com Emai…" at bounding box center [276, 175] width 553 height 263
click at [239, 144] on input "text" at bounding box center [239, 149] width 43 height 10
click at [225, 170] on span "lbs" at bounding box center [238, 172] width 62 height 10
type input "14.77"
type input "lbs"
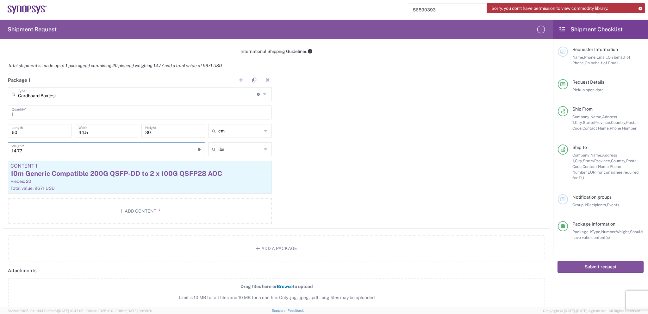
drag, startPoint x: 78, startPoint y: 149, endPoint x: 0, endPoint y: 151, distance: 77.6
click at [0, 151] on form "Requester Information Sophia.Li Name * 8884689910 Phone * sophia.li@fs.com Emai…" at bounding box center [276, 175] width 553 height 263
type input "35"
type input "lbs"
click at [227, 150] on input "lbs" at bounding box center [239, 149] width 43 height 10
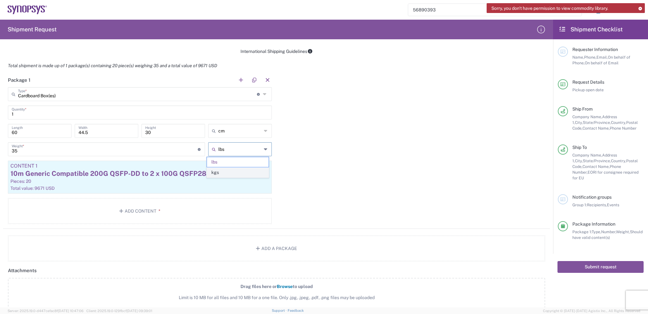
click at [217, 173] on span "kgs" at bounding box center [238, 172] width 62 height 10
type input "15.88"
click at [318, 157] on div "Package 1 Cardboard Box(es) Type * Material used to package goods Cardboard Box…" at bounding box center [276, 151] width 547 height 156
type input "kgs"
click at [228, 148] on input "kgs" at bounding box center [239, 149] width 43 height 10
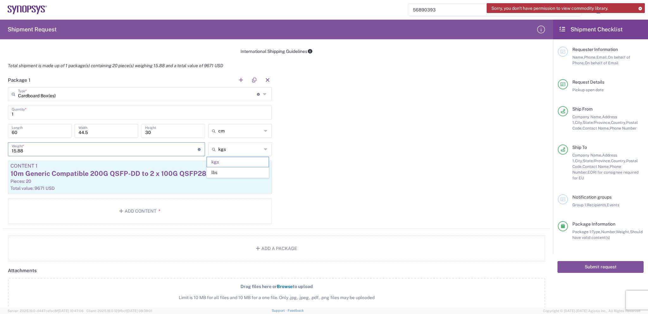
drag, startPoint x: 27, startPoint y: 149, endPoint x: 2, endPoint y: 150, distance: 25.7
click at [2, 150] on form "Requester Information Sophia.Li Name * 8884689910 Phone * sophia.li@fs.com Emai…" at bounding box center [276, 175] width 553 height 263
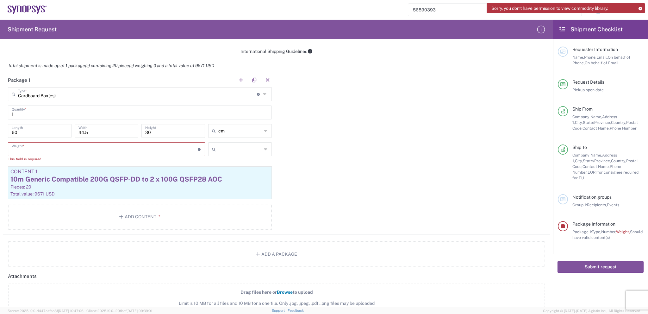
click at [219, 145] on input "text" at bounding box center [239, 149] width 43 height 10
click at [218, 172] on span "lbs" at bounding box center [238, 172] width 62 height 10
type input "lbs"
click at [102, 148] on input "number" at bounding box center [105, 148] width 186 height 11
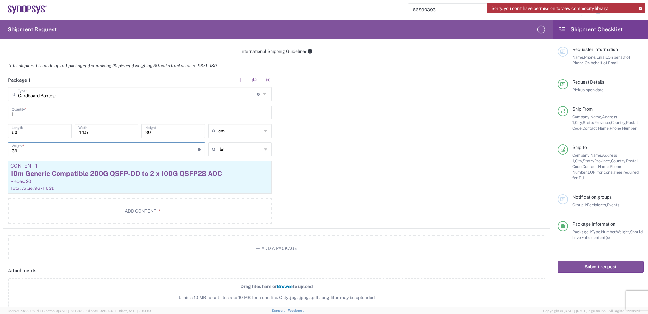
type input "39"
click at [305, 151] on div "Package 1 Cardboard Box(es) Type * Material used to package goods Cardboard Box…" at bounding box center [276, 151] width 547 height 156
type input "lbs"
click at [231, 147] on input "lbs" at bounding box center [239, 149] width 43 height 10
click at [221, 172] on span "kgs" at bounding box center [238, 172] width 62 height 10
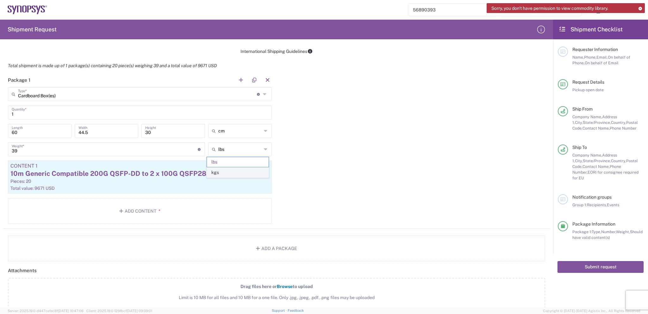
type input "17.69"
type input "kgs"
click at [328, 160] on div "Package 1 Cardboard Box(es) Type * Material used to package goods Cardboard Box…" at bounding box center [276, 151] width 547 height 156
click at [225, 170] on div "10m Generic Compatible 200G QSFP-DD to 2 x 100G QSFP28 AOC" at bounding box center [139, 173] width 259 height 9
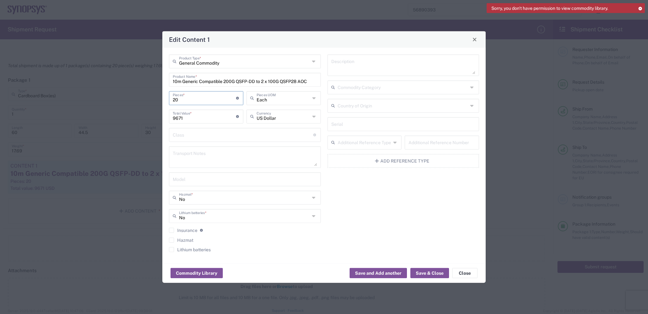
drag, startPoint x: 170, startPoint y: 100, endPoint x: 163, endPoint y: 100, distance: 7.6
click at [163, 100] on div "General Commodity Product Type * 10m Generic Compatible 200G QSFP-DD to 2 x 100…" at bounding box center [324, 154] width 324 height 215
type input "5"
type input "2417.75"
type input "54"
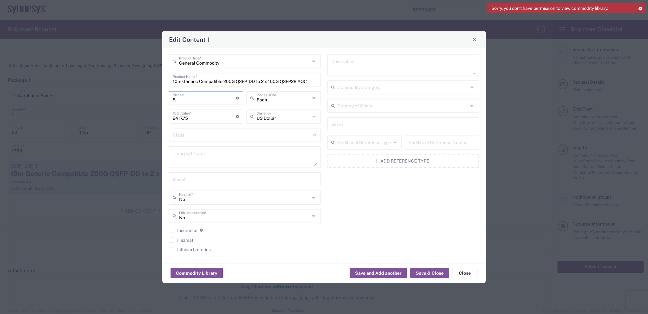
type input "26111.7"
type input "54"
drag, startPoint x: 192, startPoint y: 117, endPoint x: 155, endPoint y: 119, distance: 36.4
click at [155, 119] on div "Edit Content 1 General Commodity Product Type * 10m Generic Compatible 200G QSF…" at bounding box center [324, 157] width 648 height 314
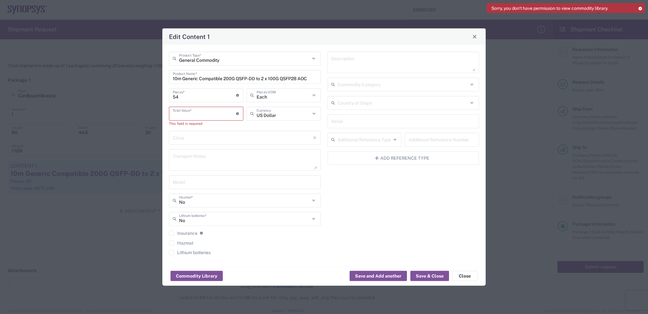
click at [206, 79] on input "10m Generic Compatible 200G QSFP-DD to 2 x 100G QSFP28 AOC" at bounding box center [245, 76] width 144 height 11
paste input "3m (10ft) Cisco QSFP-100G-AOC3M Compatible 100G QSFP28 Active Optical Cable"
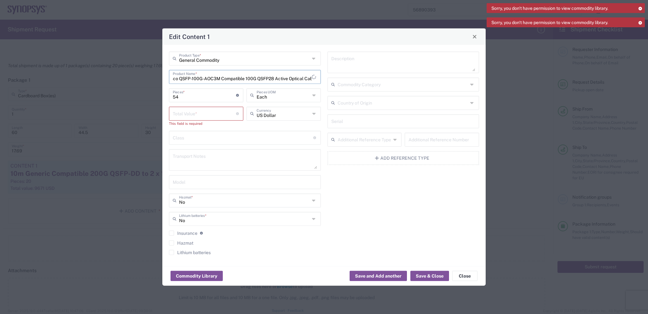
click at [178, 78] on input "3m (10ft) Cisco QSFP-100G-AOC3M Compatible 100G QSFP28 Active Optical Cable" at bounding box center [242, 76] width 139 height 11
click at [179, 78] on input "3mCisco QSFP-100G-AOC3M Compatible 100G QSFP28 Active Optical Cable" at bounding box center [242, 76] width 139 height 11
type input "3m Cisco QSFP-100G-AOC3M Compatible 100G QSFP28 Active Optical Cable"
click at [198, 112] on input "number" at bounding box center [204, 112] width 63 height 11
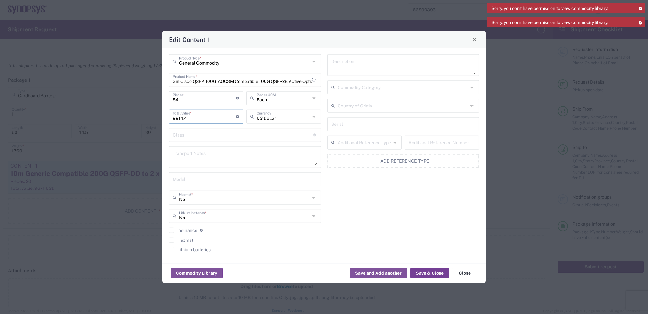
type input "9914.4"
click at [422, 275] on button "Save & Close" at bounding box center [430, 273] width 39 height 10
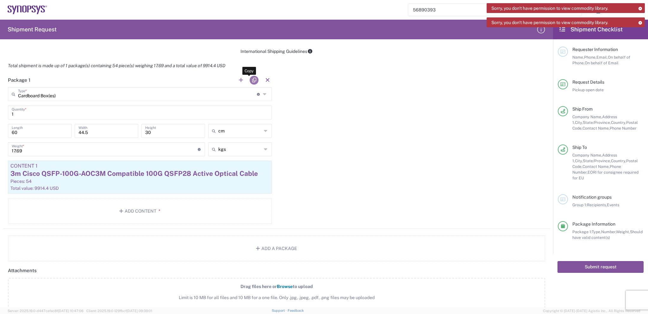
click at [255, 79] on button "button" at bounding box center [254, 80] width 9 height 9
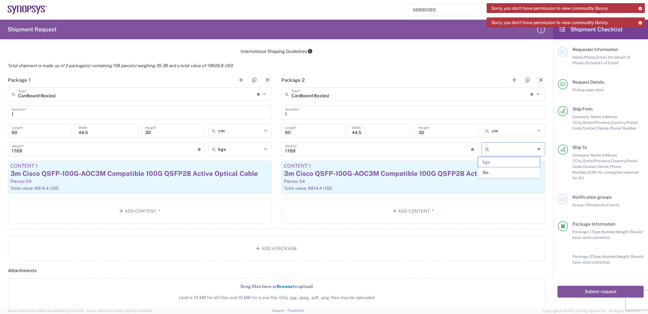
click at [496, 151] on input "text" at bounding box center [513, 149] width 43 height 10
click at [494, 169] on span "lbs" at bounding box center [509, 172] width 62 height 10
type input "39"
type input "lbs"
drag, startPoint x: 314, startPoint y: 149, endPoint x: 278, endPoint y: 149, distance: 35.8
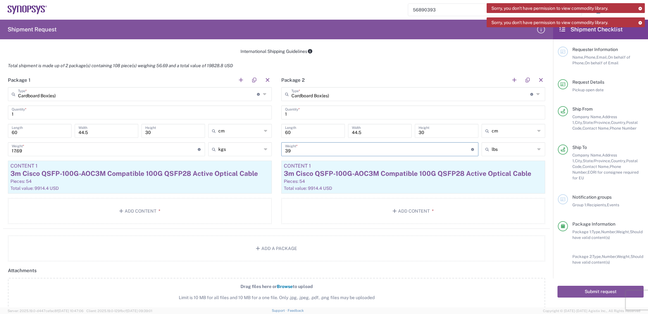
click at [280, 149] on div "39 Weight * Total weight of package(s) in pounds or kilograms" at bounding box center [380, 151] width 200 height 18
type input "35"
click at [480, 157] on div "lbs kgs lbs" at bounding box center [513, 151] width 67 height 18
type input "lbs"
click at [493, 152] on input "lbs" at bounding box center [513, 149] width 43 height 10
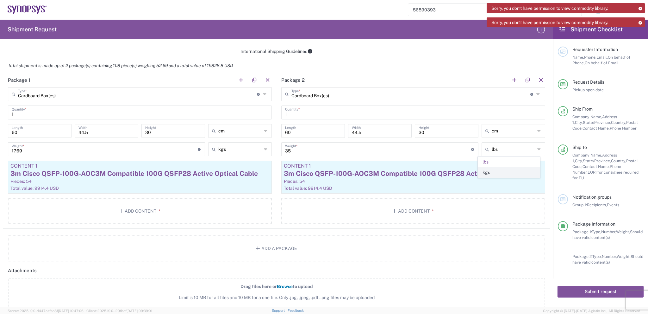
click at [492, 171] on span "kgs" at bounding box center [509, 172] width 62 height 10
type input "15.88"
type input "kgs"
click at [495, 166] on div "Content 1" at bounding box center [413, 166] width 259 height 6
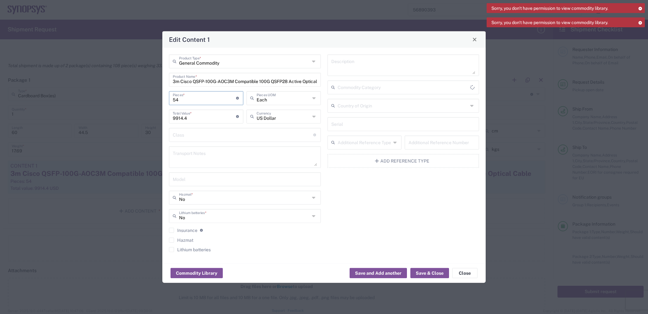
drag, startPoint x: 180, startPoint y: 97, endPoint x: 166, endPoint y: 97, distance: 13.3
click at [166, 97] on div "General Commodity Product Type * 3m Cisco QSFP-100G-AOC3M Compatible 100G QSFP2…" at bounding box center [245, 155] width 159 height 202
type input "4"
type input "734.4"
type input "46"
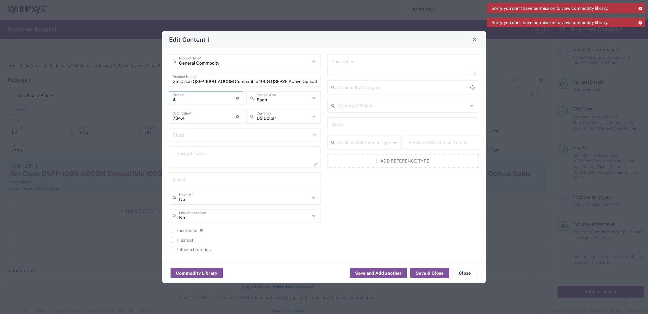
type input "8445.6"
type input "46"
click at [431, 272] on button "Save & Close" at bounding box center [430, 273] width 39 height 10
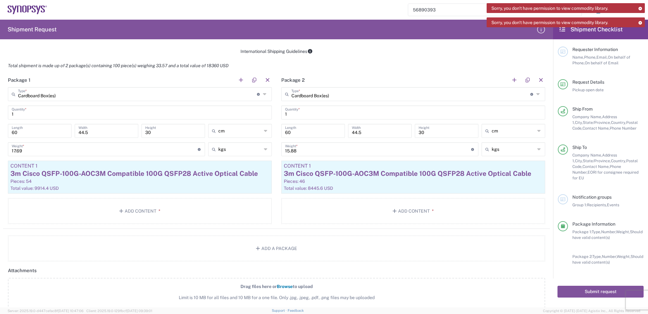
scroll to position [475, 0]
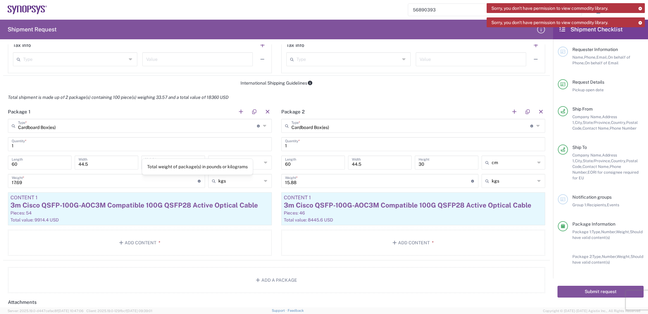
click at [160, 181] on input "17.69" at bounding box center [105, 180] width 186 height 11
click at [215, 261] on agx-package-information "Total shipment is made up of 2 package(s) containing 100 piece(s) weighing 33.5…" at bounding box center [276, 191] width 547 height 203
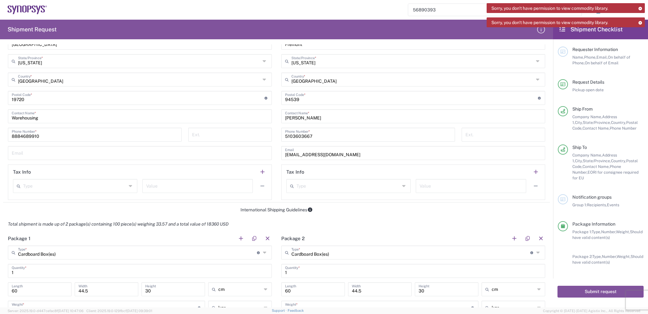
scroll to position [301, 0]
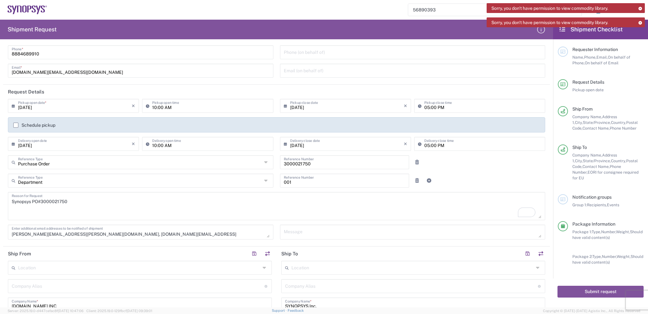
click at [134, 231] on textarea "[PERSON_NAME][EMAIL_ADDRESS][PERSON_NAME][DOMAIN_NAME], [DOMAIN_NAME][EMAIL_ADD…" at bounding box center [141, 231] width 258 height 11
type textarea "[PERSON_NAME][EMAIL_ADDRESS][PERSON_NAME][DOMAIN_NAME]"
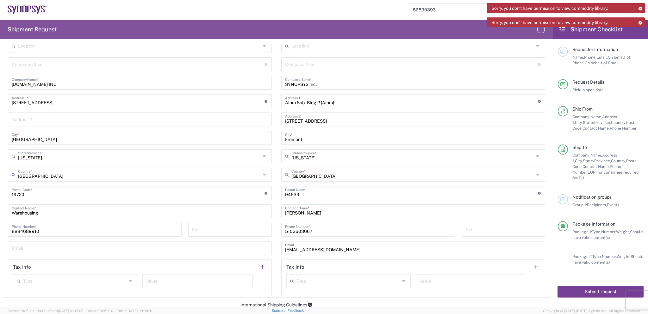
click at [592, 286] on button "Submit request" at bounding box center [601, 292] width 86 height 12
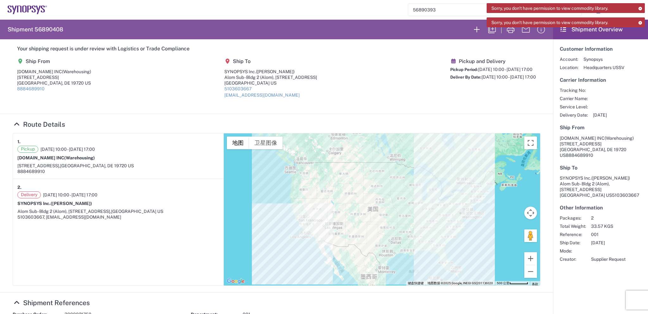
click at [642, 21] on icon at bounding box center [640, 22] width 4 height 3
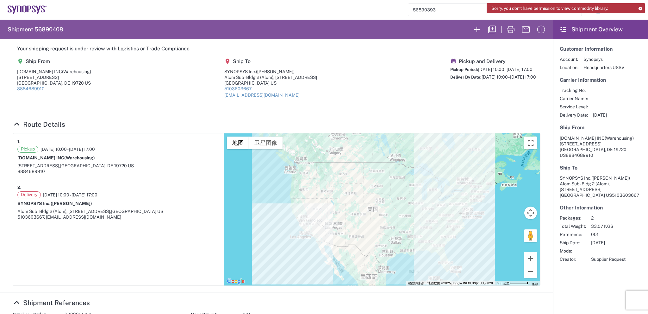
click at [641, 8] on icon at bounding box center [640, 8] width 4 height 3
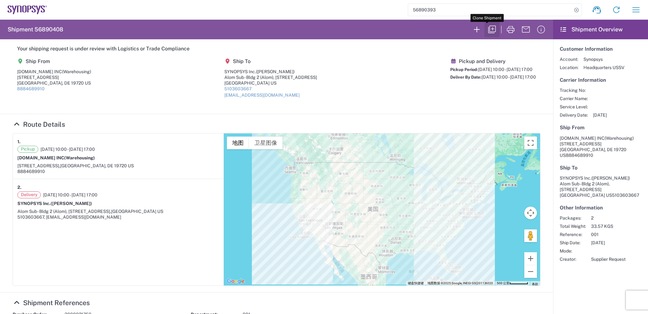
click at [487, 28] on icon "button" at bounding box center [492, 29] width 10 height 10
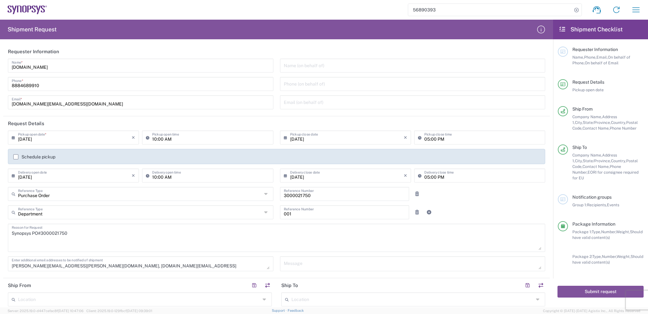
type input "[US_STATE]"
type input "Cardboard Box(es)"
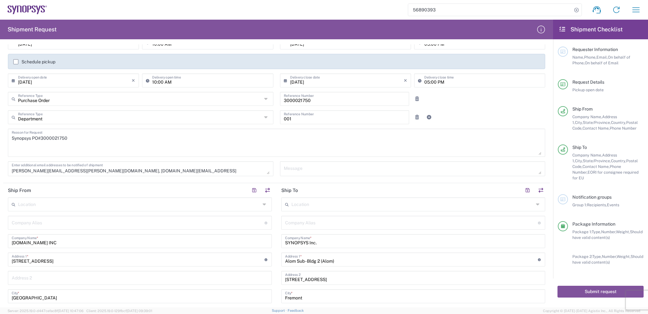
scroll to position [127, 0]
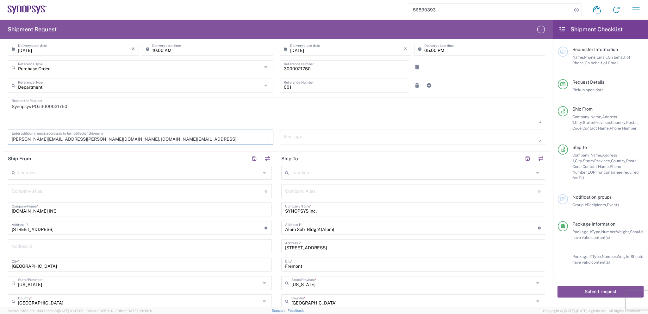
drag, startPoint x: 82, startPoint y: 138, endPoint x: 129, endPoint y: 139, distance: 47.2
click at [129, 139] on textarea "[PERSON_NAME][EMAIL_ADDRESS][PERSON_NAME][DOMAIN_NAME], [DOMAIN_NAME][EMAIL_ADD…" at bounding box center [141, 136] width 258 height 11
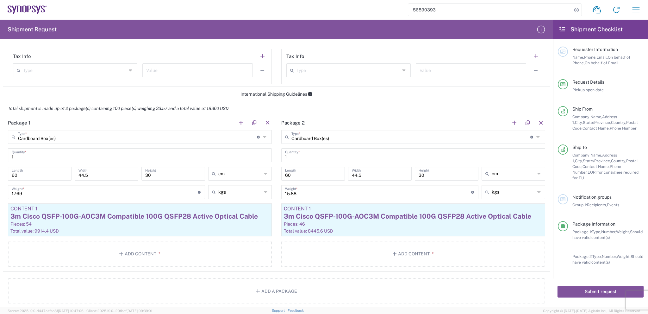
scroll to position [475, 0]
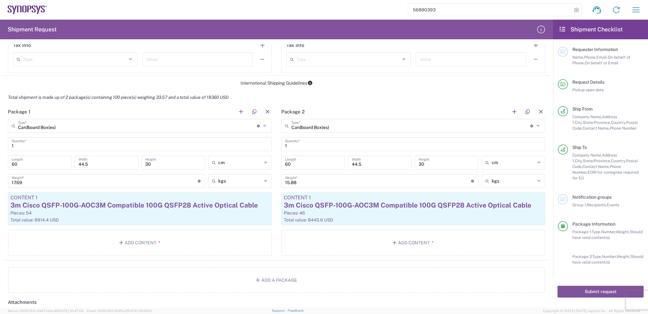
type textarea "[PERSON_NAME][EMAIL_ADDRESS][PERSON_NAME][DOMAIN_NAME]"
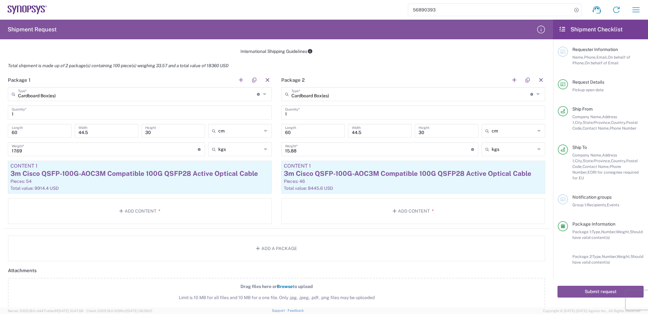
scroll to position [507, 0]
click at [537, 81] on button "button" at bounding box center [541, 80] width 9 height 9
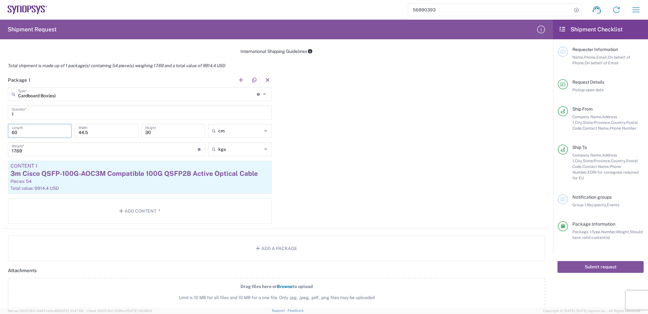
drag, startPoint x: 22, startPoint y: 134, endPoint x: 1, endPoint y: 134, distance: 21.2
click at [1, 134] on form "Requester Information Sophia.Li Name * 8884689910 Phone * sophia.li@fs.com Emai…" at bounding box center [276, 175] width 553 height 263
type input "55"
drag, startPoint x: 73, startPoint y: 132, endPoint x: 62, endPoint y: 132, distance: 11.7
click at [62, 132] on div "55 Length 44.5 Width 30 Height cm cm ft in" at bounding box center [139, 133] width 267 height 18
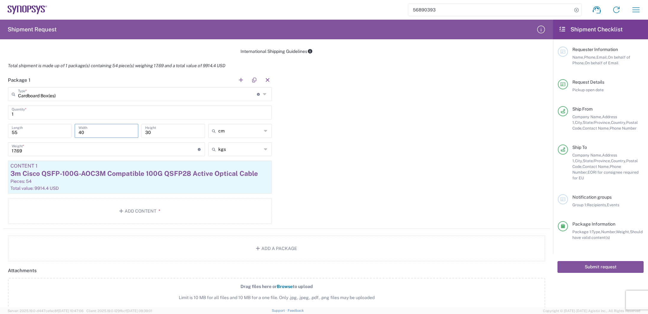
type input "40"
drag, startPoint x: 134, startPoint y: 131, endPoint x: 130, endPoint y: 131, distance: 4.1
click at [130, 131] on div "55 Length 40 Width 30 Height cm cm ft in" at bounding box center [139, 133] width 267 height 18
type input "24"
drag, startPoint x: 50, startPoint y: 147, endPoint x: 0, endPoint y: 148, distance: 50.4
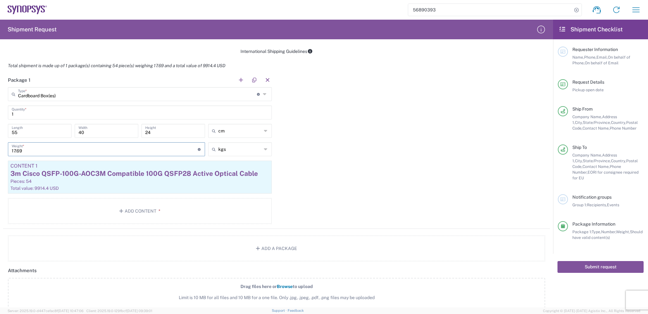
click at [0, 148] on form "Requester Information Sophia.Li Name * 8884689910 Phone * sophia.li@fs.com Emai…" at bounding box center [276, 175] width 553 height 263
click at [237, 148] on input "text" at bounding box center [239, 149] width 43 height 10
click at [229, 173] on span "lbs" at bounding box center [238, 172] width 62 height 10
type input "39"
type input "lbs"
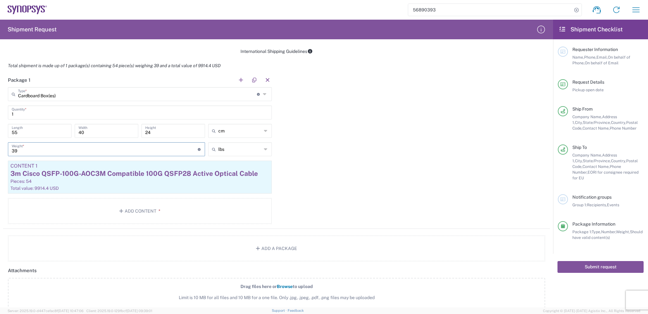
drag, startPoint x: 33, startPoint y: 152, endPoint x: 6, endPoint y: 152, distance: 27.2
click at [6, 152] on main "Cardboard Box(es) Type * Material used to package goods Cardboard Box(es) Bale(…" at bounding box center [140, 156] width 274 height 139
type input "20"
click at [304, 152] on div "Package 1 Cardboard Box(es) Type * Material used to package goods Cardboard Box…" at bounding box center [276, 151] width 547 height 156
type input "lbs"
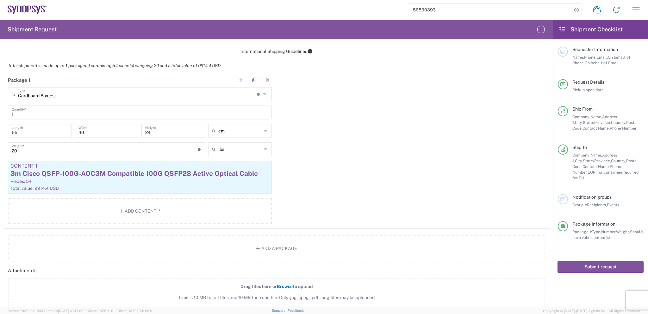
click at [236, 152] on input "lbs" at bounding box center [239, 149] width 43 height 10
click at [230, 172] on span "kgs" at bounding box center [238, 172] width 62 height 10
type input "9.07"
type input "kgs"
click at [331, 155] on div "Package 1 Cardboard Box(es) Type * Material used to package goods Cardboard Box…" at bounding box center [276, 151] width 547 height 156
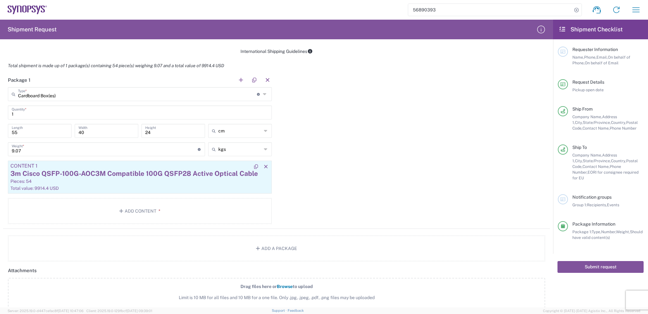
click at [208, 169] on div "3m Cisco QSFP-100G-AOC3M Compatible 100G QSFP28 Active Optical Cable" at bounding box center [139, 173] width 259 height 9
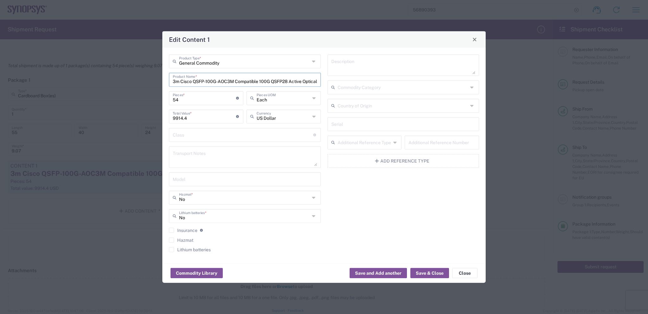
drag, startPoint x: 175, startPoint y: 82, endPoint x: 168, endPoint y: 82, distance: 6.3
click at [168, 82] on div "General Commodity Product Type * 3m Cisco QSFP-100G-AOC3M Compatible 100G QSFP2…" at bounding box center [245, 155] width 159 height 202
type input "10m Cisco QSFP-100G-AOC3M Compatible 100G QSFP28 Active Optical Cable"
click at [160, 117] on div "Edit Content 1 General Commodity Product Type * 10m Cisco QSFP-100G-AOC3M Compa…" at bounding box center [324, 157] width 648 height 314
type input "4199"
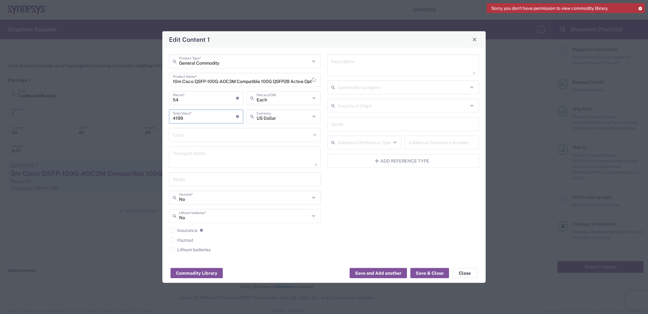
click at [427, 208] on div "Description Commodity Category Country of Origin Serial Additional Reference Ty…" at bounding box center [403, 155] width 159 height 202
click at [426, 272] on button "Save & Close" at bounding box center [430, 273] width 39 height 10
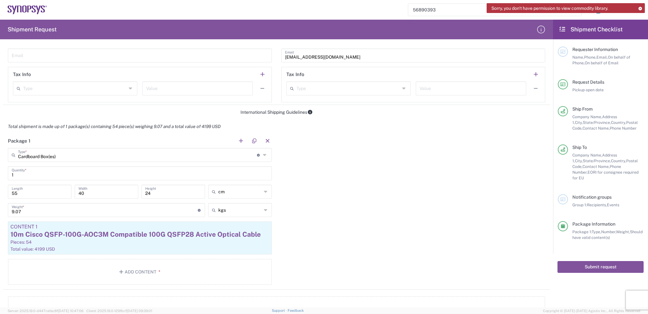
scroll to position [443, 0]
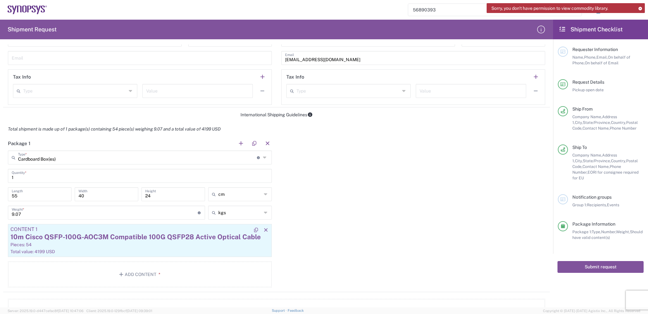
click at [229, 234] on div "10m Cisco QSFP-100G-AOC3M Compatible 100G QSFP28 Active Optical Cable" at bounding box center [139, 236] width 259 height 9
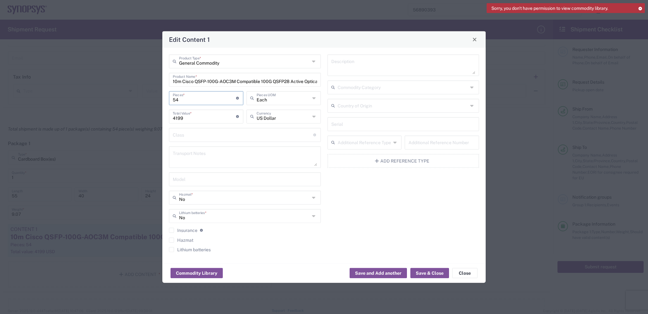
drag, startPoint x: 183, startPoint y: 99, endPoint x: 165, endPoint y: 100, distance: 18.4
click at [165, 100] on div "General Commodity Product Type * 10m Cisco QSFP-100G-AOC3M Compatible 100G QSFP…" at bounding box center [324, 154] width 324 height 215
type input "2"
type input "155.52"
type input "20"
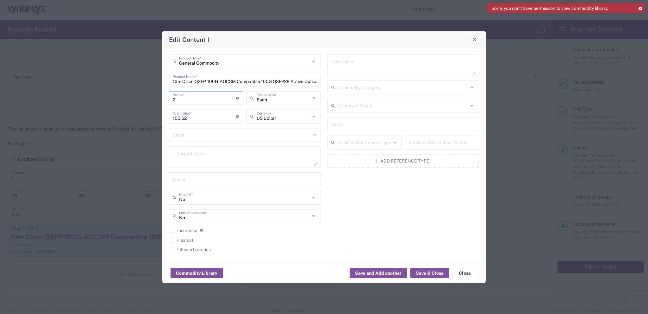
type input "1555.2"
type input "20"
drag, startPoint x: 191, startPoint y: 119, endPoint x: 159, endPoint y: 122, distance: 32.8
click at [159, 122] on div "Edit Content 1 General Commodity Product Type * 10m Cisco QSFP-100G-AOC3M Compa…" at bounding box center [324, 157] width 648 height 314
type input "4199"
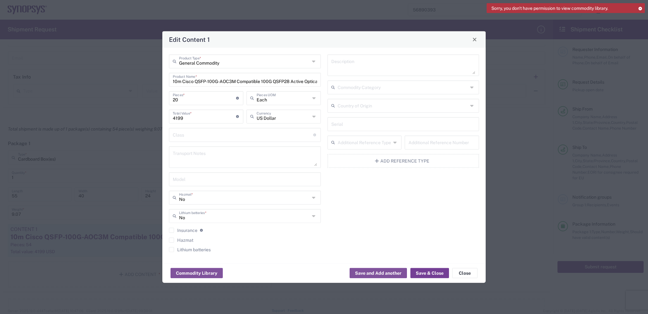
click at [437, 274] on button "Save & Close" at bounding box center [430, 273] width 39 height 10
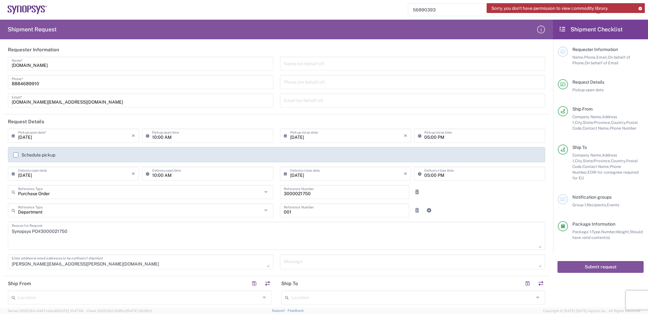
scroll to position [0, 0]
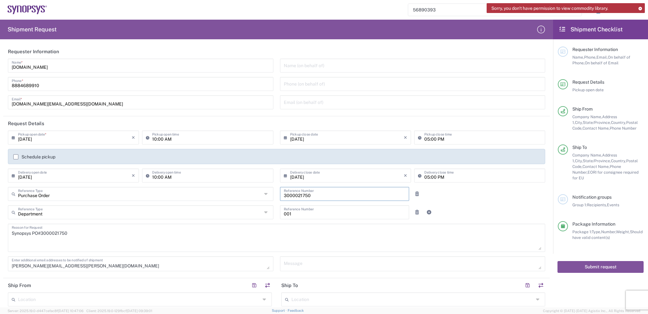
click at [300, 194] on input "3000021750" at bounding box center [345, 193] width 122 height 11
paste input "2"
type input "3000021752"
click at [52, 233] on textarea "Synopsys PO#3000021750" at bounding box center [277, 237] width 530 height 24
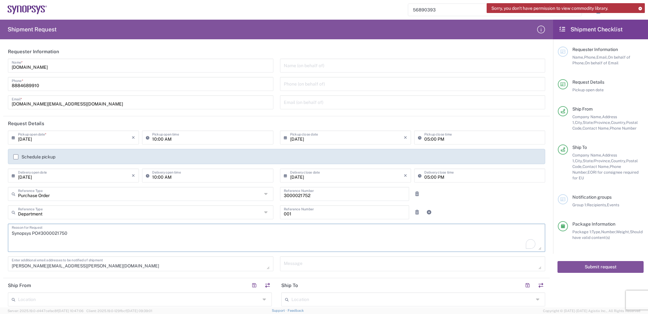
click at [52, 233] on textarea "Synopsys PO#3000021750" at bounding box center [277, 237] width 530 height 24
paste textarea "2"
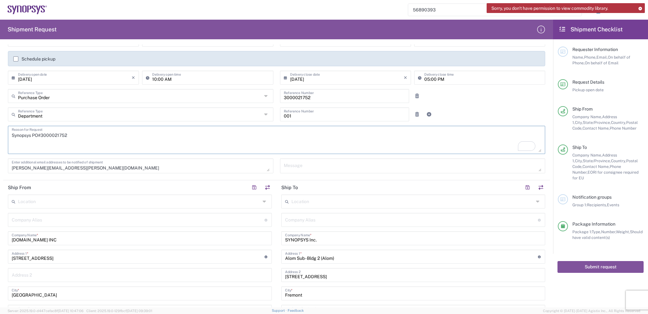
scroll to position [98, 0]
type textarea "Synopsys PO#3000021752"
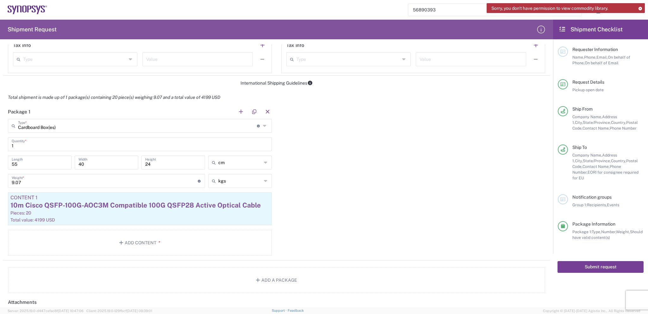
click at [611, 262] on button "Submit request" at bounding box center [601, 267] width 86 height 12
